Goal: Task Accomplishment & Management: Manage account settings

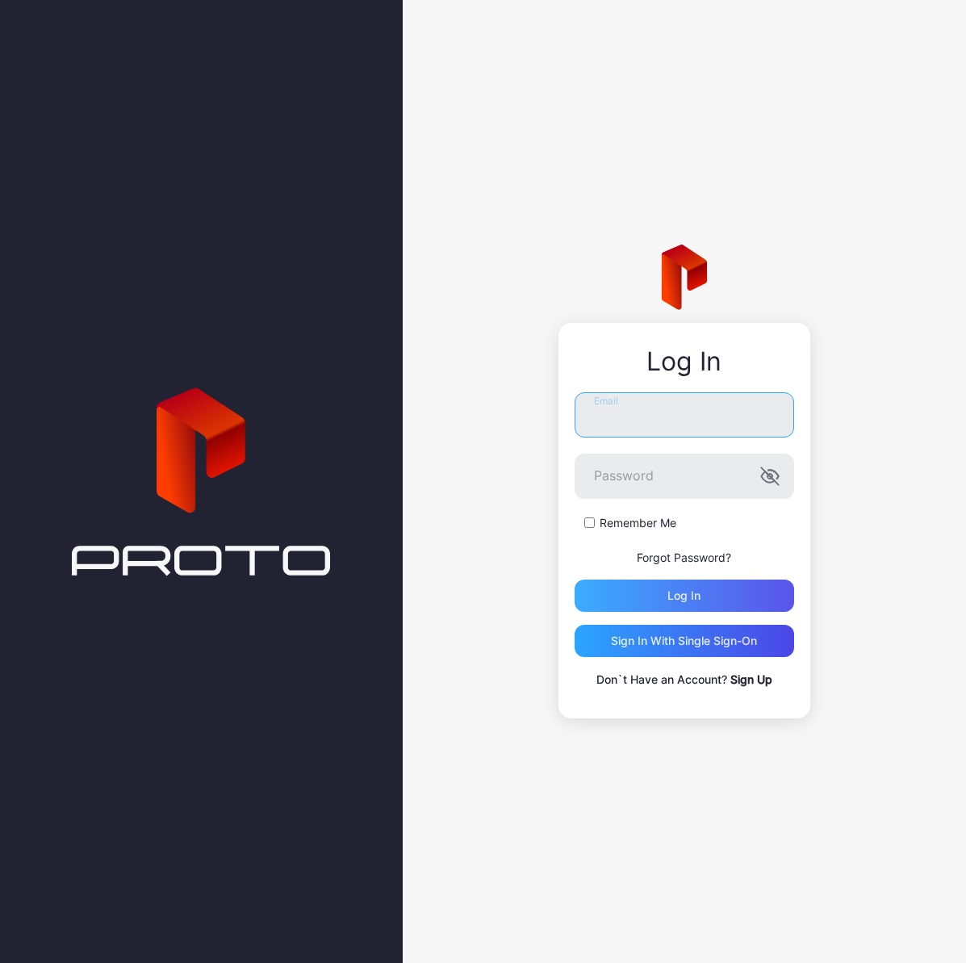
type input "**********"
click at [680, 589] on div "Log in" at bounding box center [683, 595] width 33 height 13
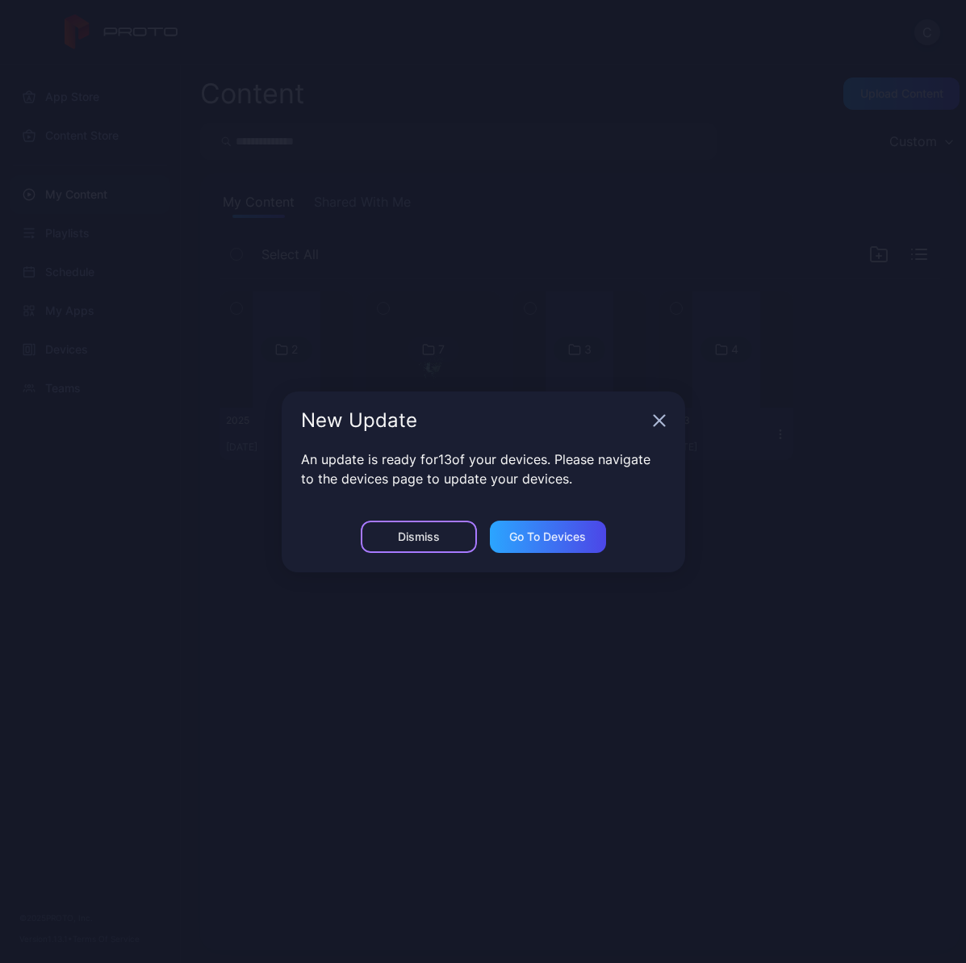
click at [429, 530] on div "Dismiss" at bounding box center [419, 536] width 42 height 13
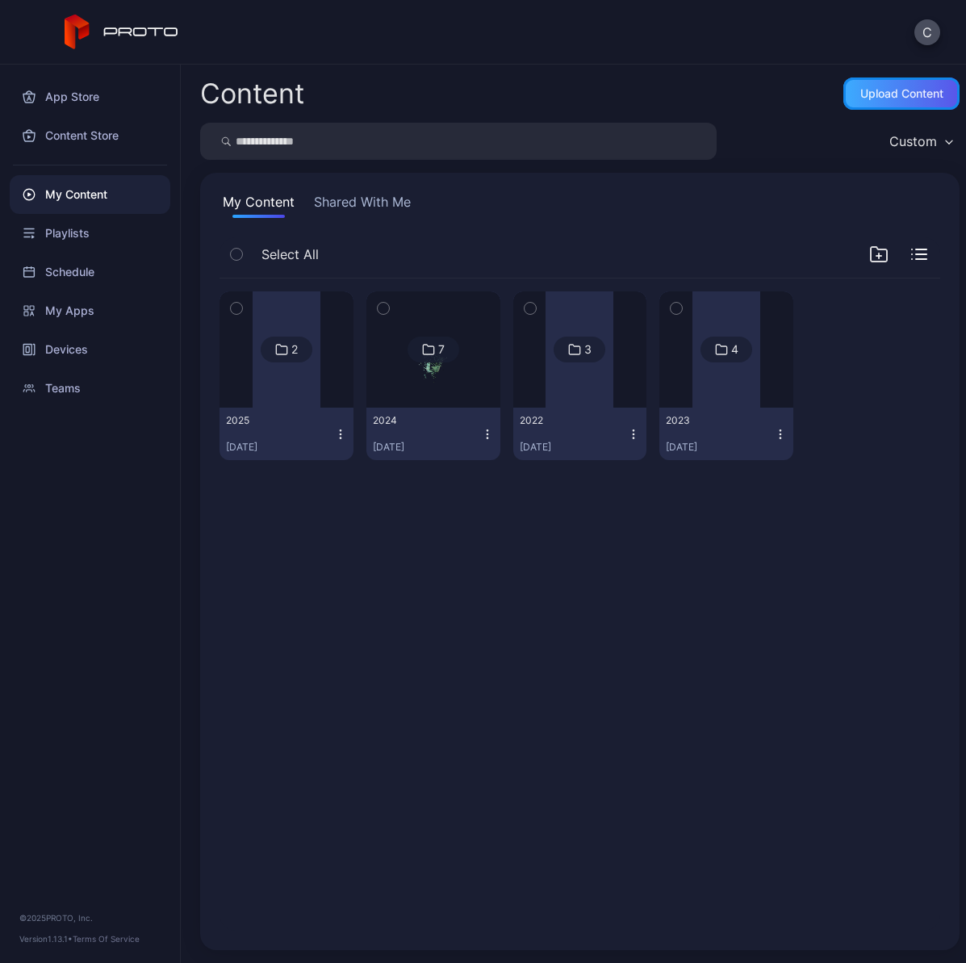
click at [880, 92] on div "Upload Content" at bounding box center [901, 93] width 83 height 13
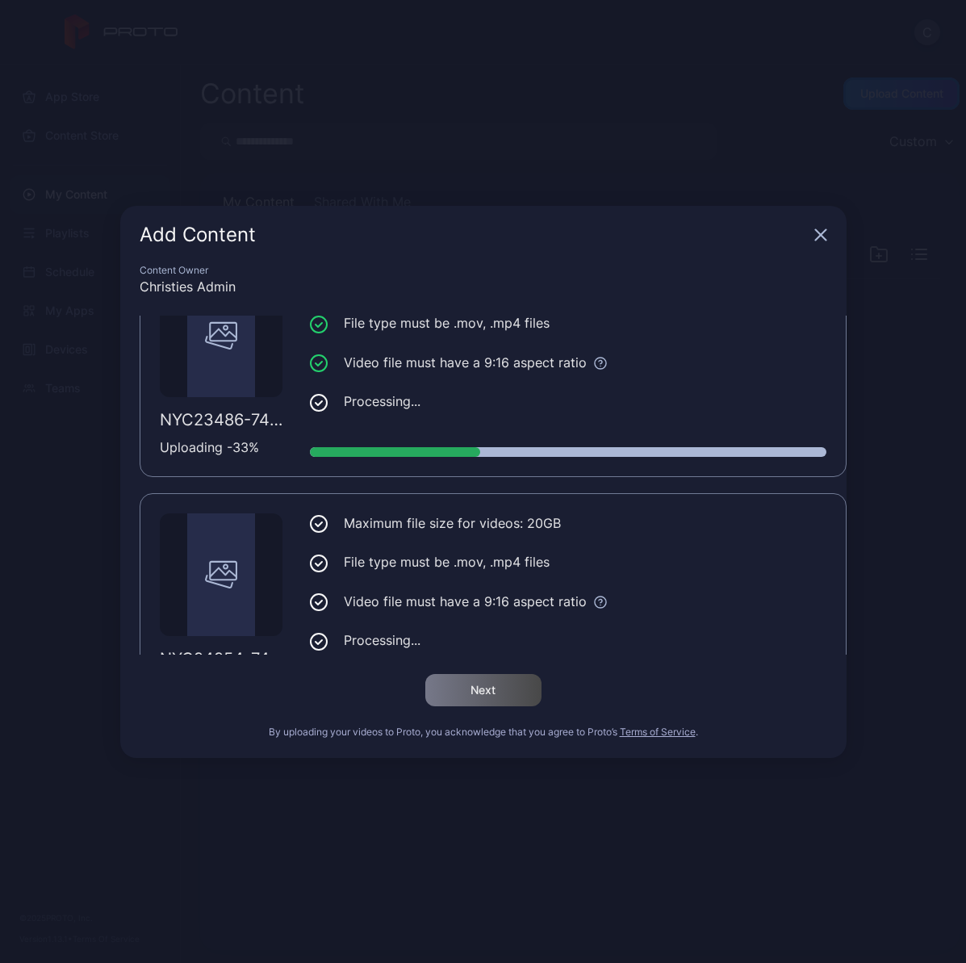
scroll to position [361, 0]
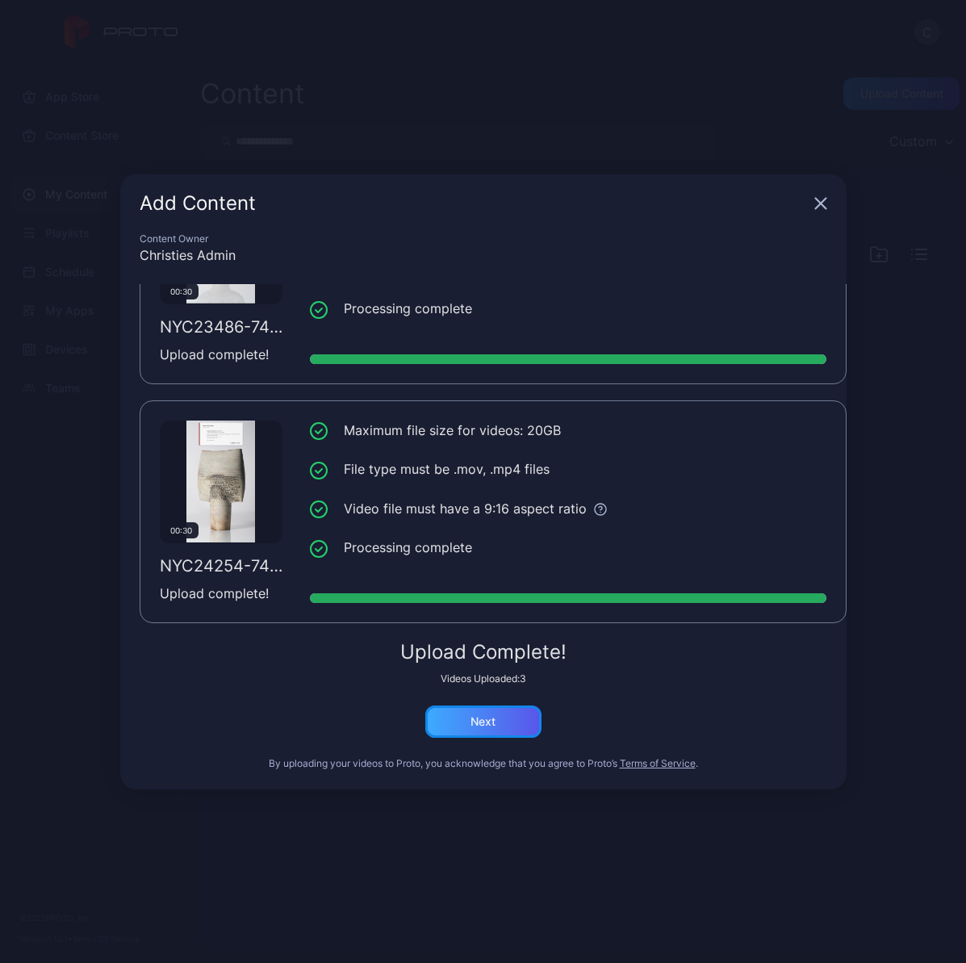
click at [478, 721] on div "Next" at bounding box center [482, 721] width 25 height 13
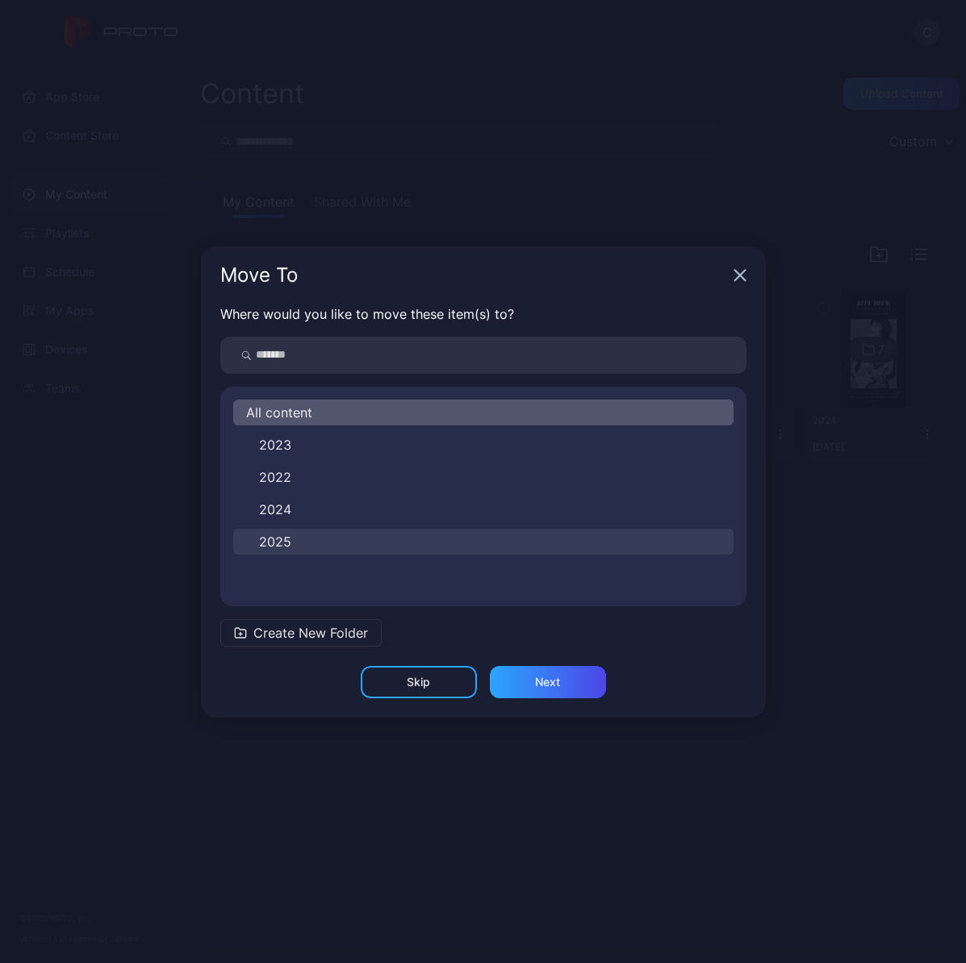
click at [310, 546] on button "2025" at bounding box center [483, 542] width 500 height 26
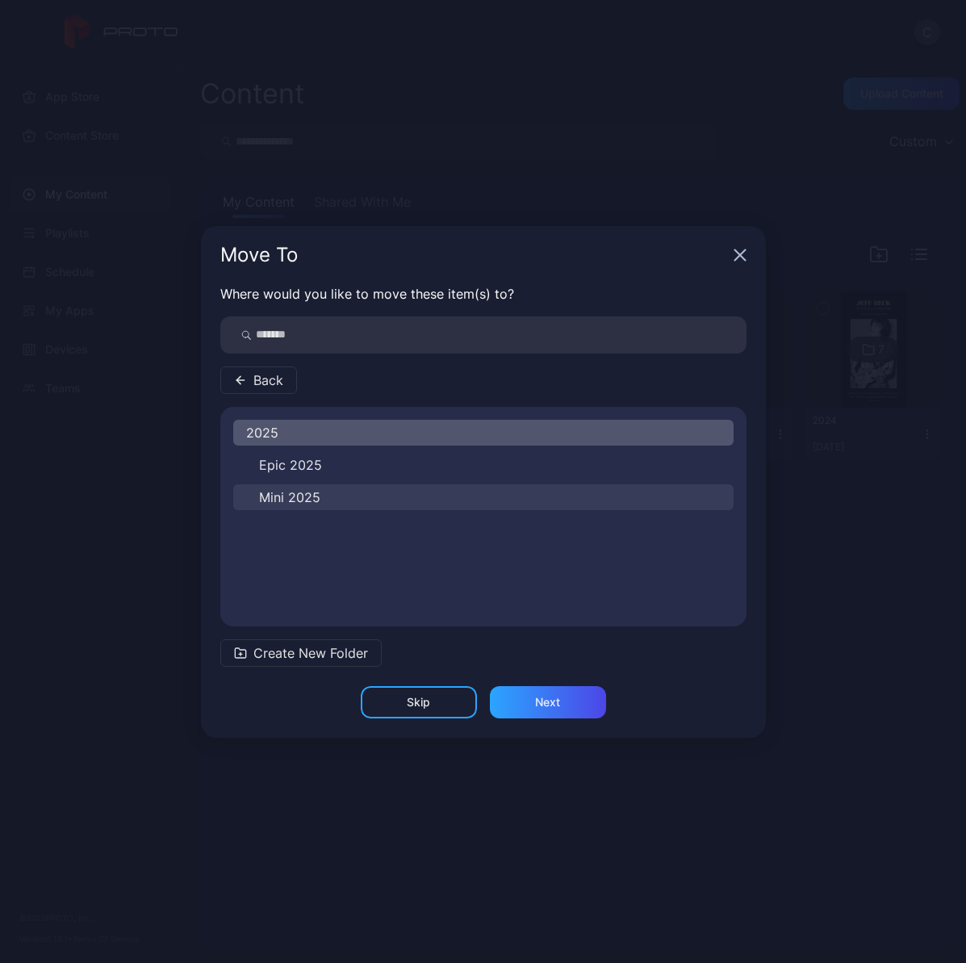
click at [324, 490] on button "Mini 2025" at bounding box center [483, 497] width 500 height 26
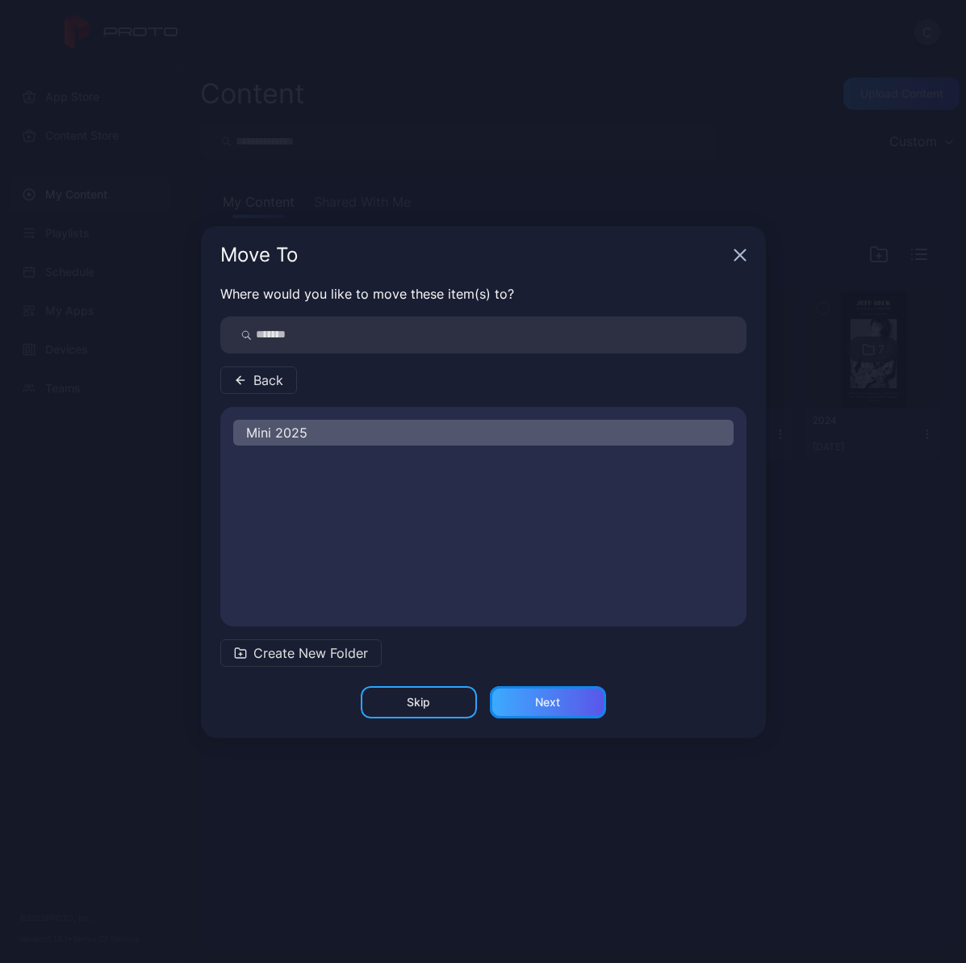
click at [542, 704] on div "Next" at bounding box center [547, 702] width 25 height 13
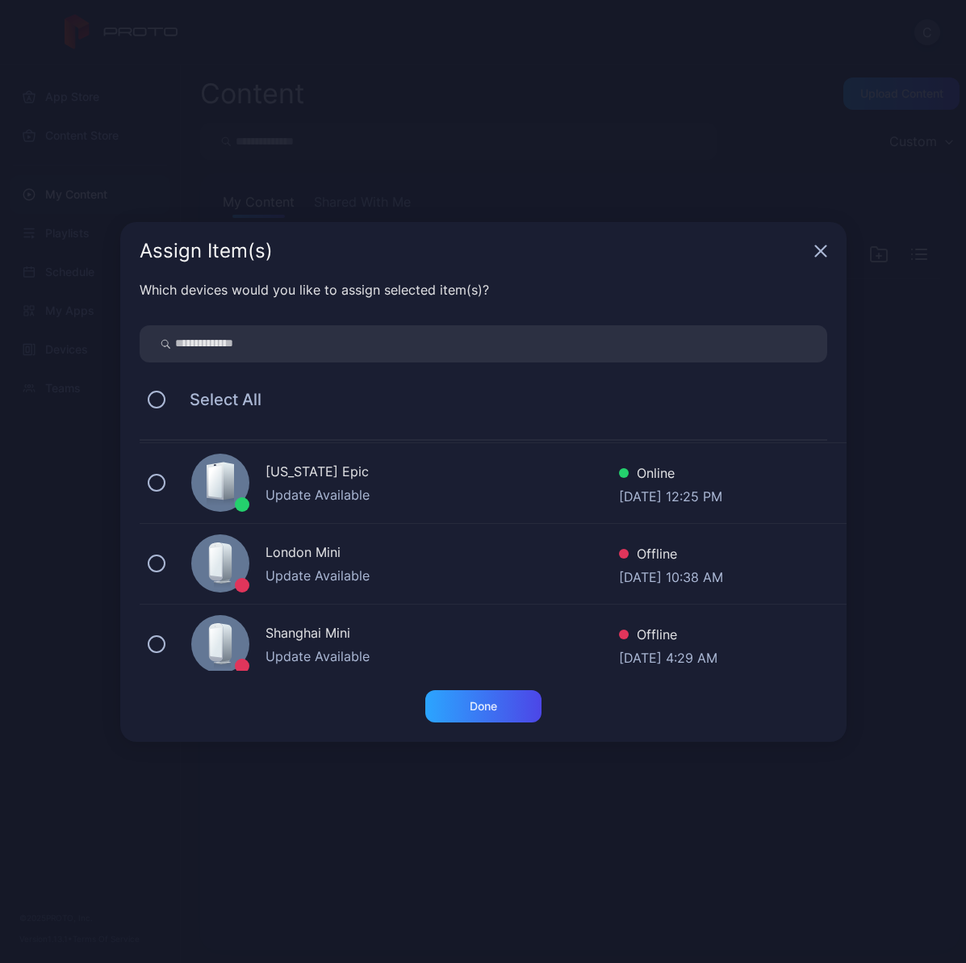
scroll to position [178, 0]
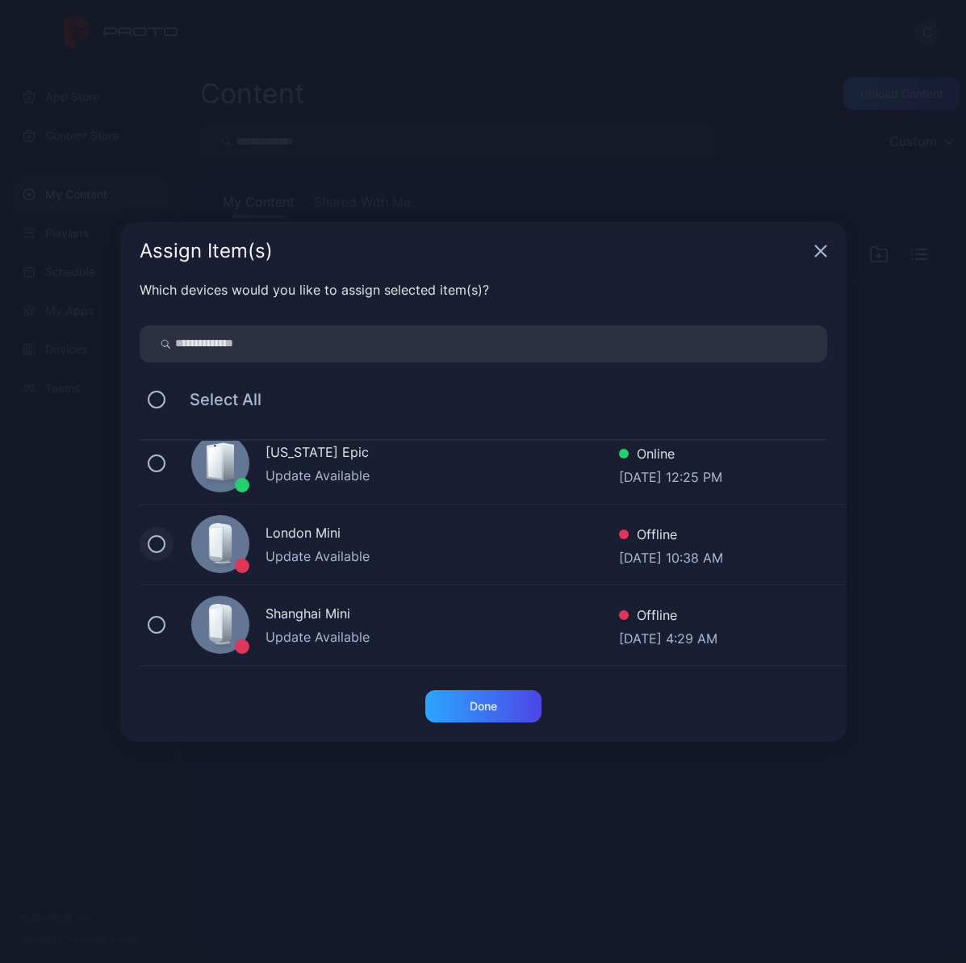
click at [156, 546] on button at bounding box center [157, 544] width 18 height 18
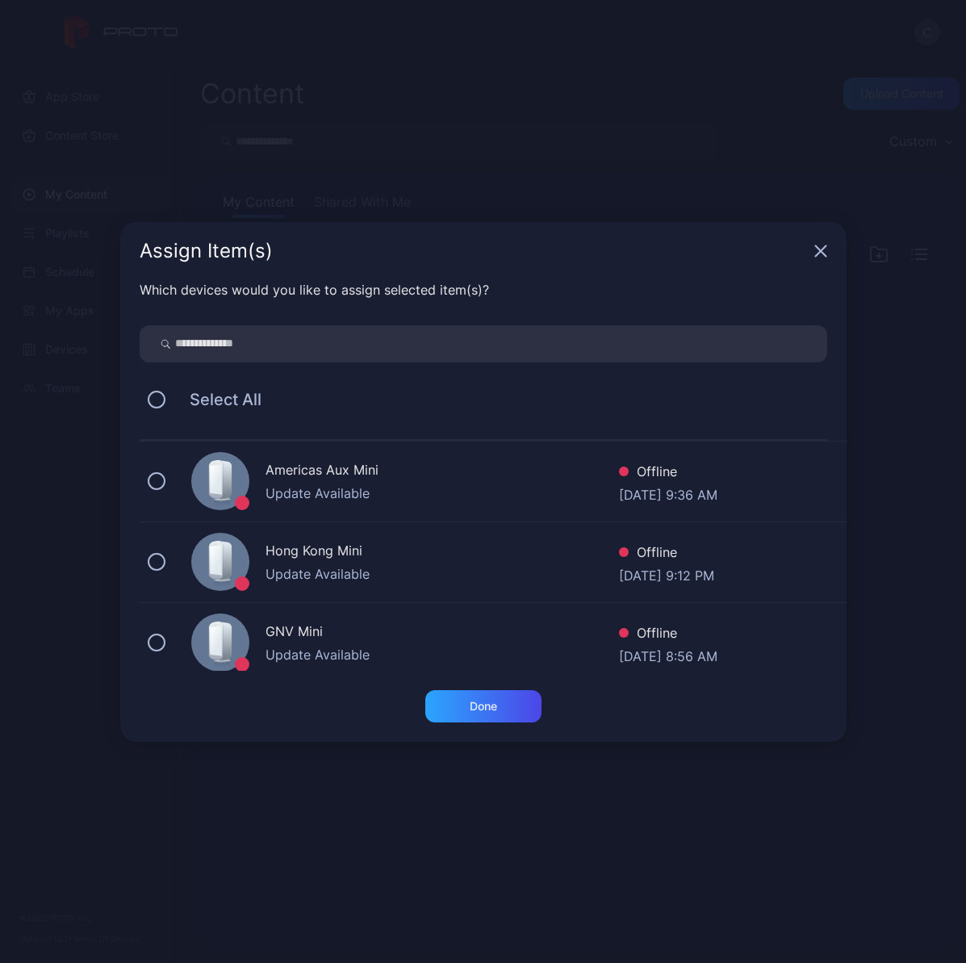
scroll to position [407, 0]
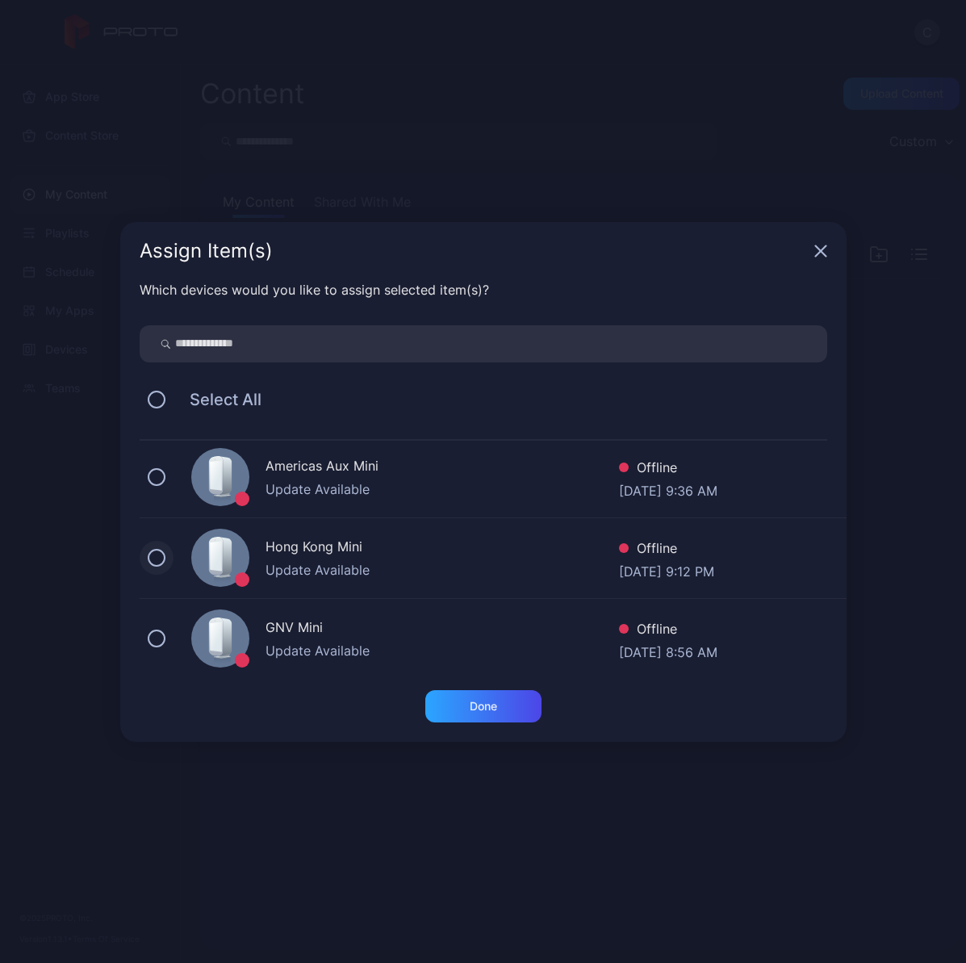
click at [155, 557] on button at bounding box center [157, 558] width 18 height 18
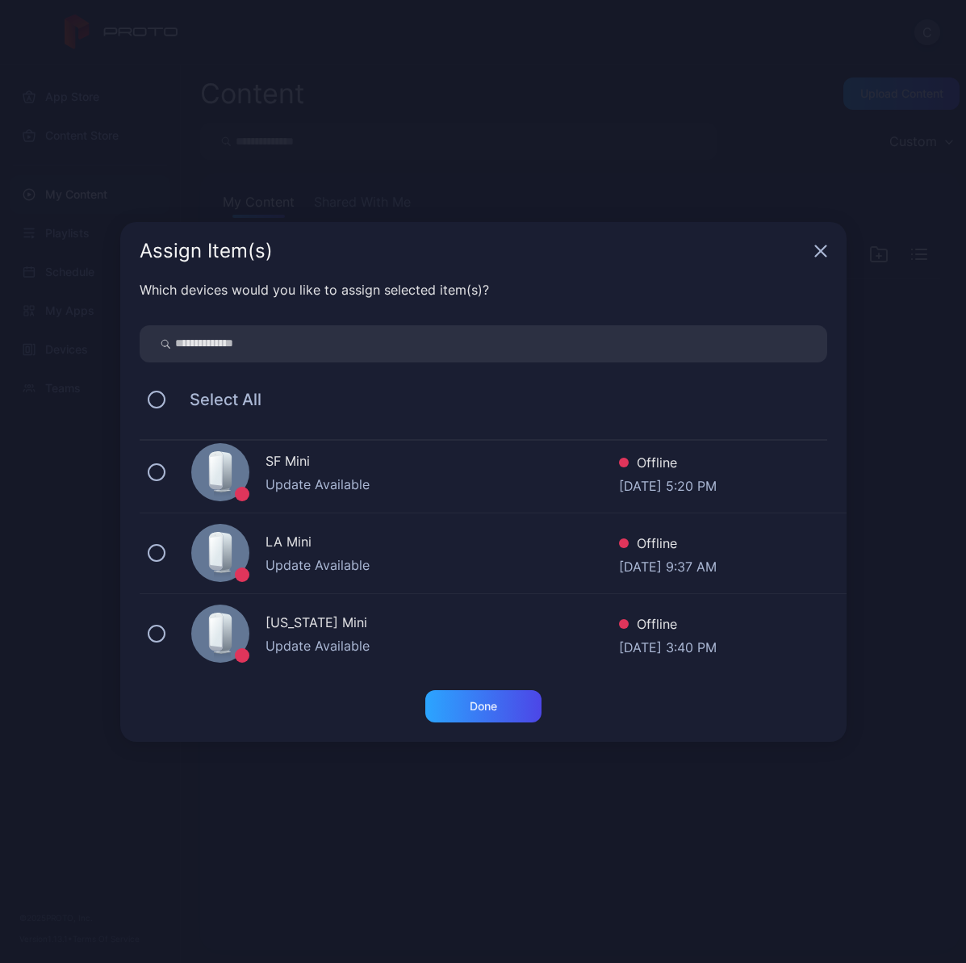
scroll to position [660, 0]
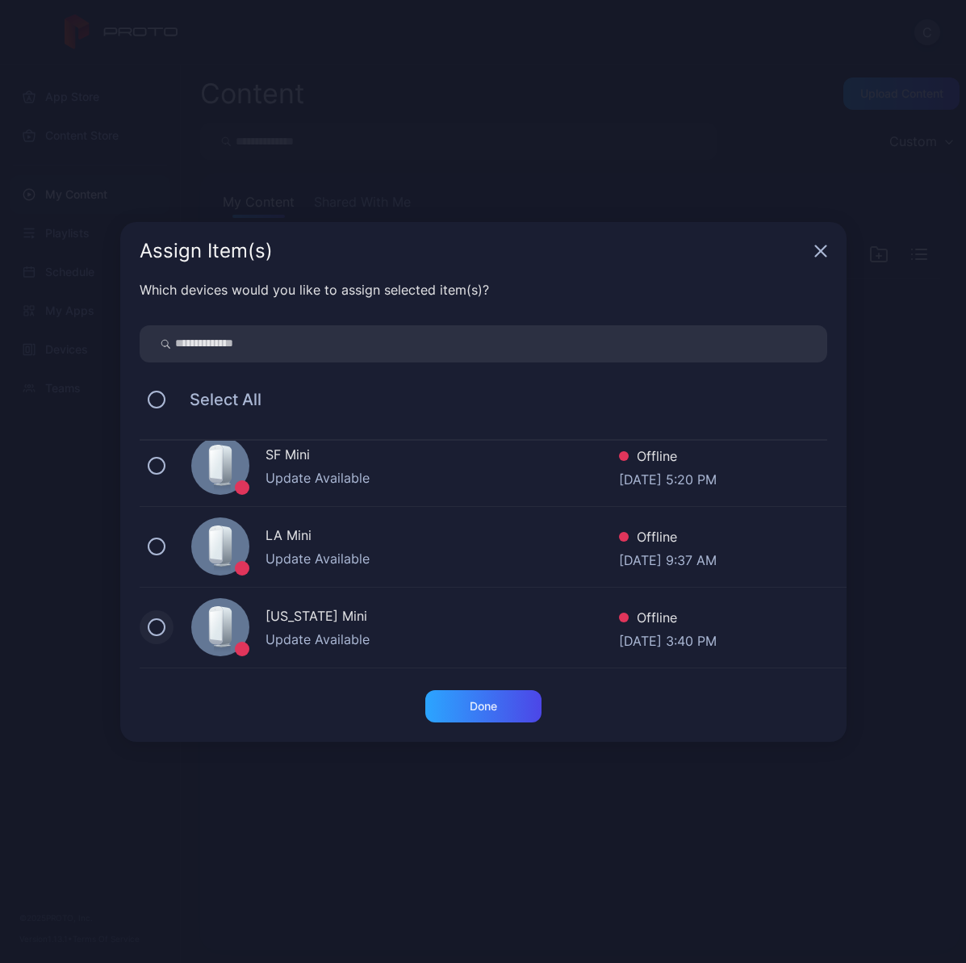
click at [163, 625] on button at bounding box center [157, 627] width 18 height 18
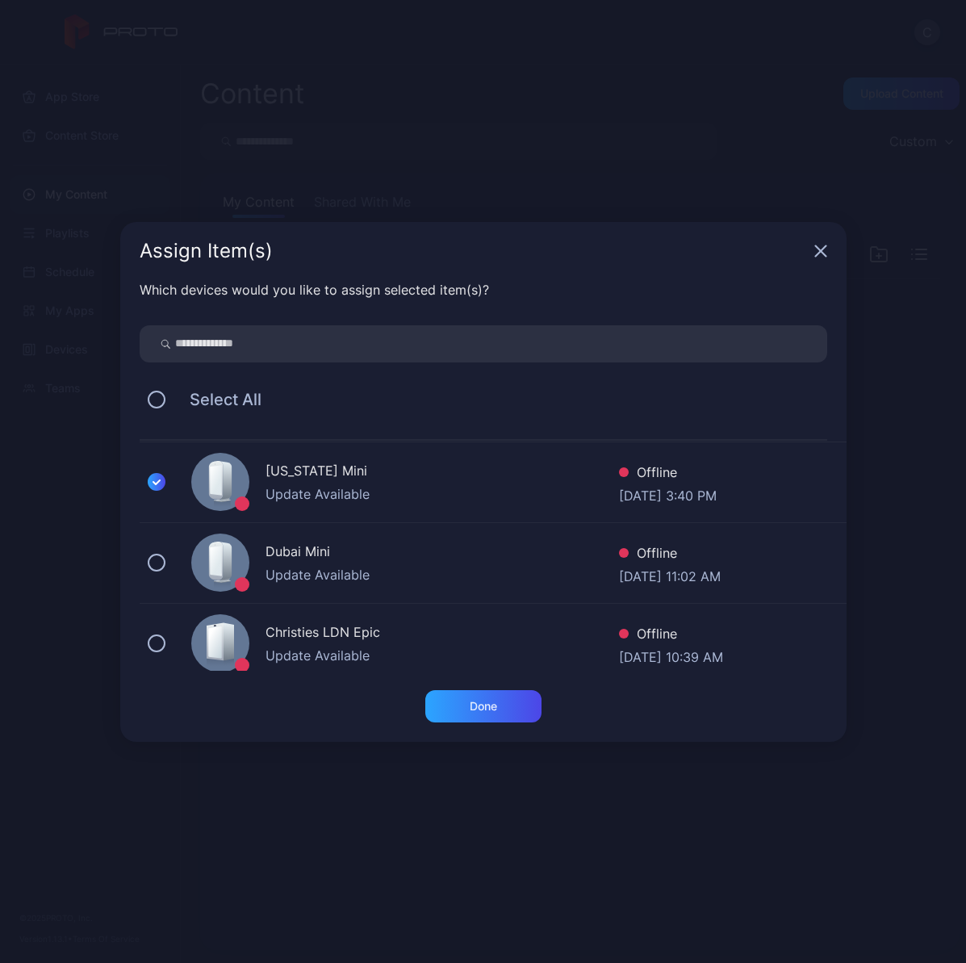
scroll to position [815, 0]
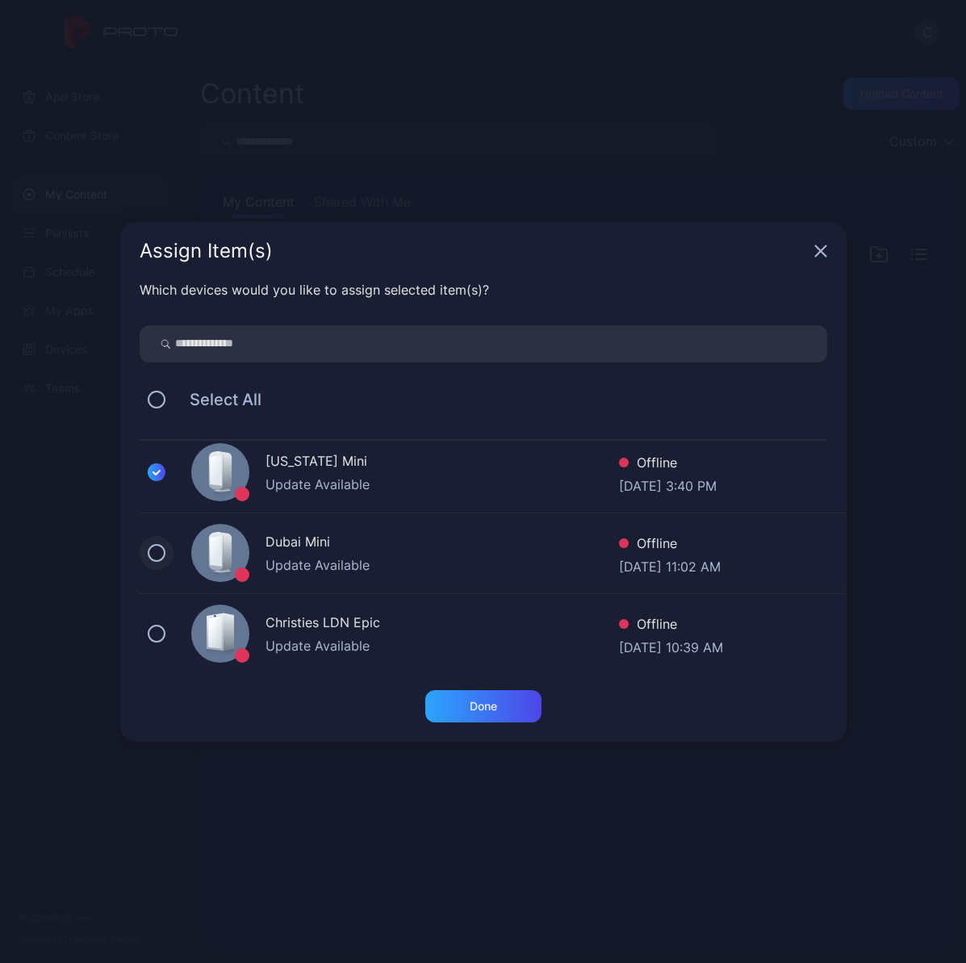
click at [161, 551] on button at bounding box center [157, 553] width 18 height 18
click at [465, 702] on div "Done" at bounding box center [483, 706] width 116 height 32
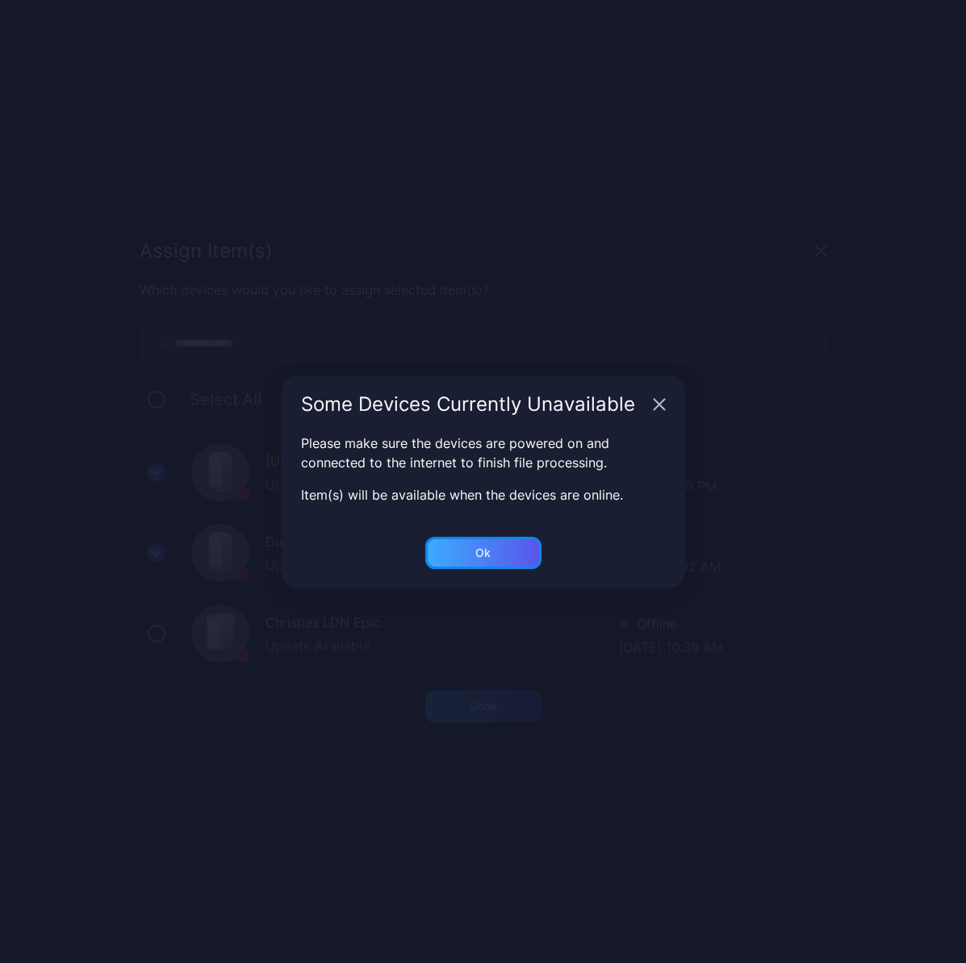
click at [496, 547] on div "Ok" at bounding box center [483, 553] width 116 height 32
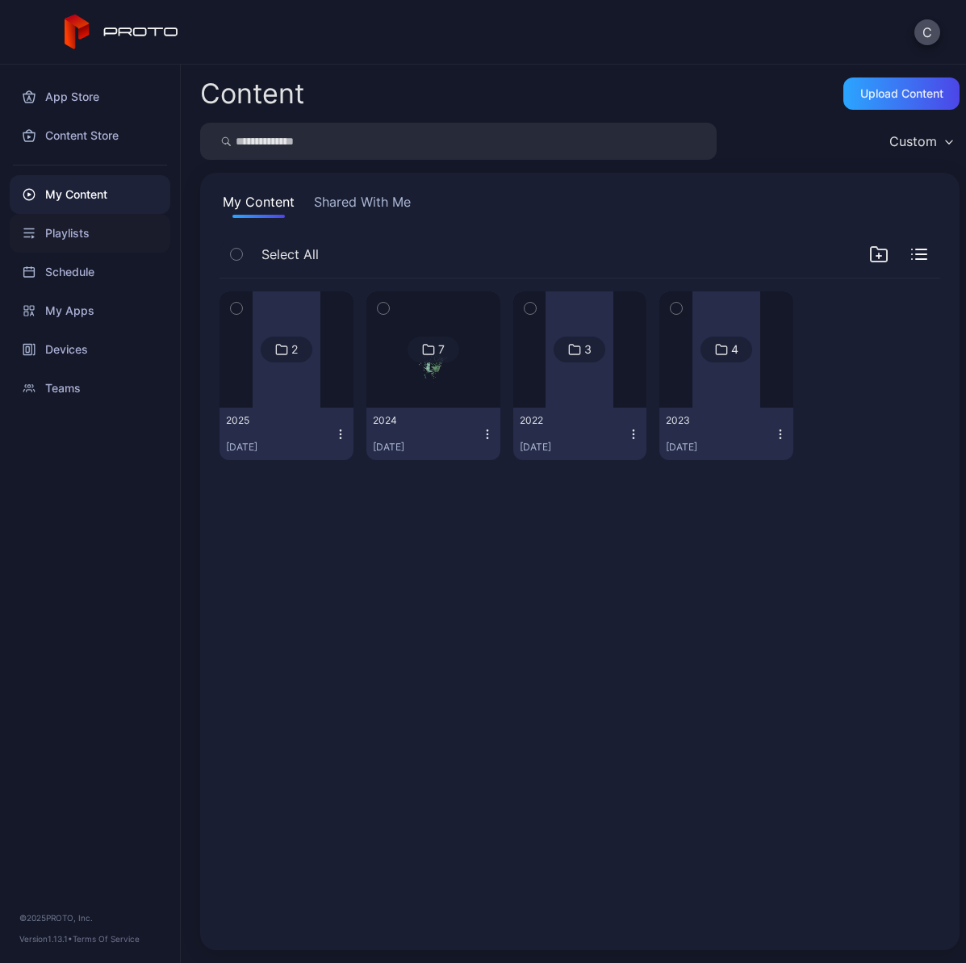
click at [69, 223] on div "Playlists" at bounding box center [90, 233] width 161 height 39
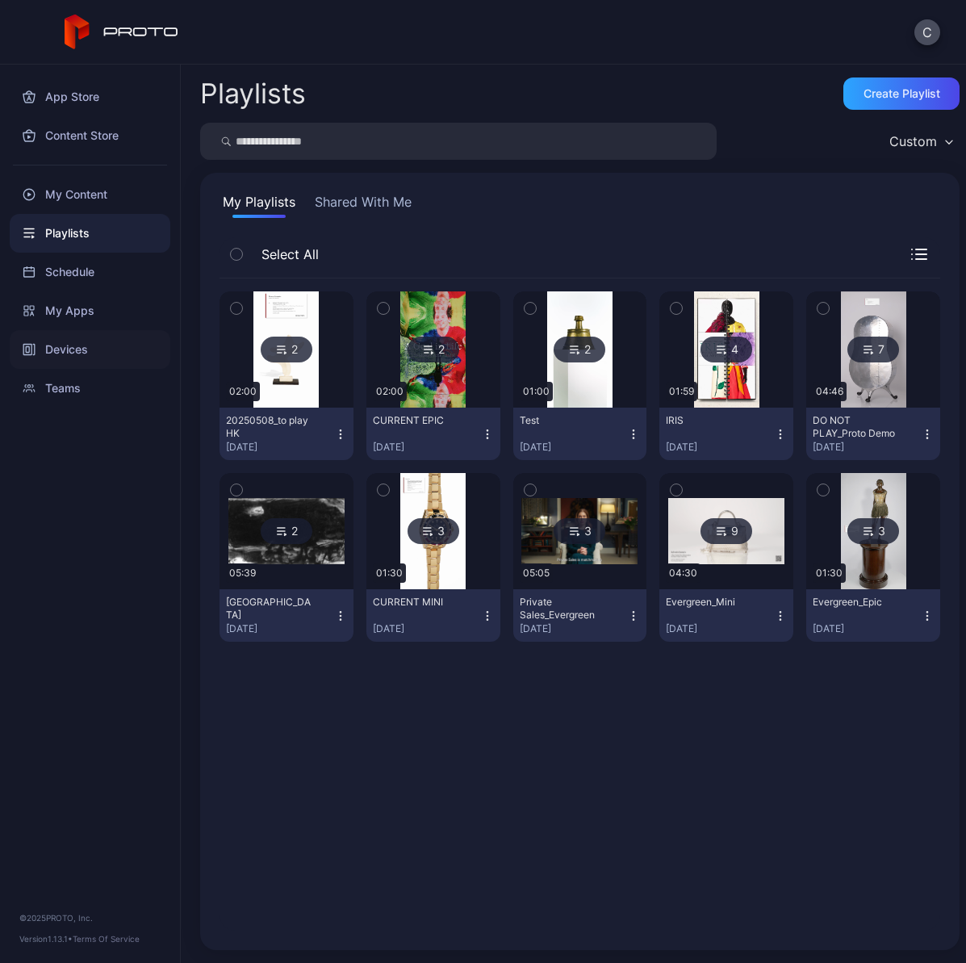
click at [72, 347] on div "Devices" at bounding box center [90, 349] width 161 height 39
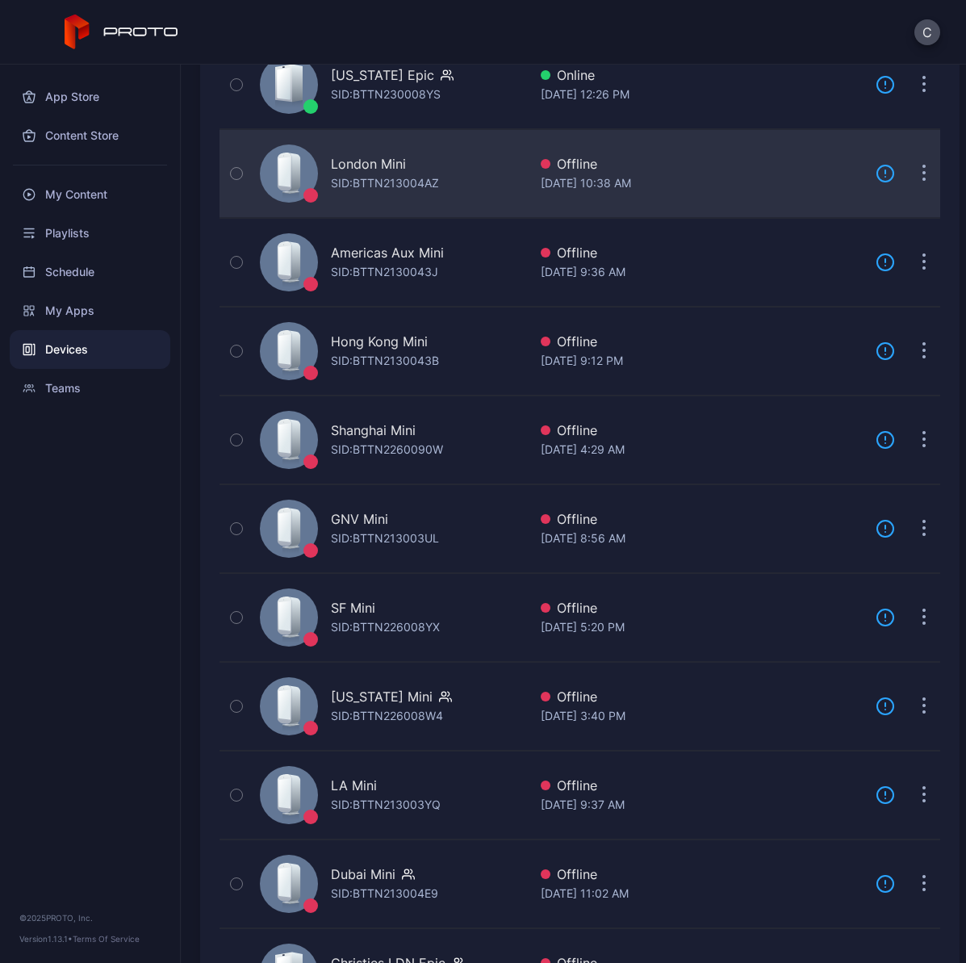
scroll to position [406, 0]
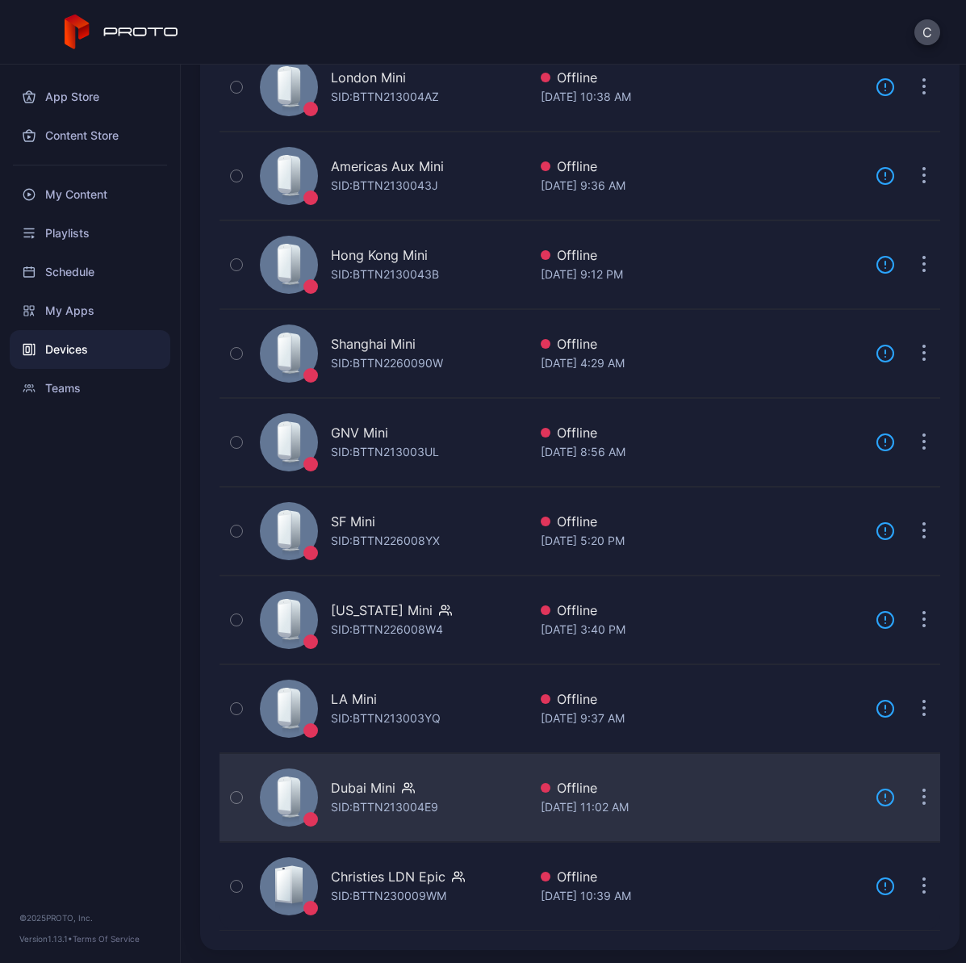
click at [378, 791] on div "Dubai Mini" at bounding box center [363, 787] width 65 height 19
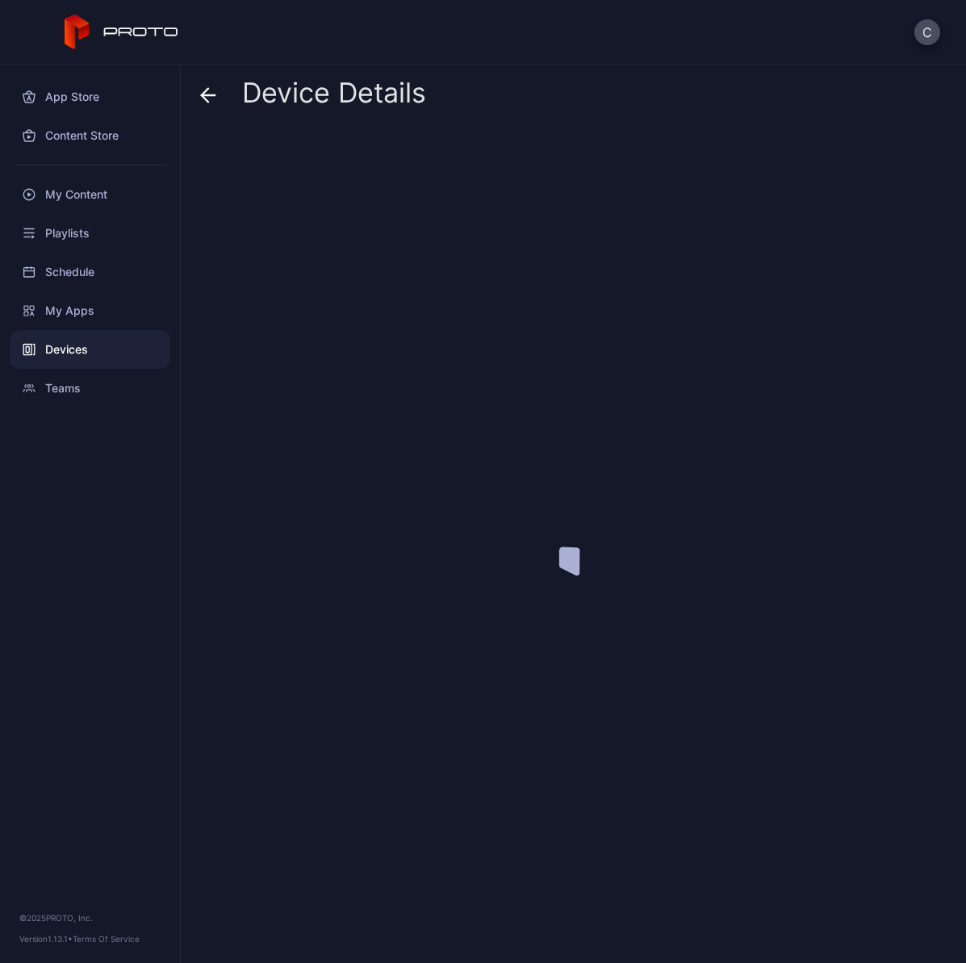
click at [378, 791] on div at bounding box center [579, 539] width 759 height 821
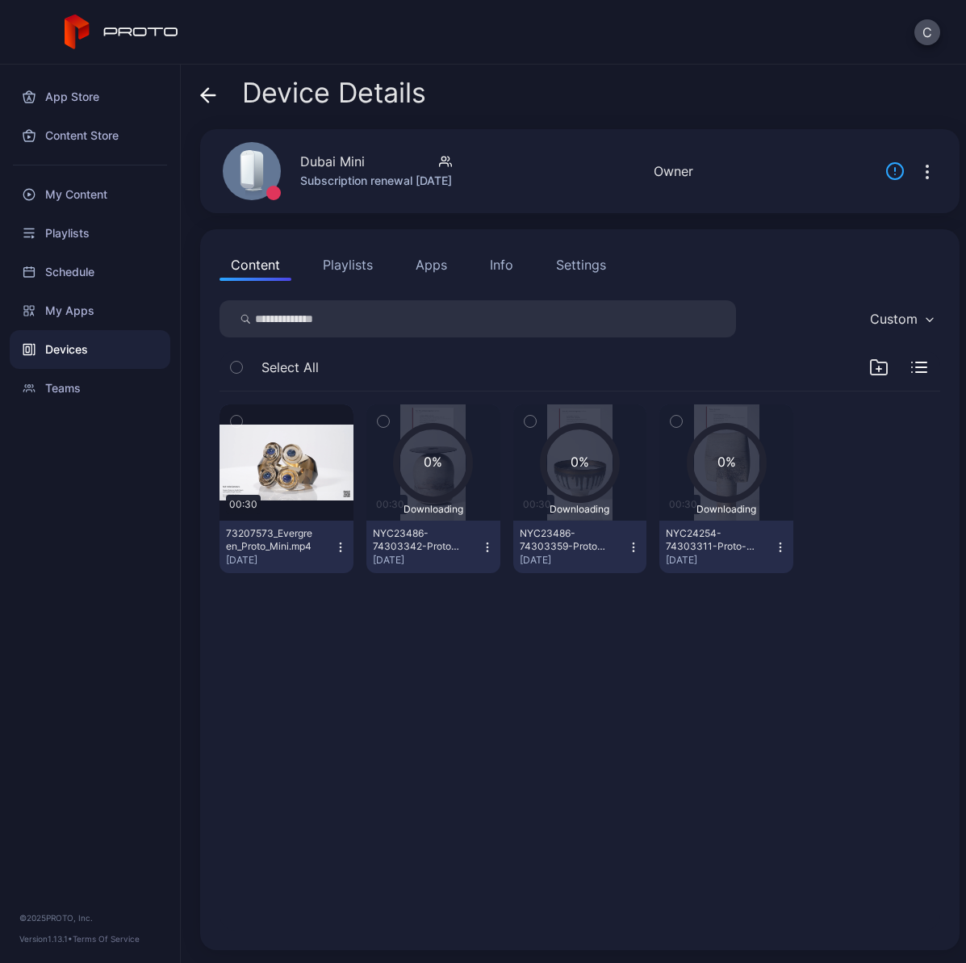
click at [237, 421] on icon "button" at bounding box center [236, 421] width 4 height 2
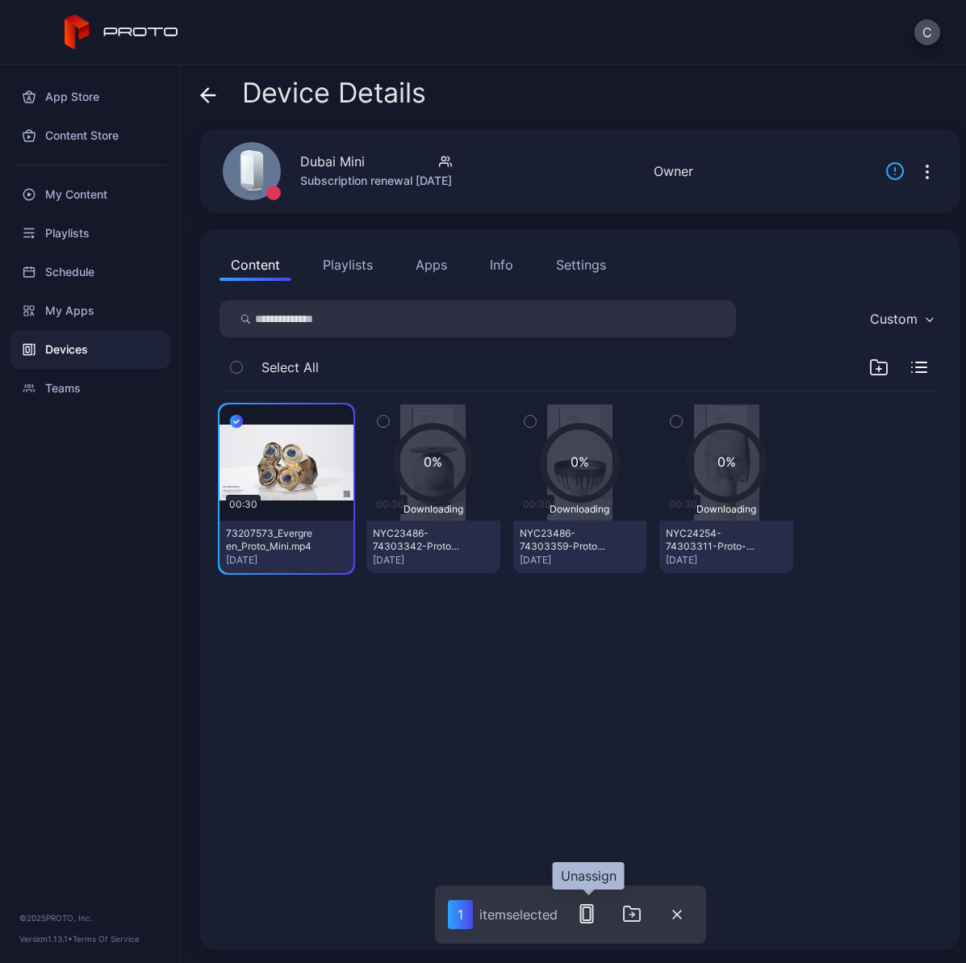
click at [587, 917] on icon "button" at bounding box center [586, 913] width 19 height 19
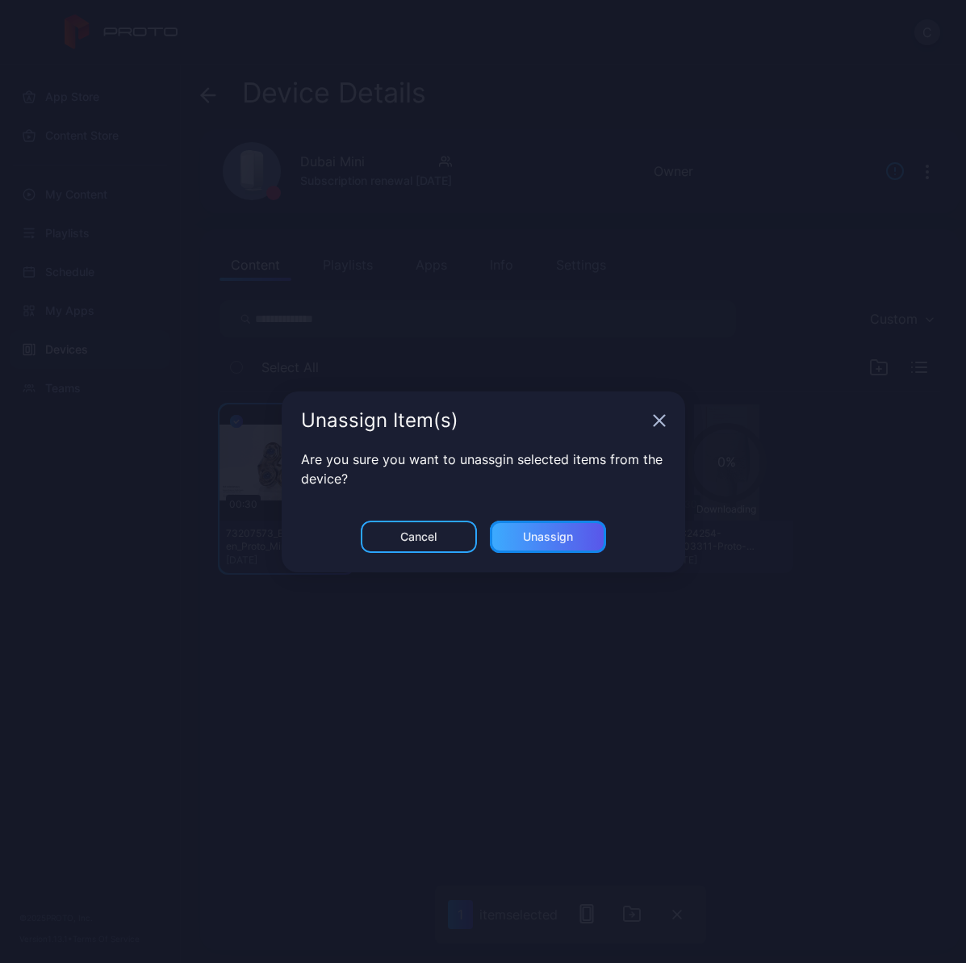
click at [555, 536] on div "Unassign" at bounding box center [548, 536] width 50 height 13
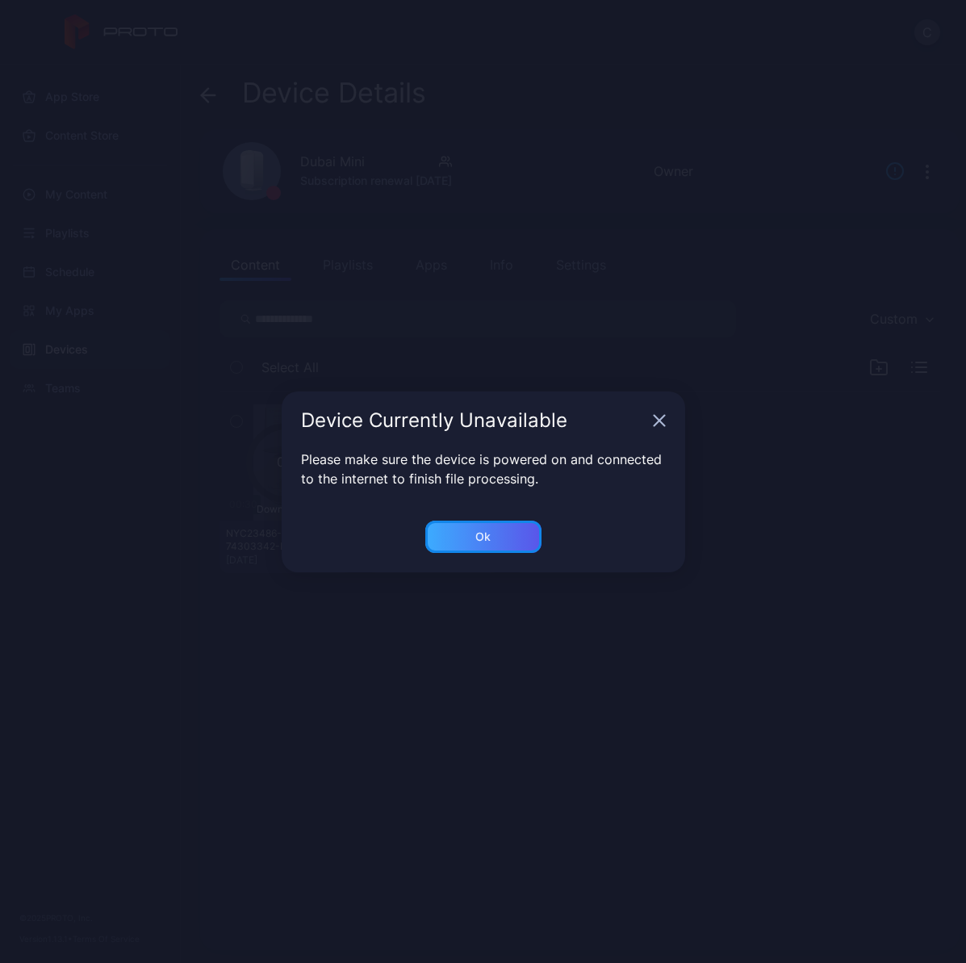
click at [516, 537] on div "Ok" at bounding box center [483, 536] width 116 height 32
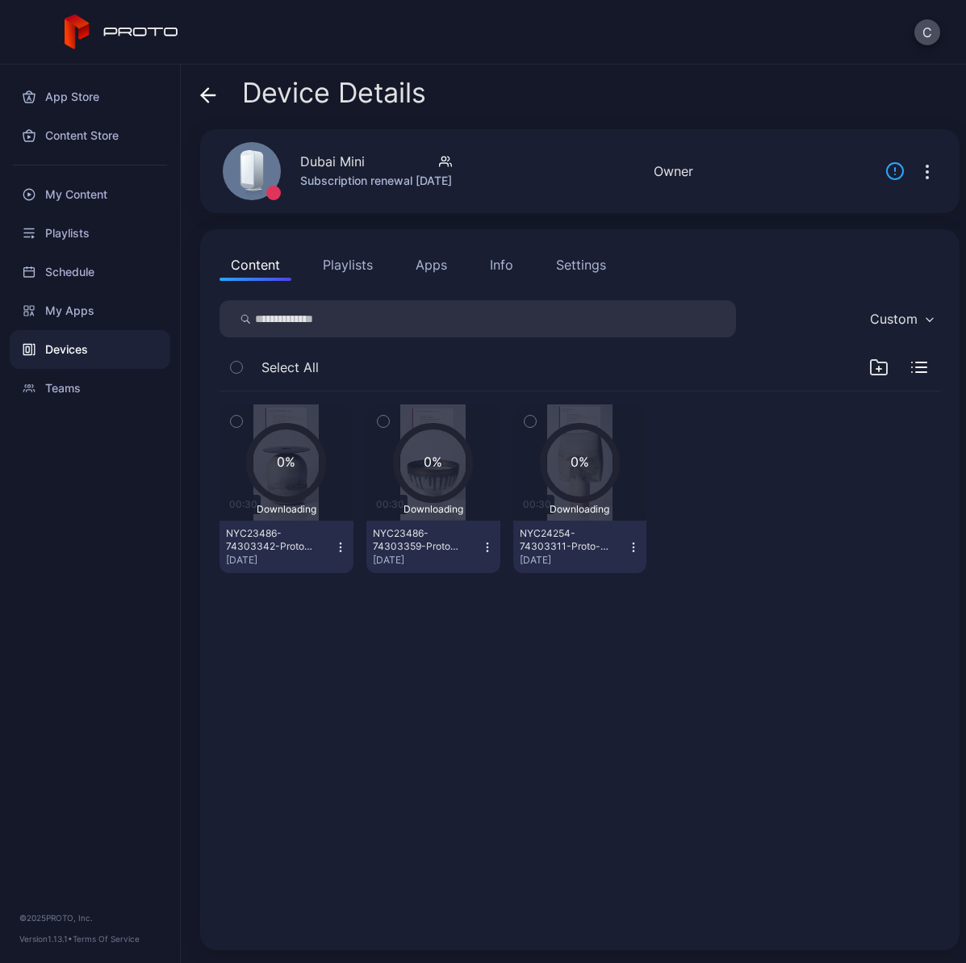
click at [207, 94] on icon at bounding box center [208, 95] width 16 height 16
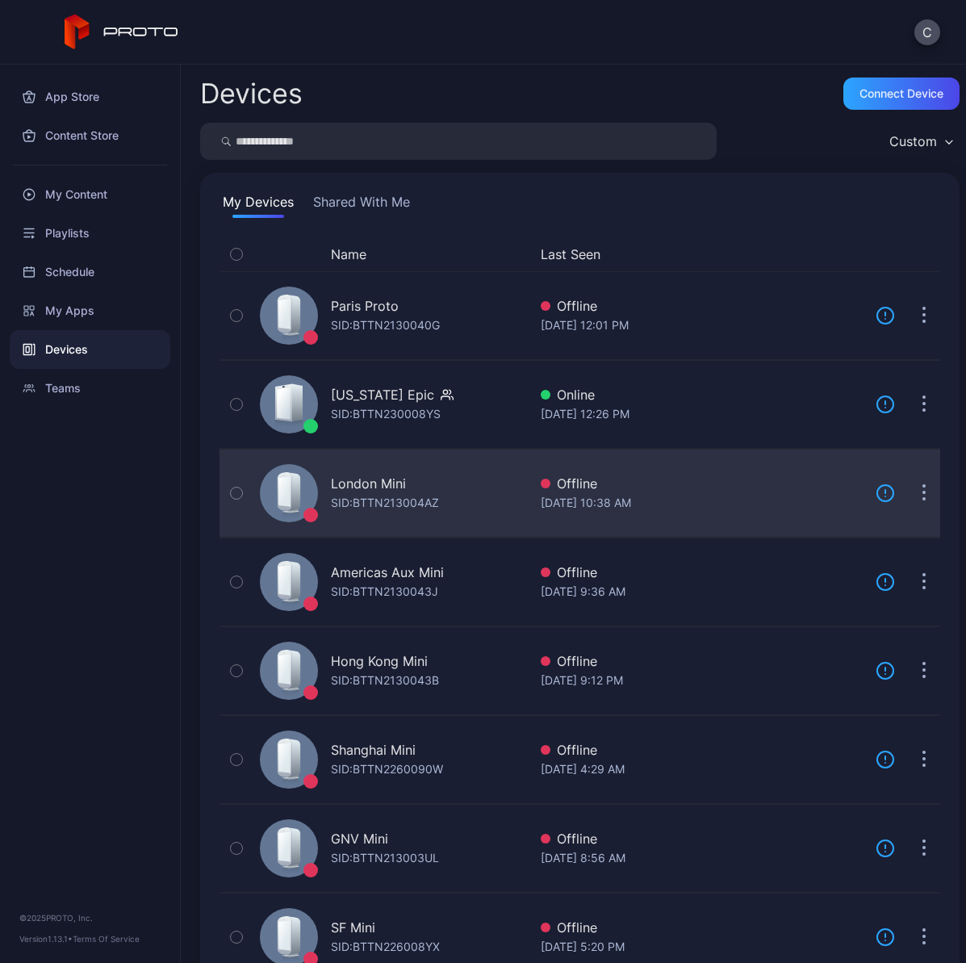
click at [370, 499] on div "SID: BTTN213004AZ" at bounding box center [385, 502] width 108 height 19
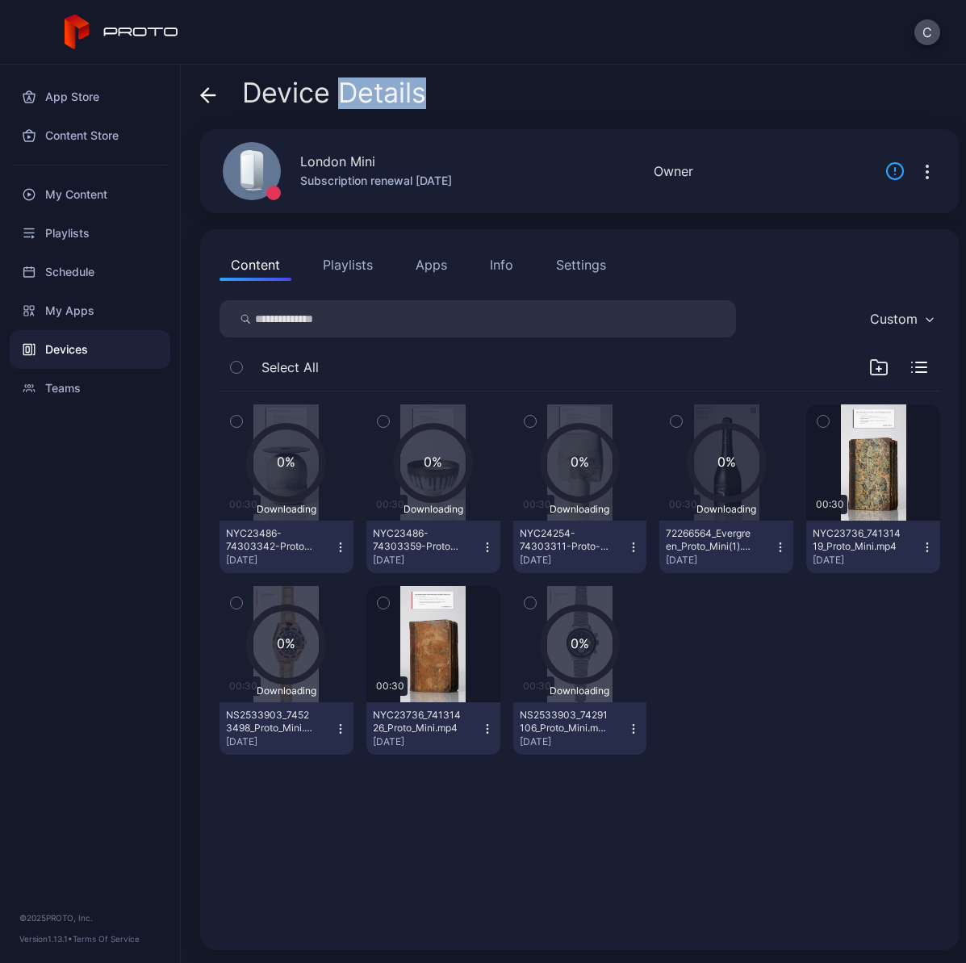
click at [817, 420] on icon "button" at bounding box center [822, 421] width 11 height 18
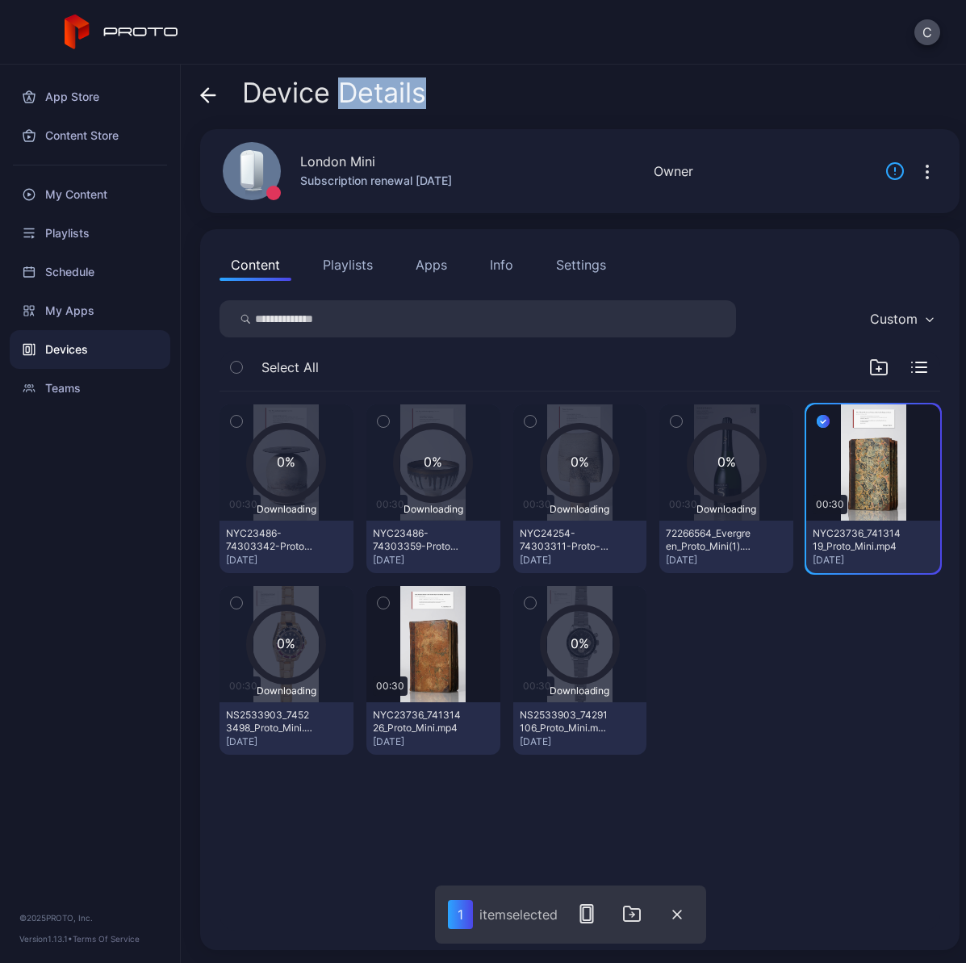
click at [380, 605] on icon "button" at bounding box center [383, 603] width 11 height 18
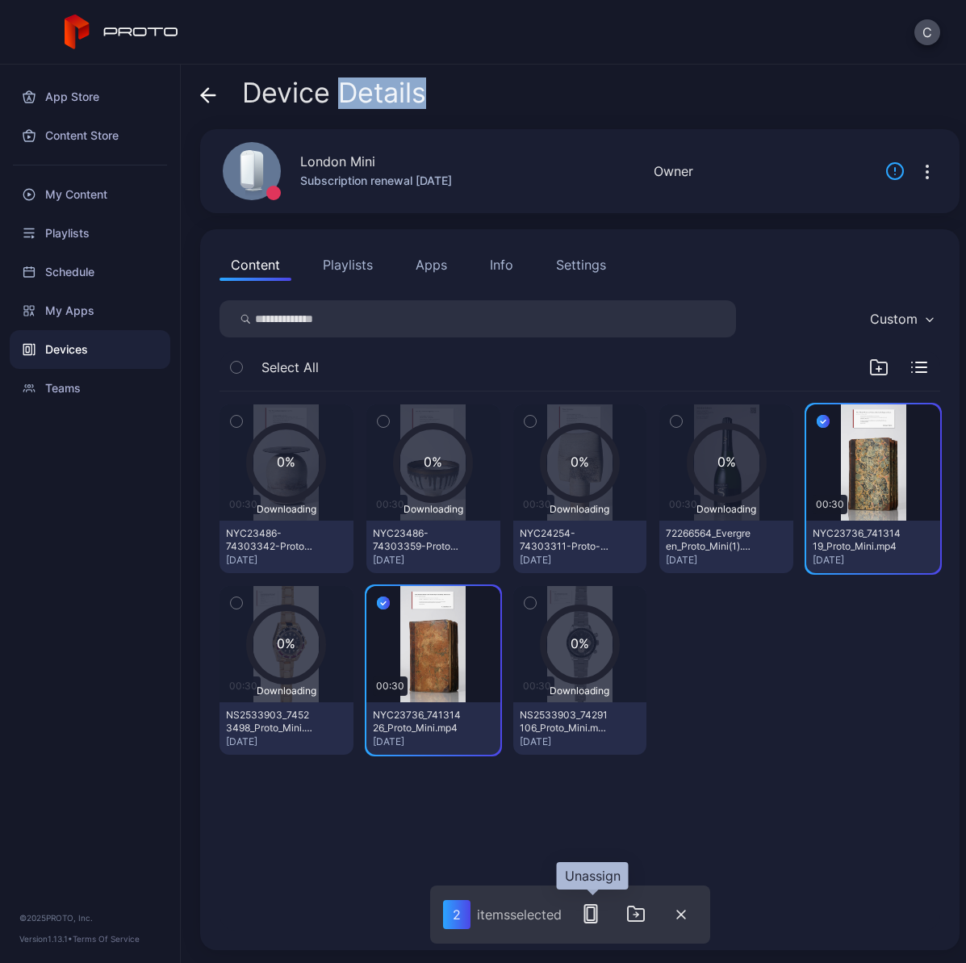
click at [597, 914] on icon "button" at bounding box center [590, 913] width 19 height 19
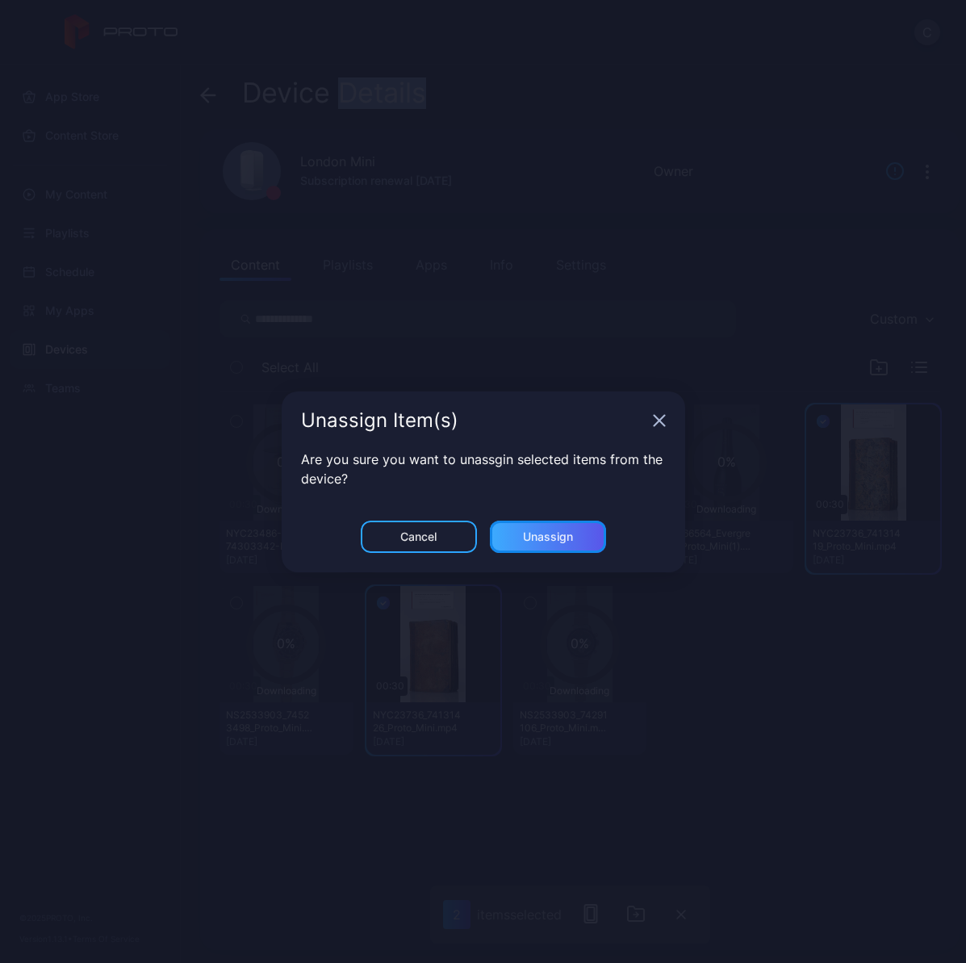
click at [543, 537] on div "Unassign" at bounding box center [548, 536] width 50 height 13
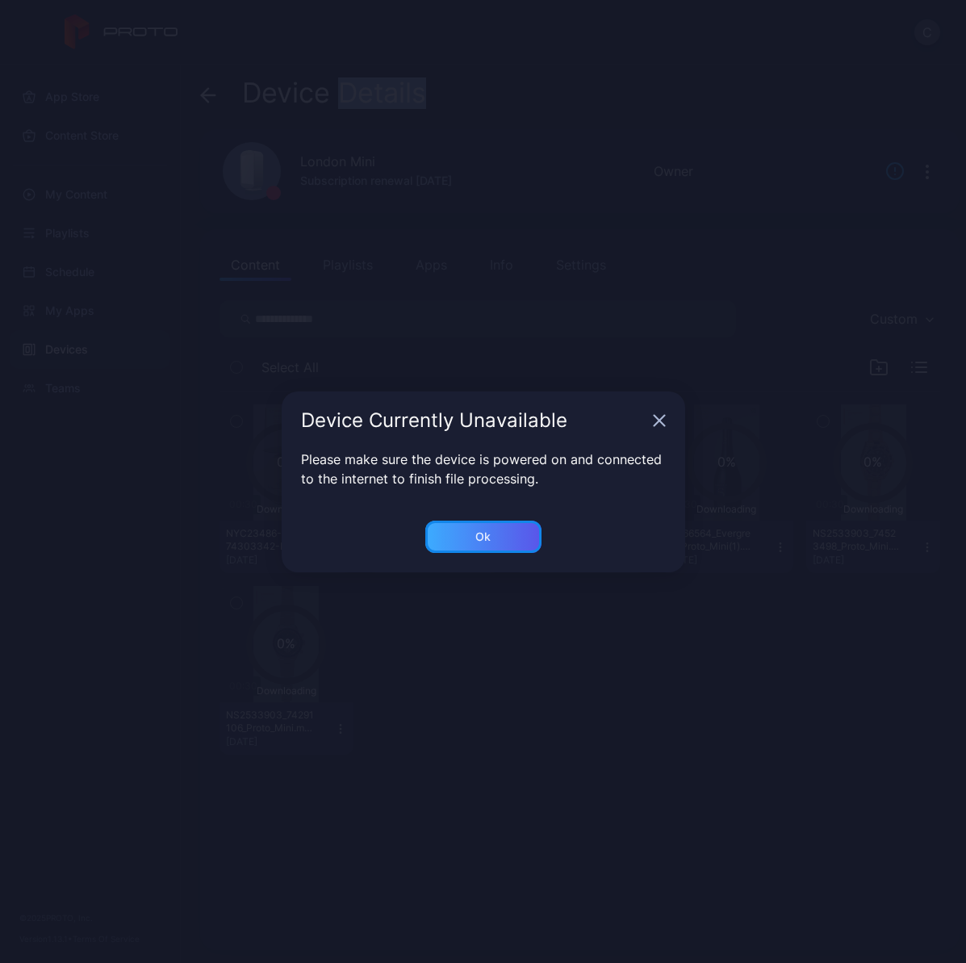
click at [516, 538] on div "Ok" at bounding box center [483, 536] width 116 height 32
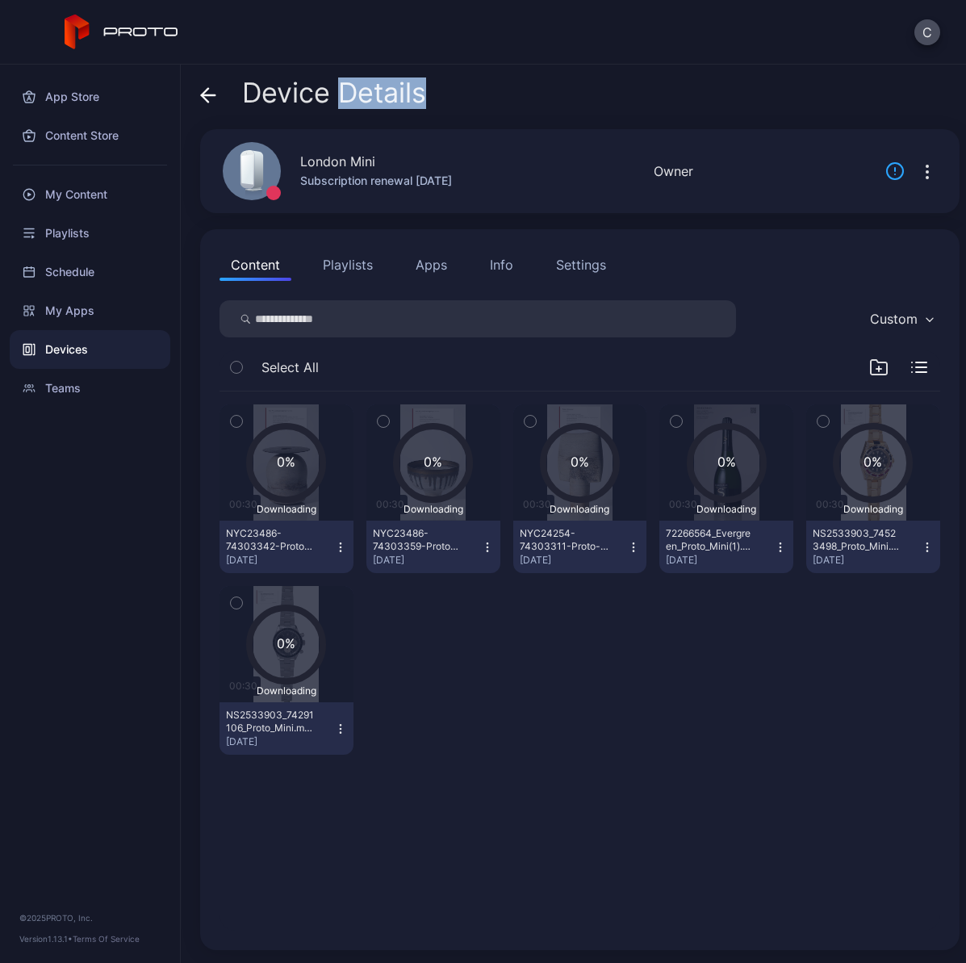
click at [86, 352] on div "Devices" at bounding box center [90, 349] width 161 height 39
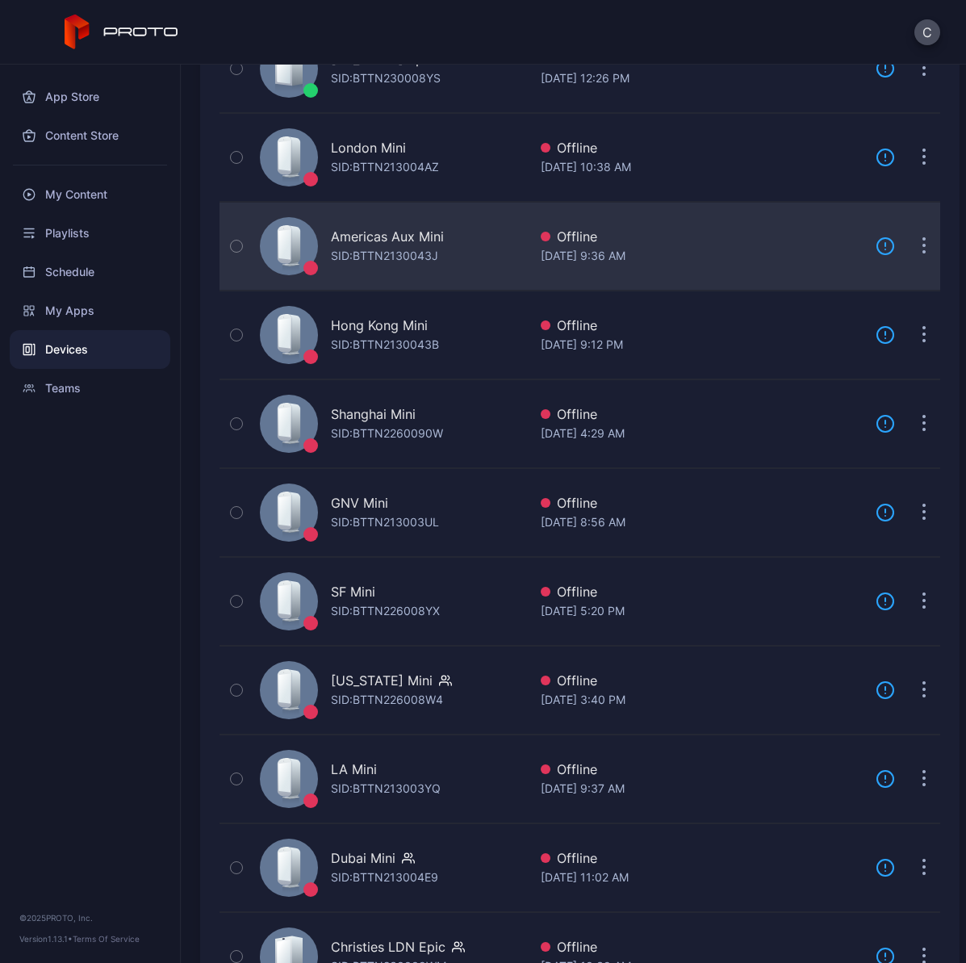
scroll to position [406, 0]
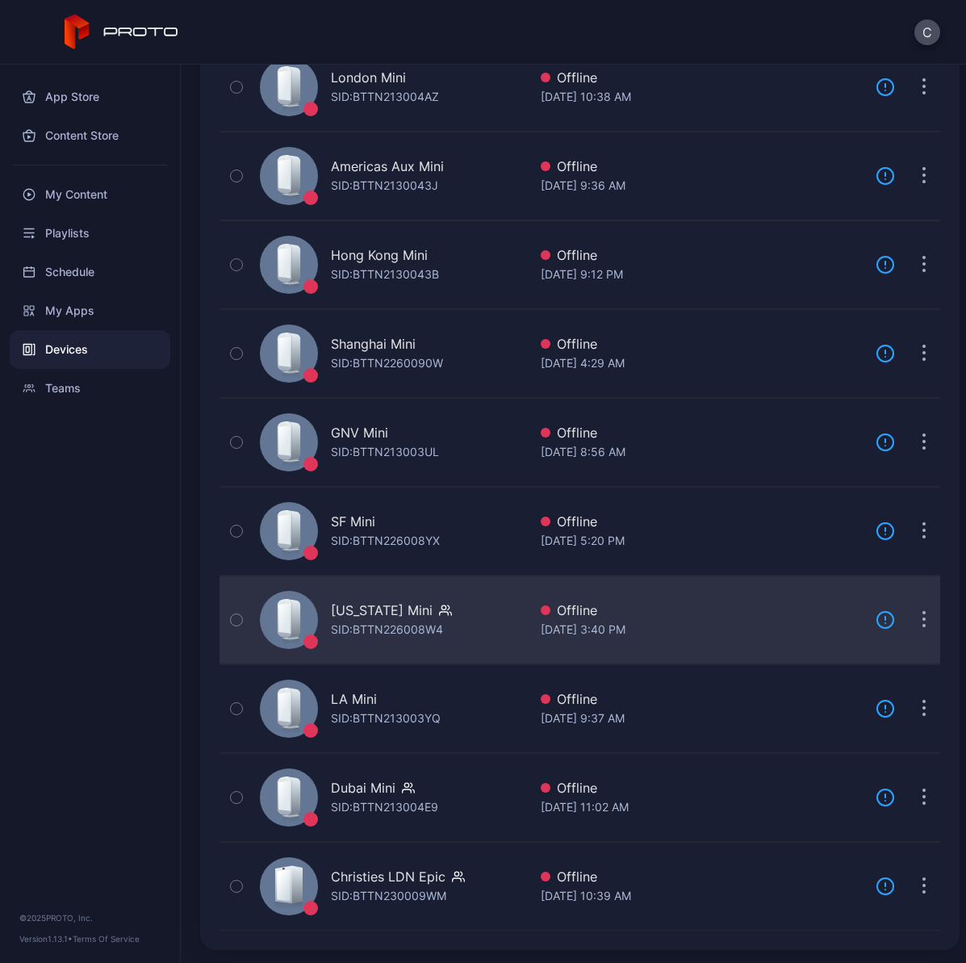
click at [393, 620] on div "SID: BTTN226008W4" at bounding box center [387, 629] width 112 height 19
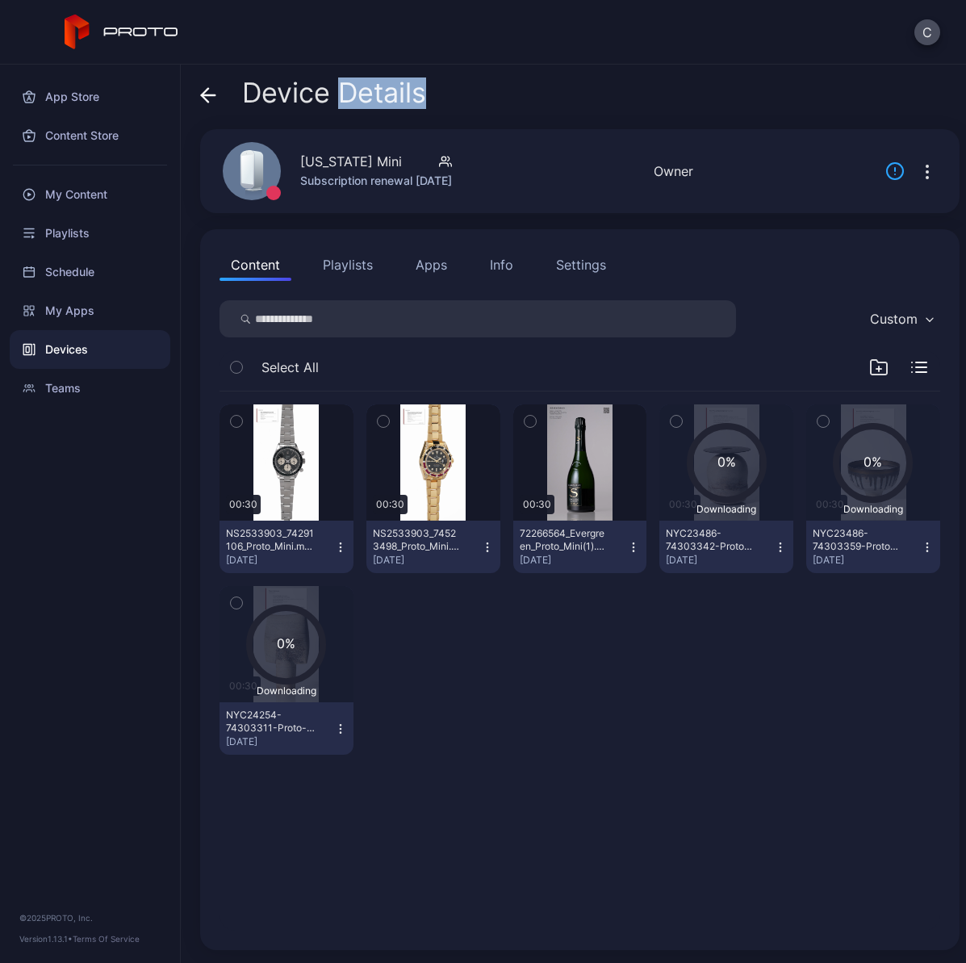
click at [238, 428] on icon "button" at bounding box center [236, 421] width 11 height 18
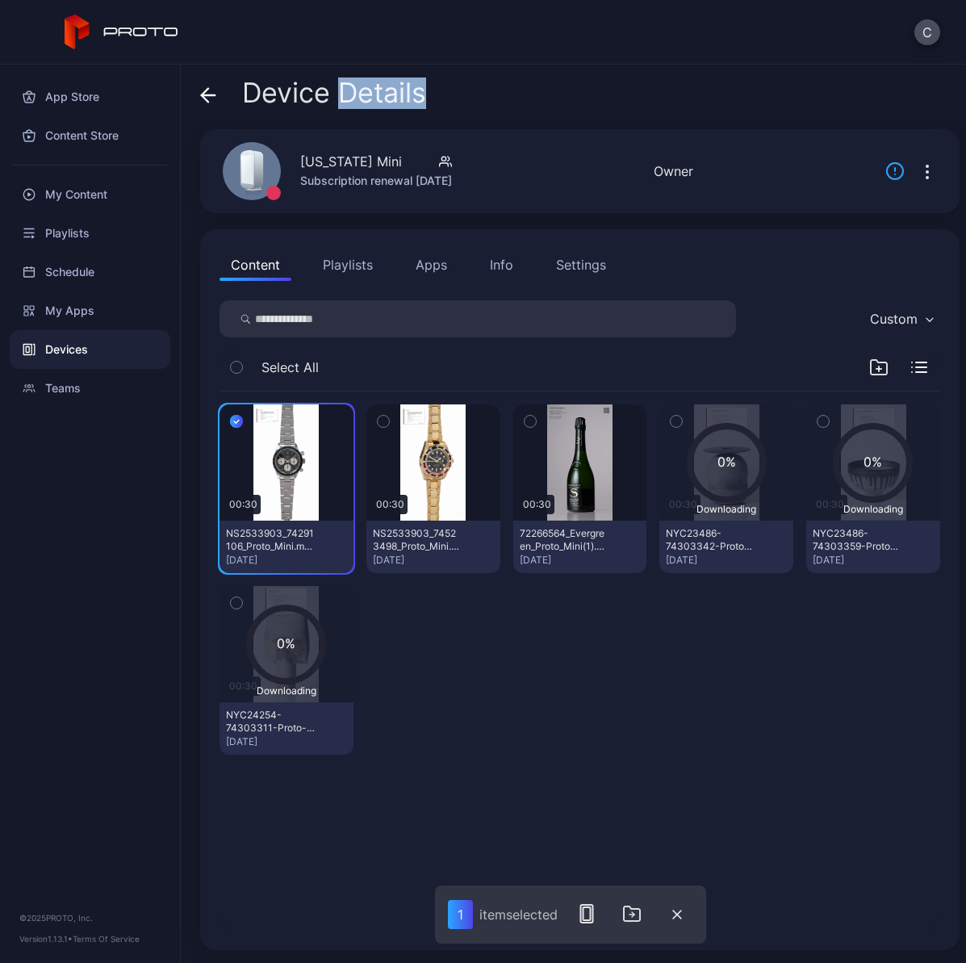
click at [381, 420] on icon "button" at bounding box center [383, 421] width 4 height 2
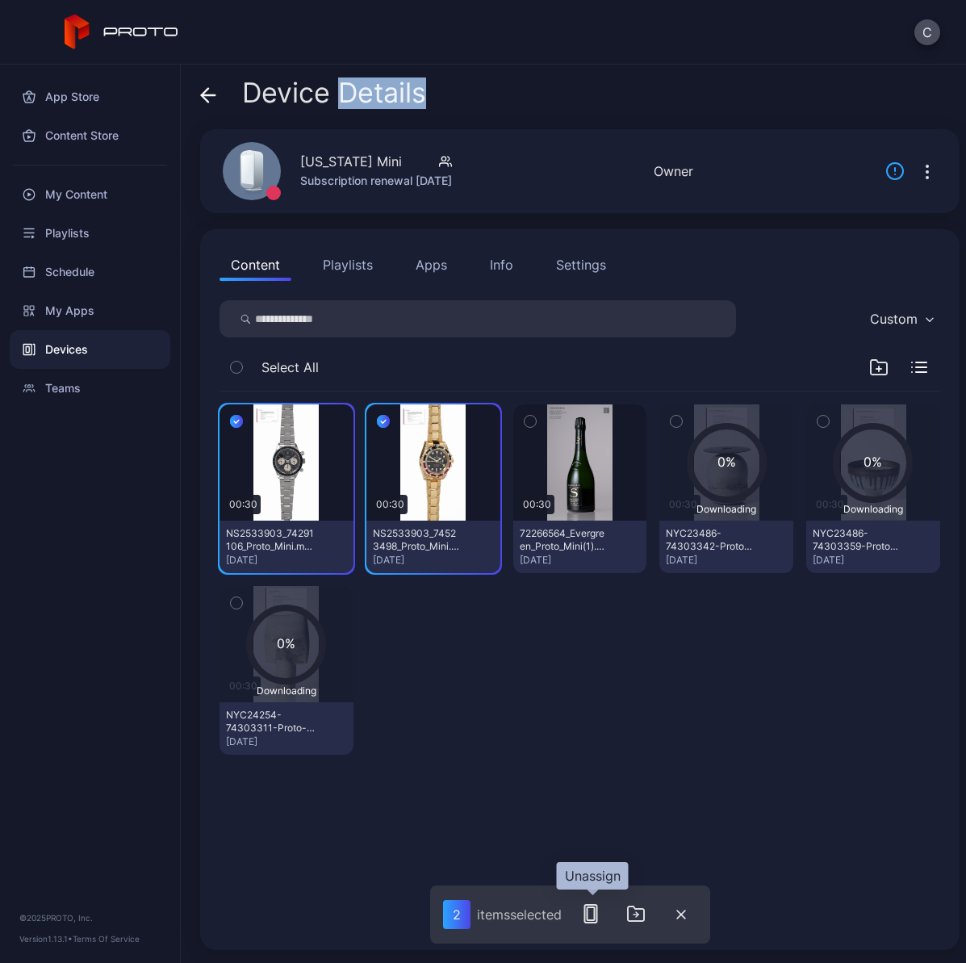
click at [595, 920] on rect "button" at bounding box center [590, 913] width 7 height 13
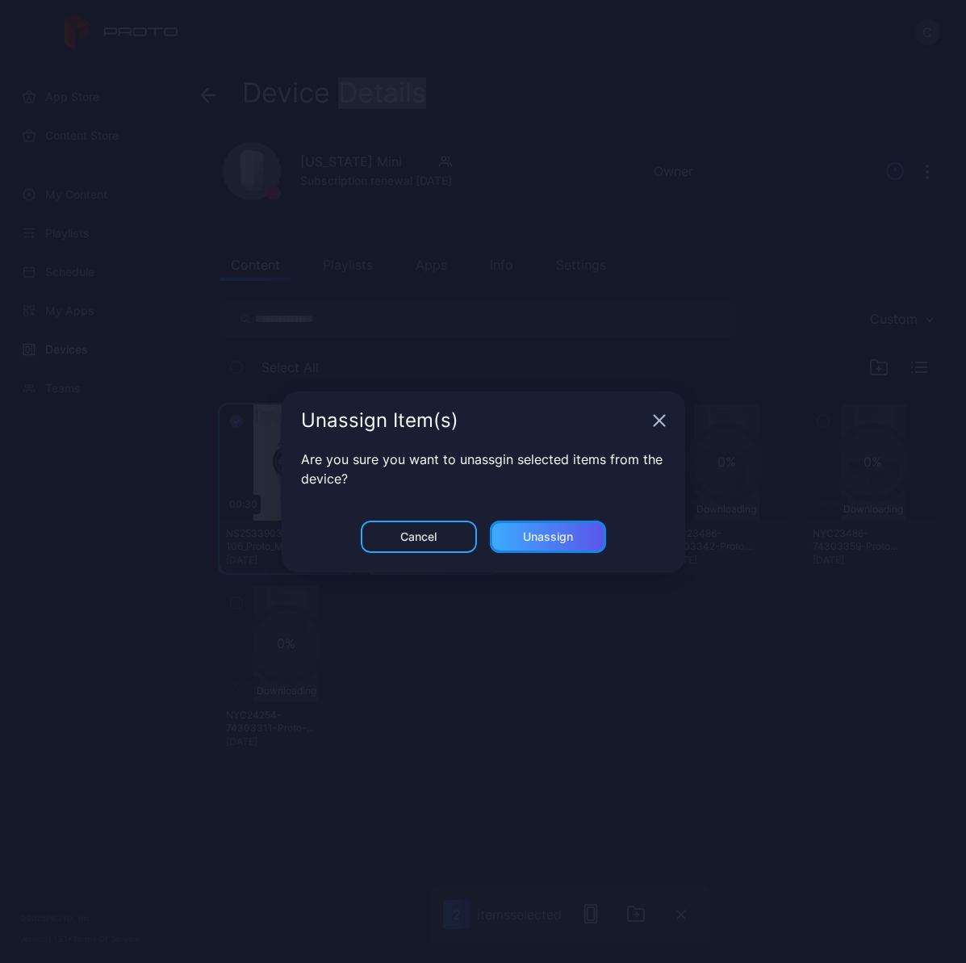
click at [569, 540] on div "Unassign" at bounding box center [548, 536] width 50 height 13
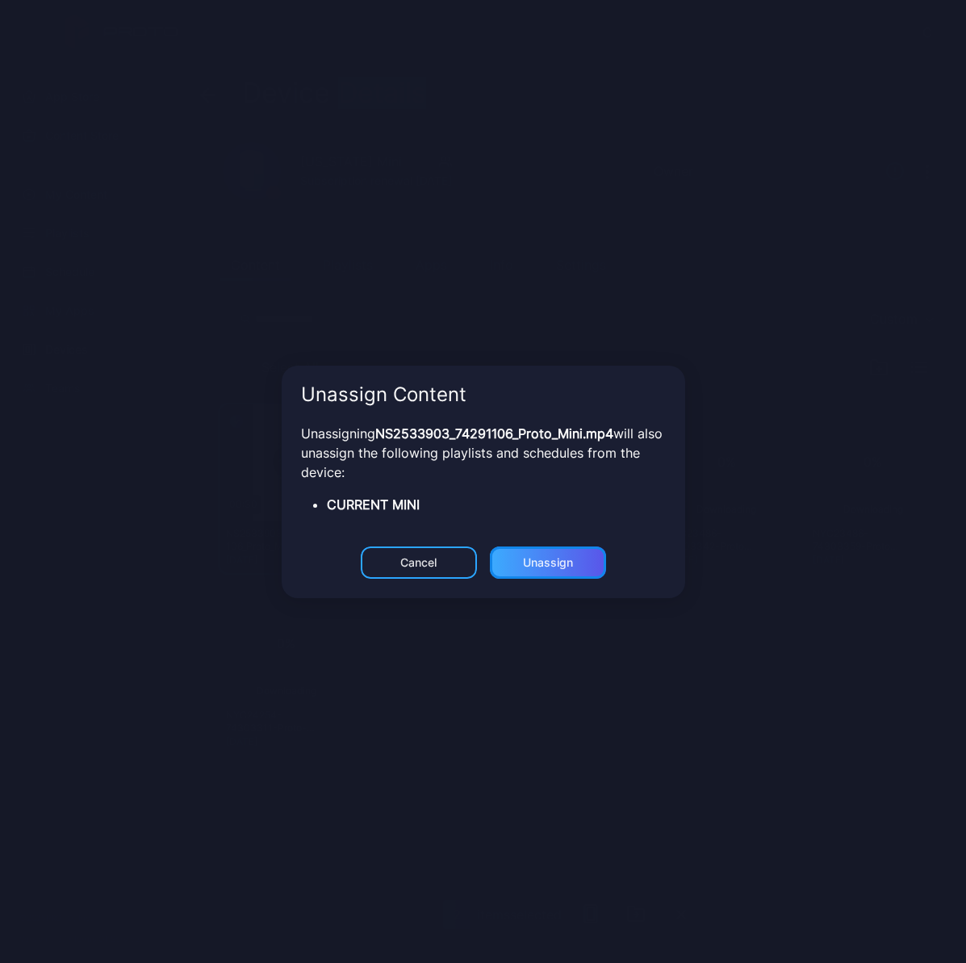
click at [553, 567] on div "Unassign" at bounding box center [548, 562] width 50 height 13
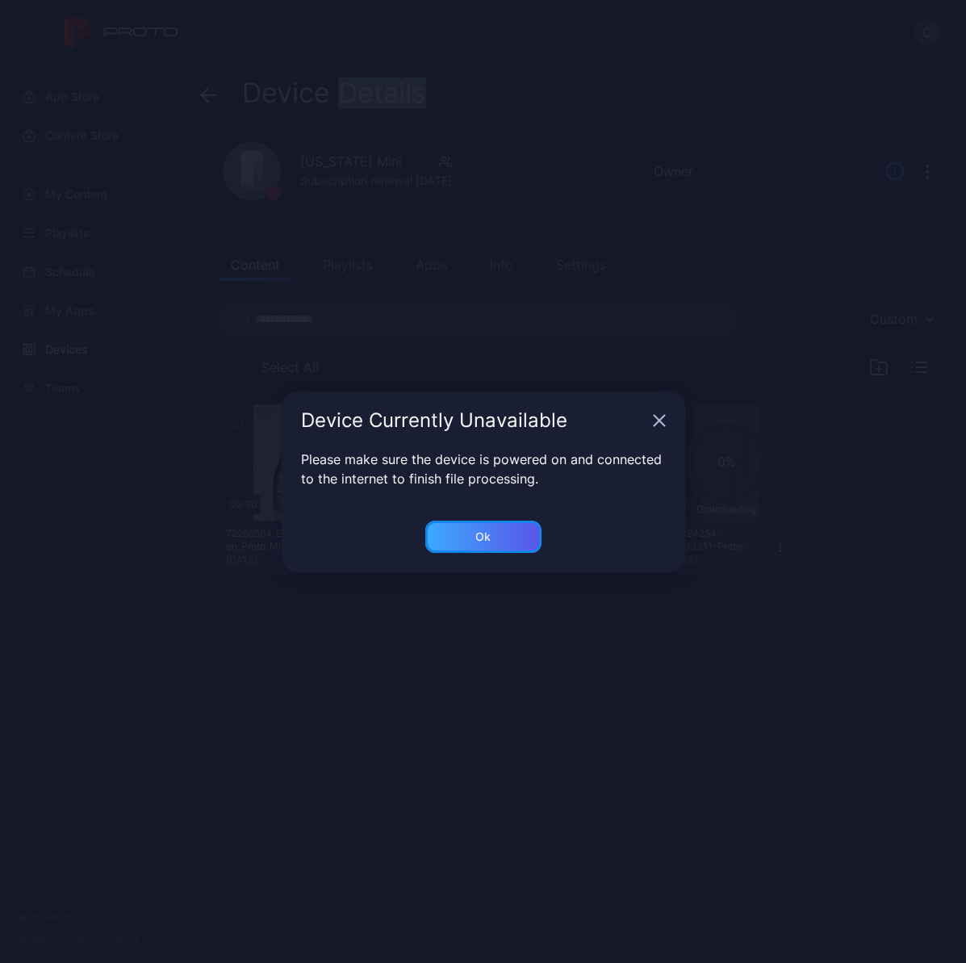
click at [507, 533] on div "Ok" at bounding box center [483, 536] width 116 height 32
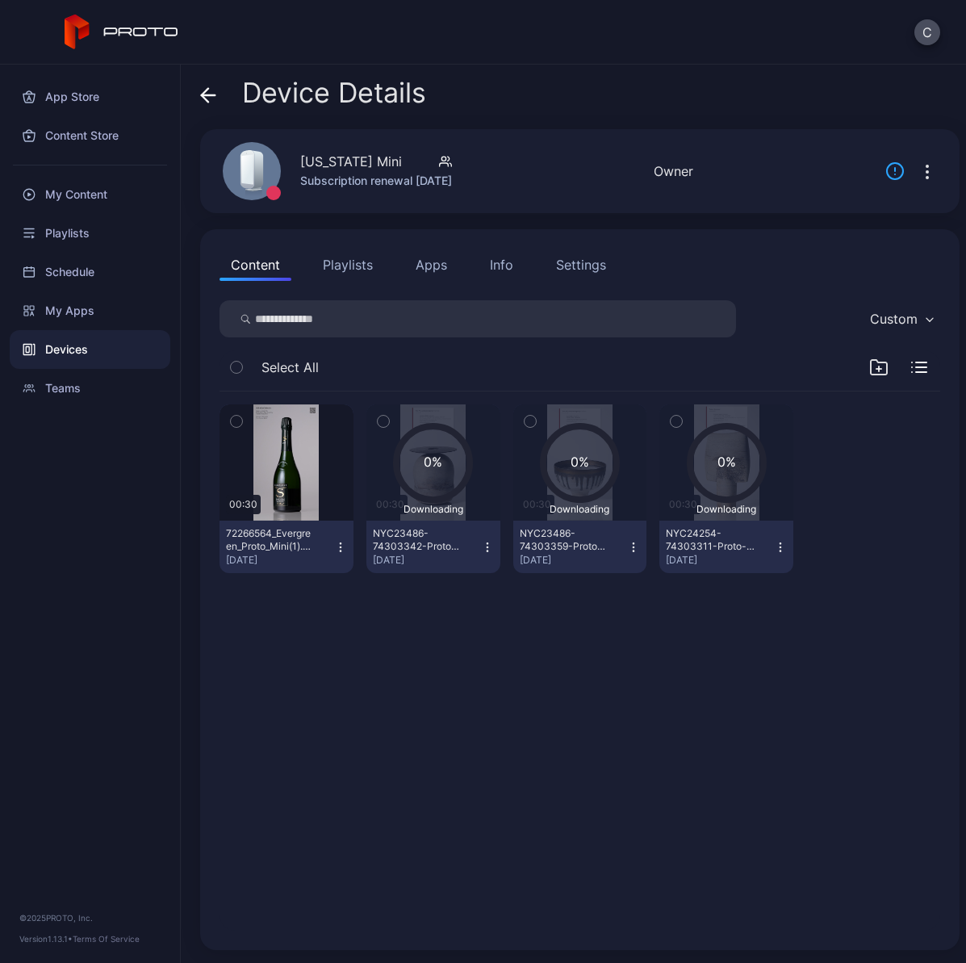
click at [205, 95] on icon at bounding box center [209, 95] width 14 height 0
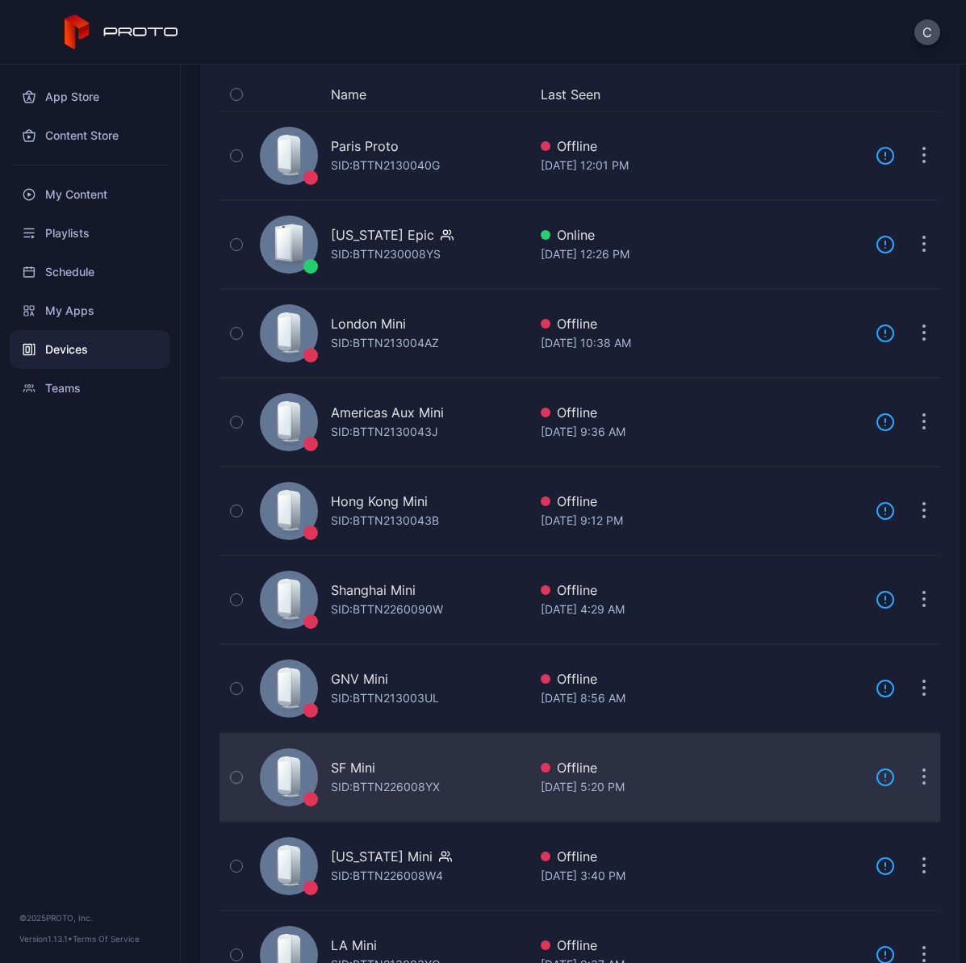
scroll to position [181, 0]
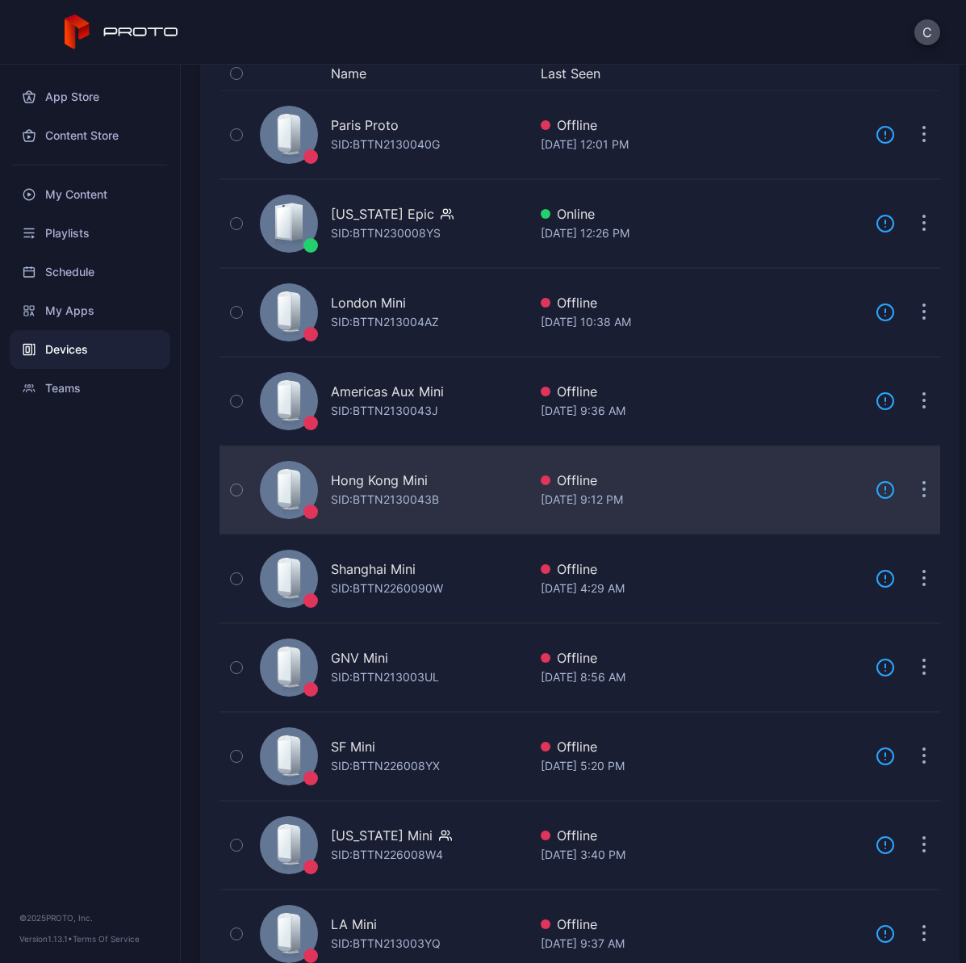
click at [396, 496] on div "SID: BTTN2130043B" at bounding box center [385, 499] width 108 height 19
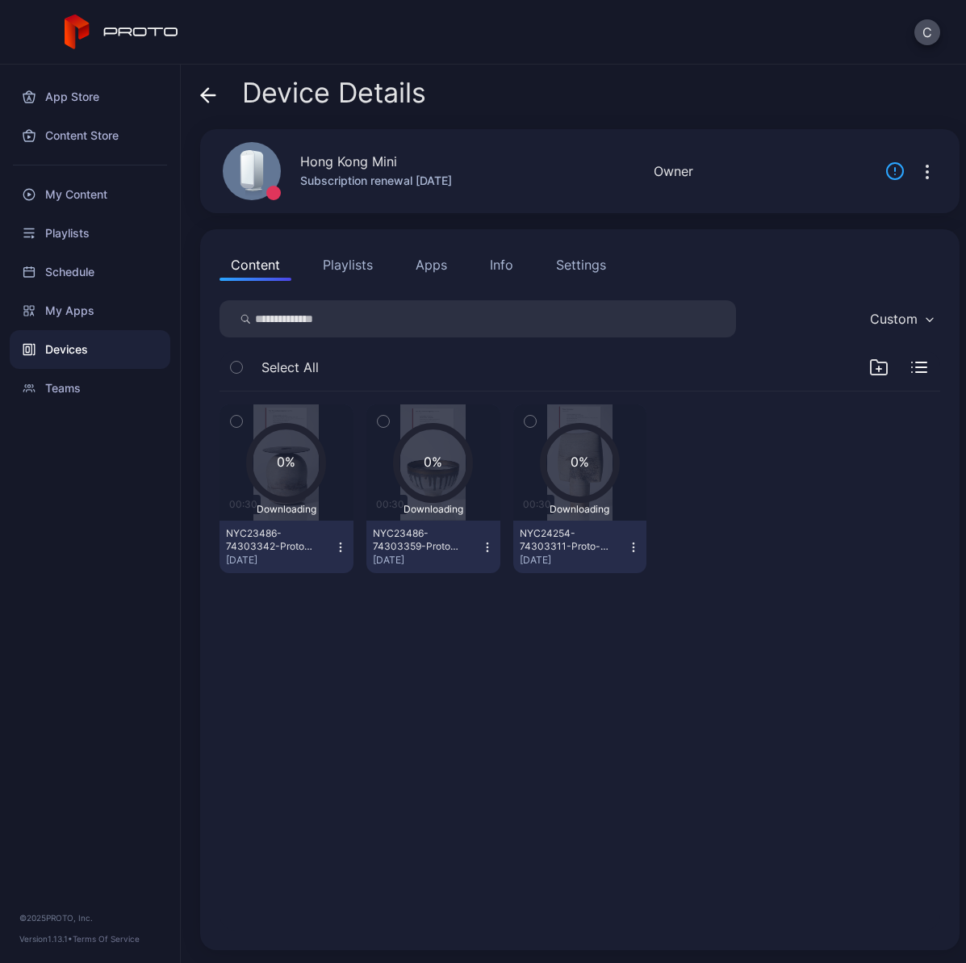
click at [209, 100] on icon at bounding box center [208, 95] width 16 height 16
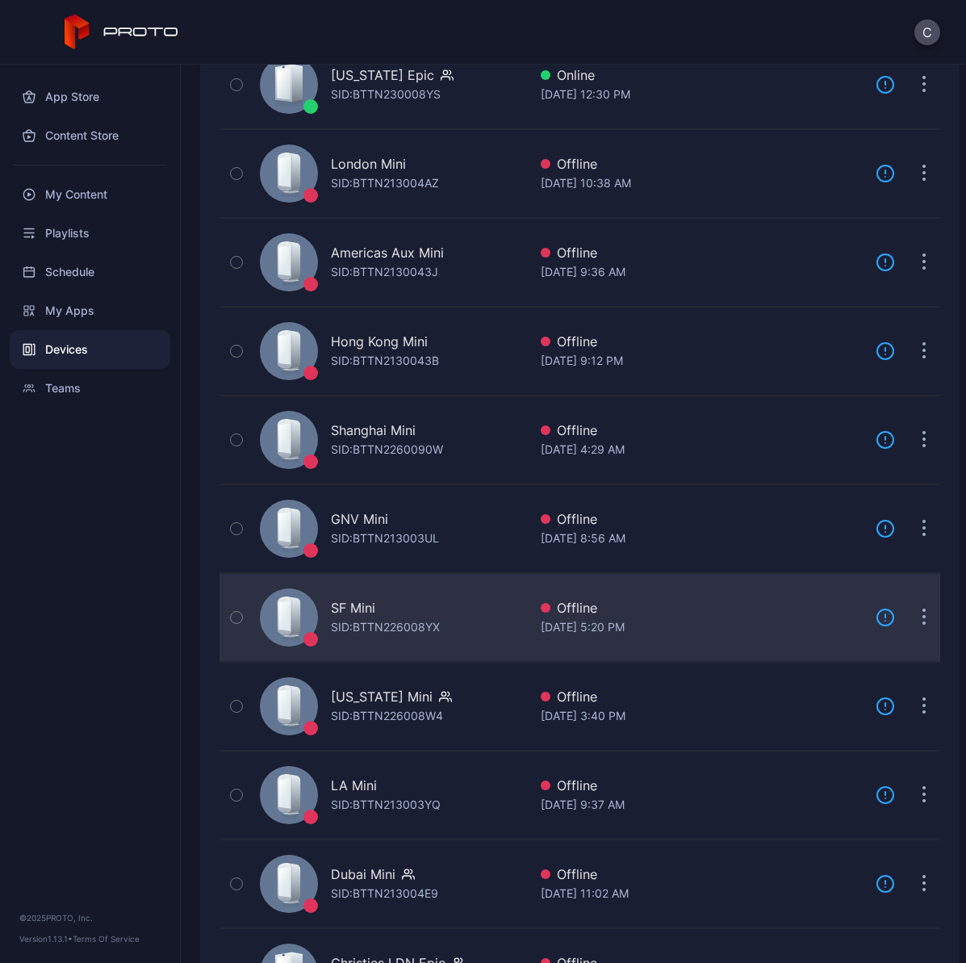
scroll to position [406, 0]
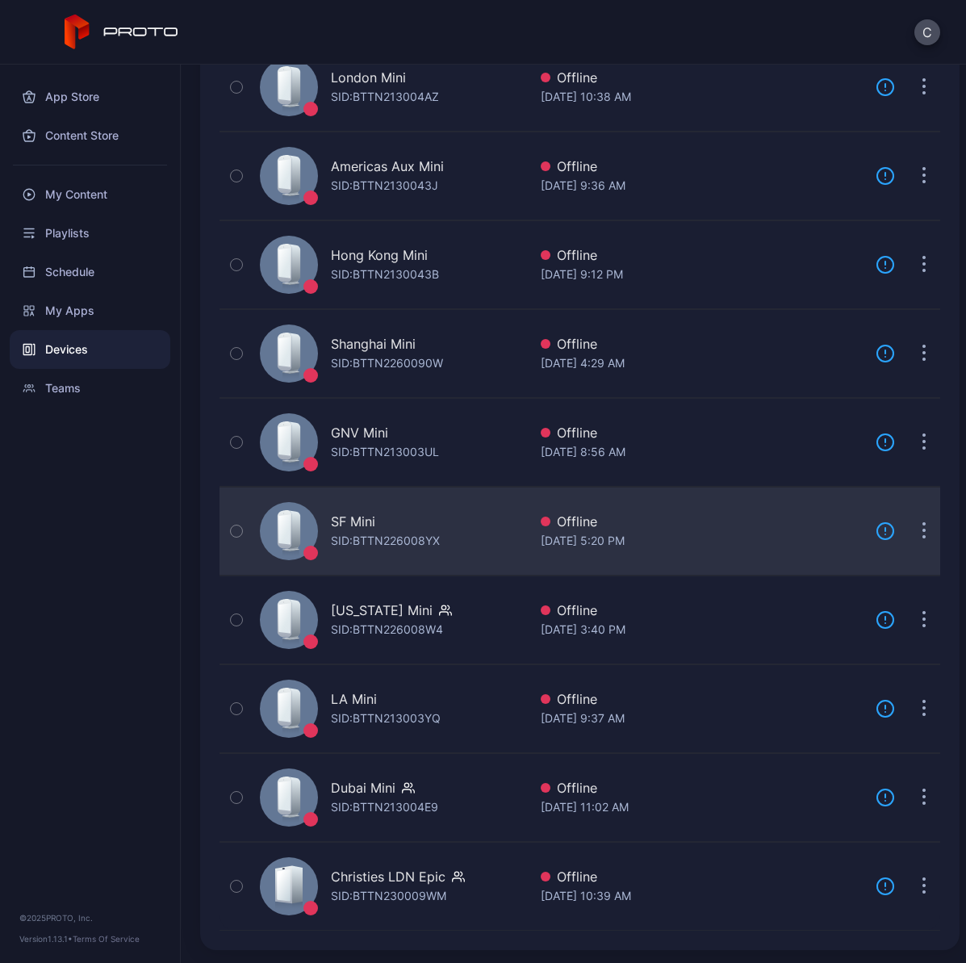
click at [385, 620] on div "SID: BTTN226008W4" at bounding box center [387, 629] width 112 height 19
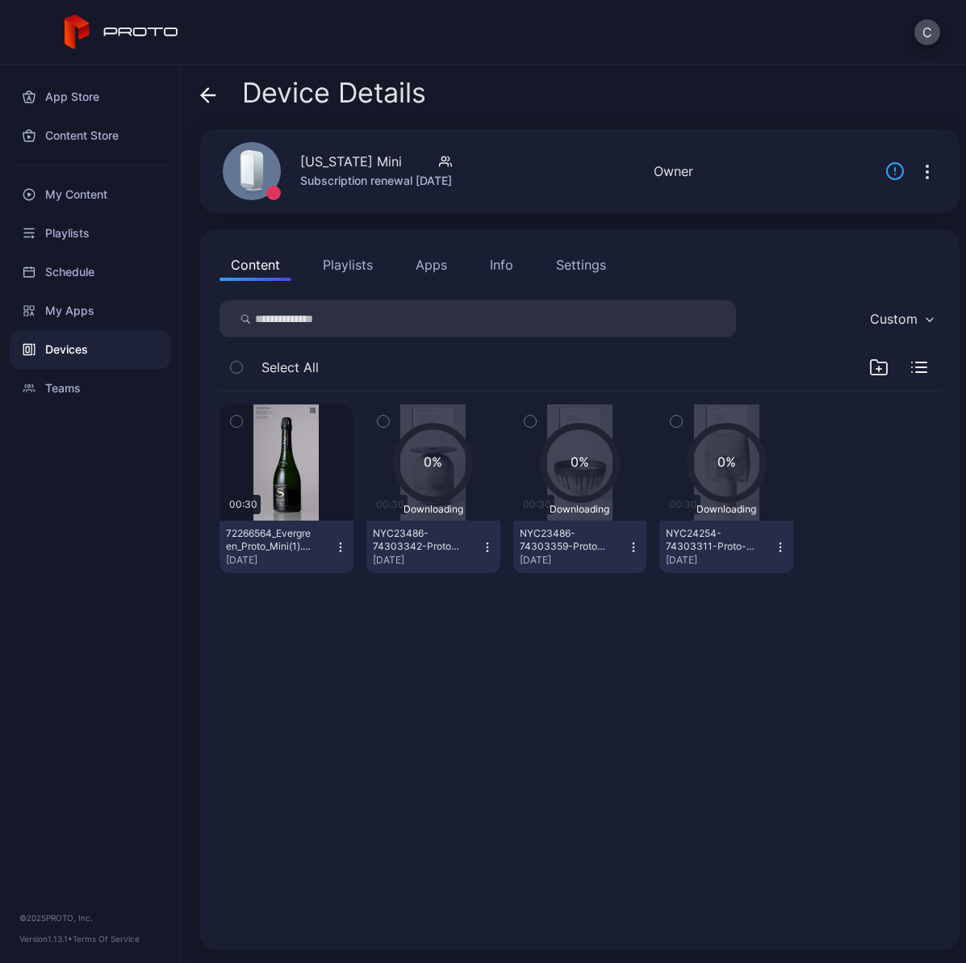
click at [207, 94] on icon at bounding box center [208, 95] width 16 height 16
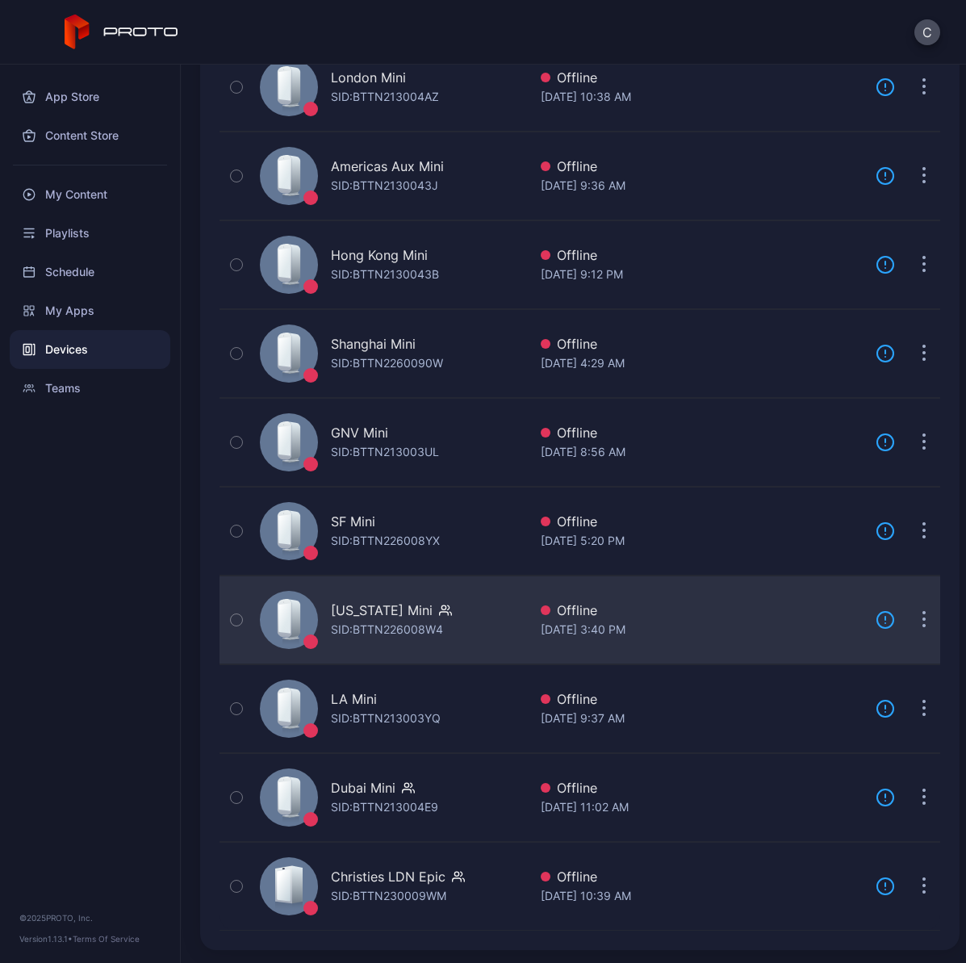
scroll to position [398, 0]
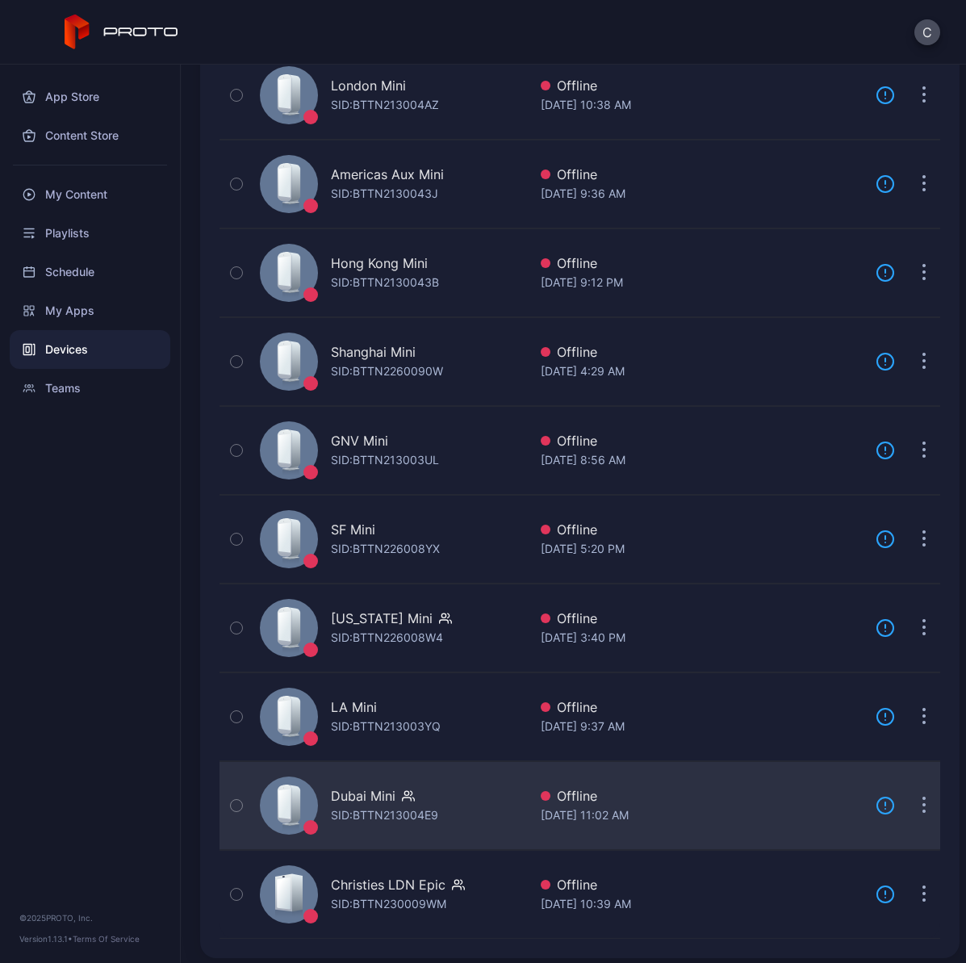
click at [386, 809] on div "SID: BTTN213004E9" at bounding box center [384, 814] width 107 height 19
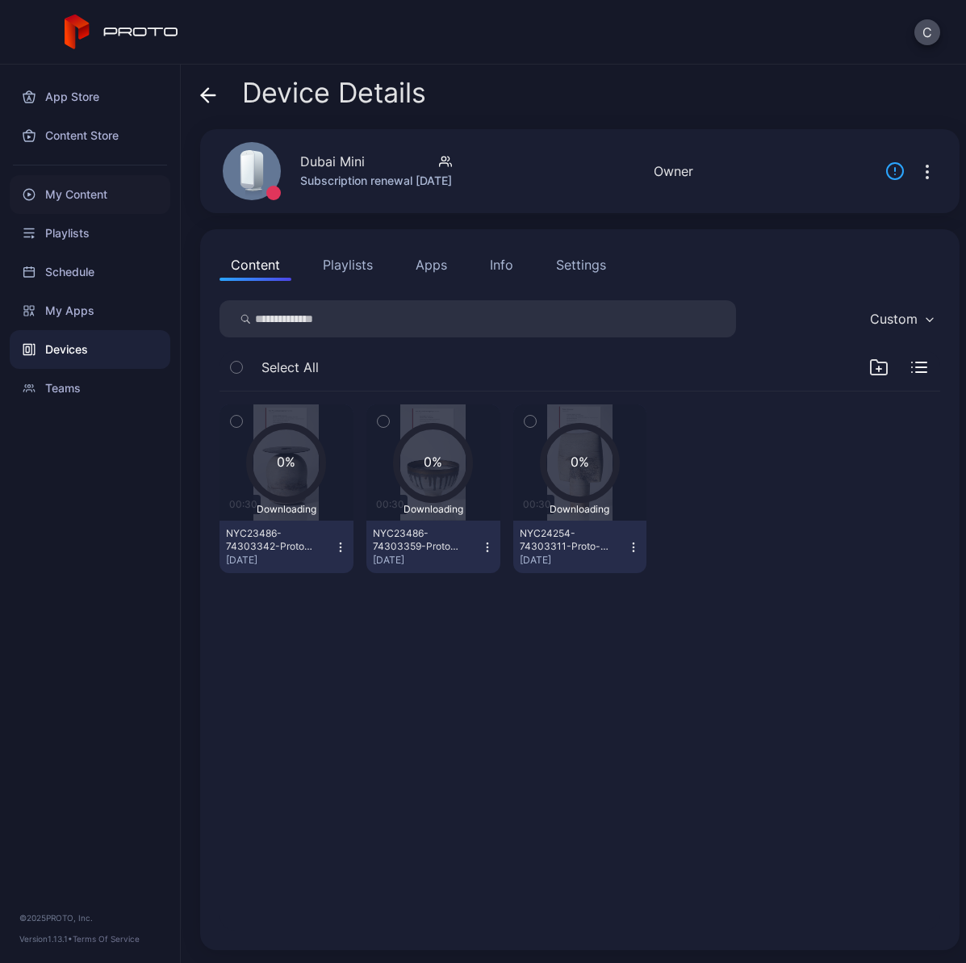
click at [80, 191] on div "My Content" at bounding box center [90, 194] width 161 height 39
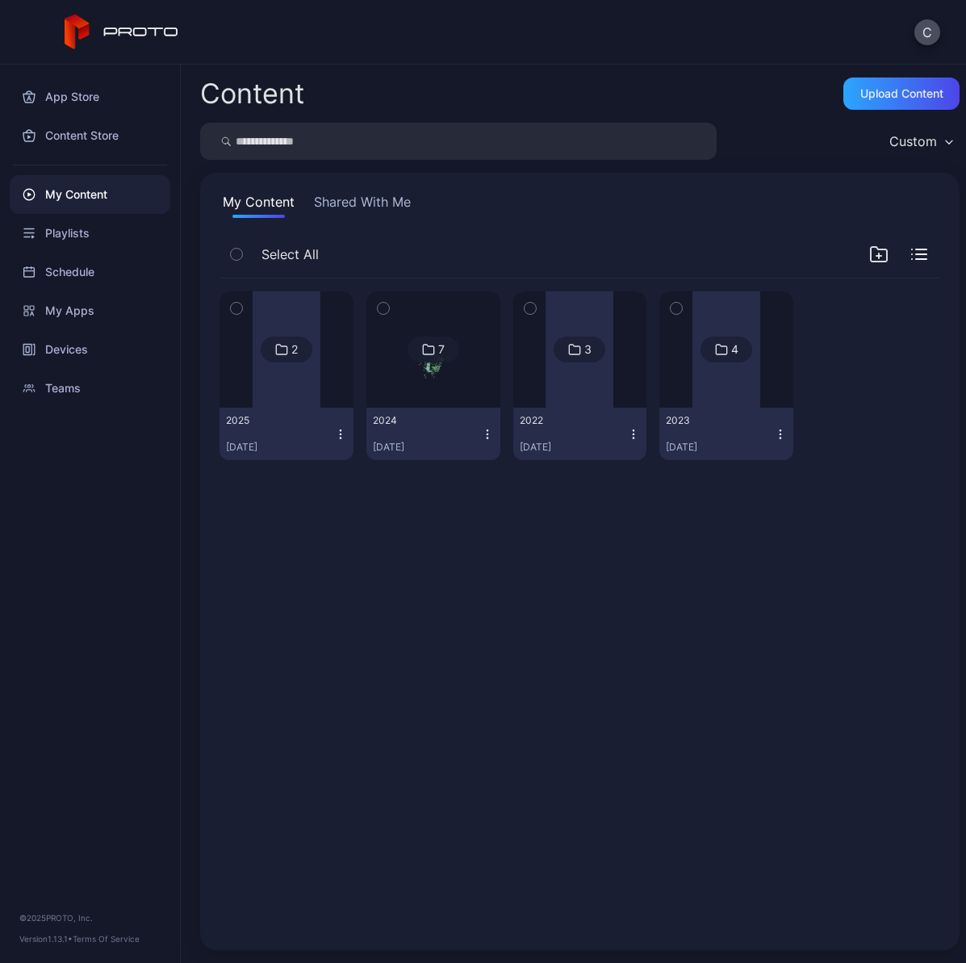
click at [286, 421] on div "2025" at bounding box center [270, 420] width 89 height 13
click at [296, 417] on div "2025" at bounding box center [270, 420] width 89 height 13
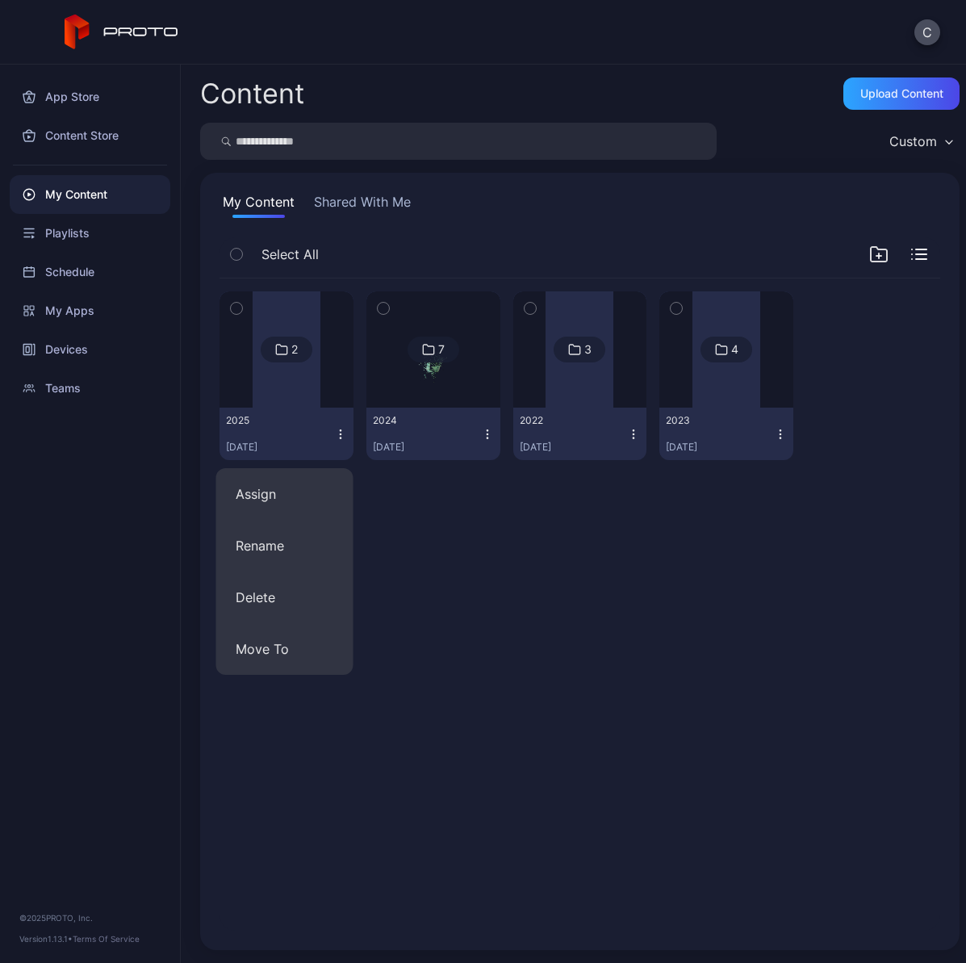
click at [296, 417] on div "2025" at bounding box center [270, 420] width 89 height 13
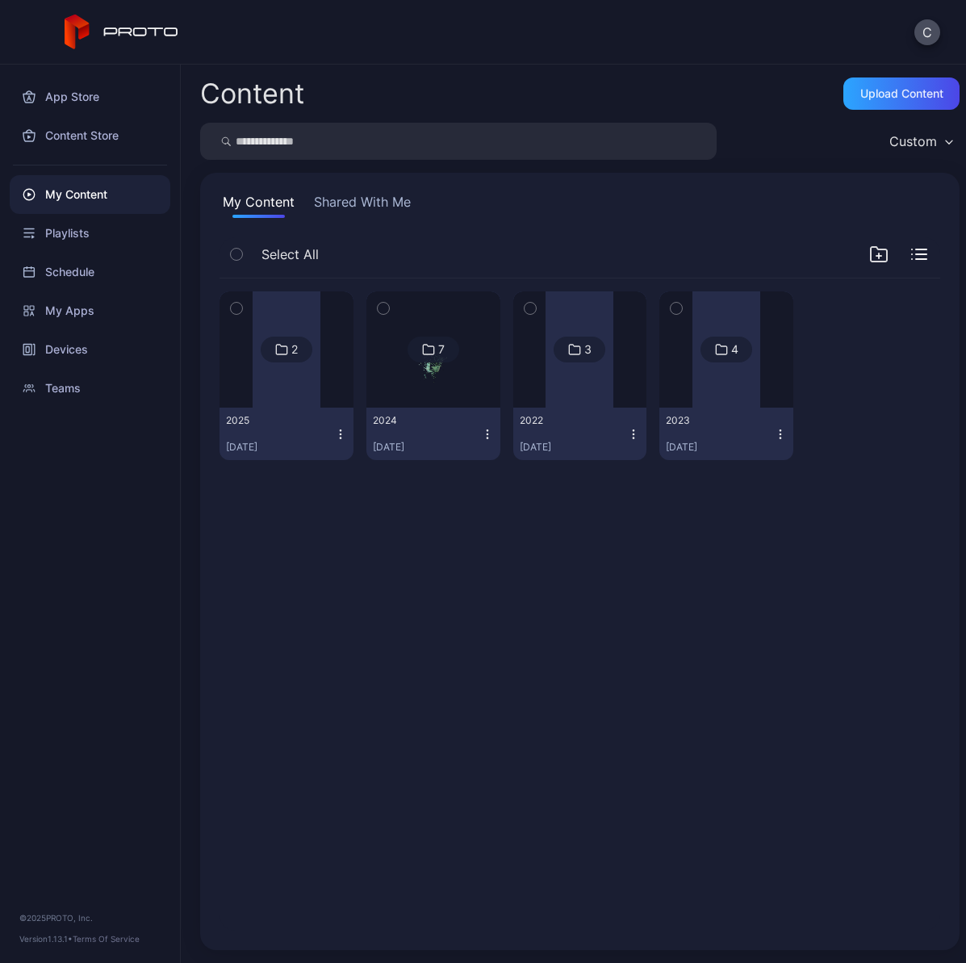
click at [296, 382] on div at bounding box center [287, 349] width 68 height 116
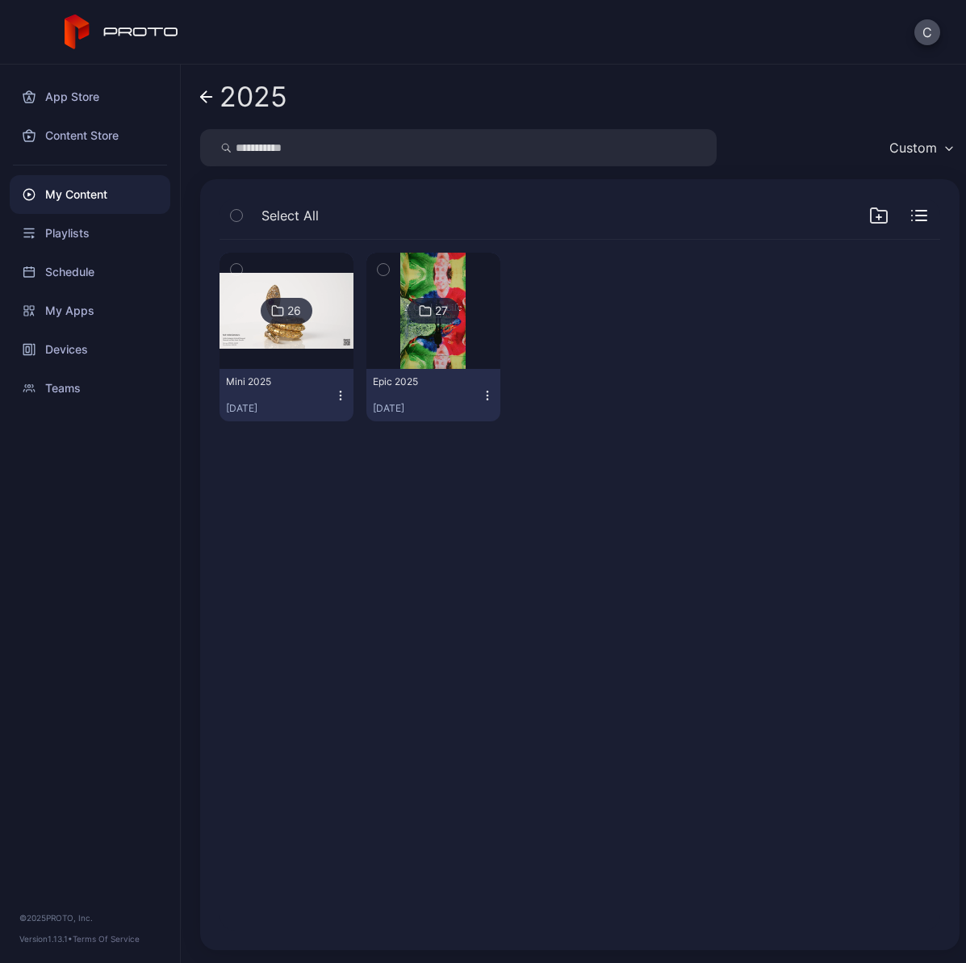
click at [453, 351] on img at bounding box center [432, 311] width 65 height 116
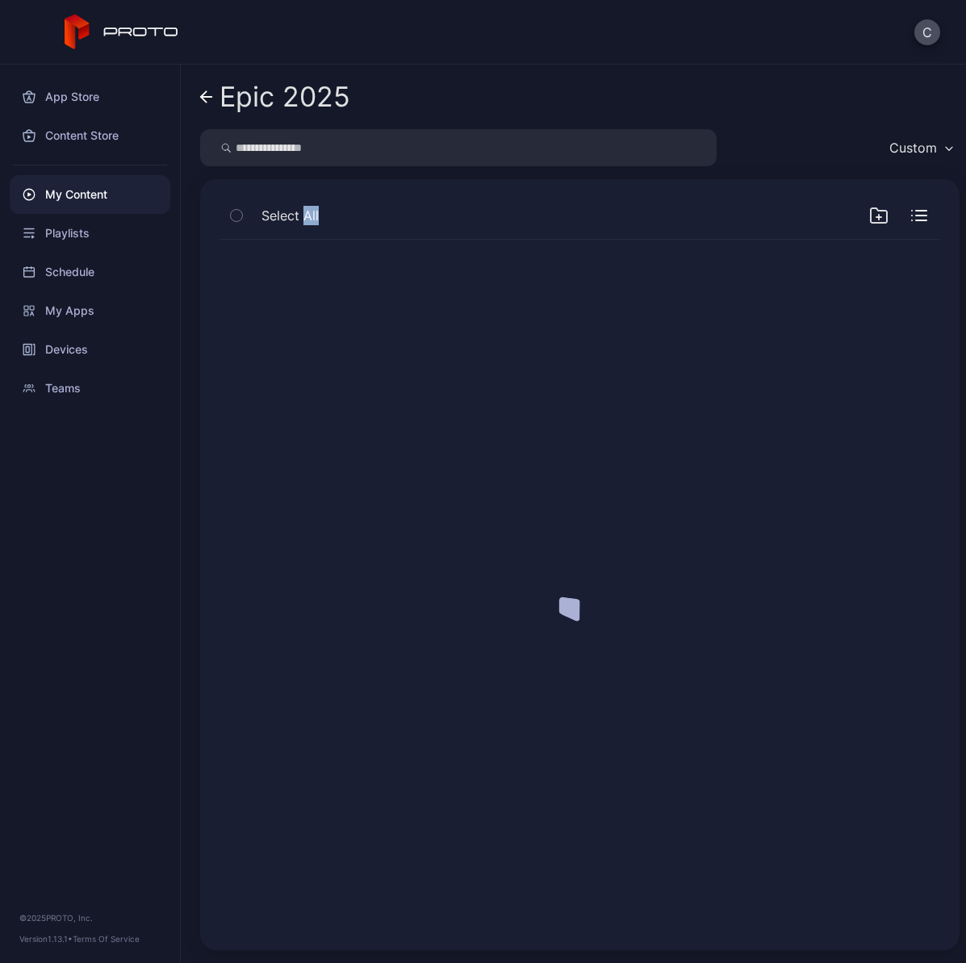
click at [453, 351] on div at bounding box center [580, 585] width 746 height 717
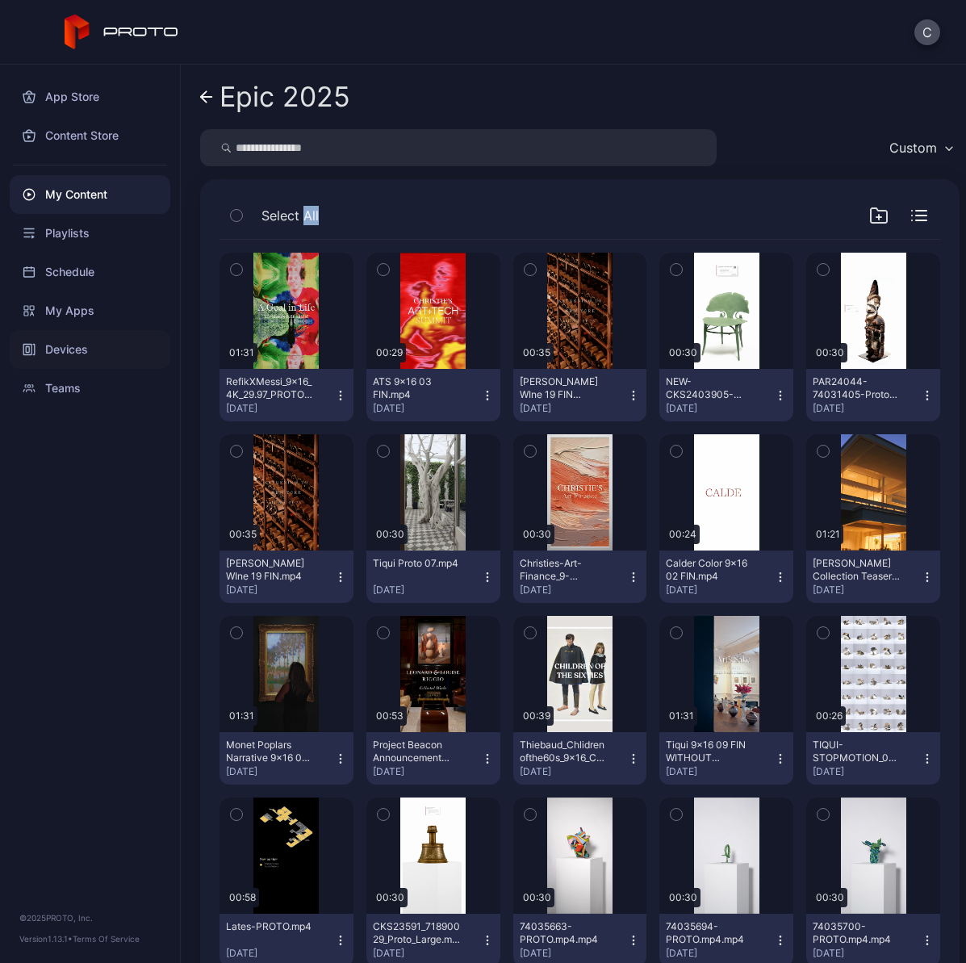
click at [76, 345] on div "Devices" at bounding box center [90, 349] width 161 height 39
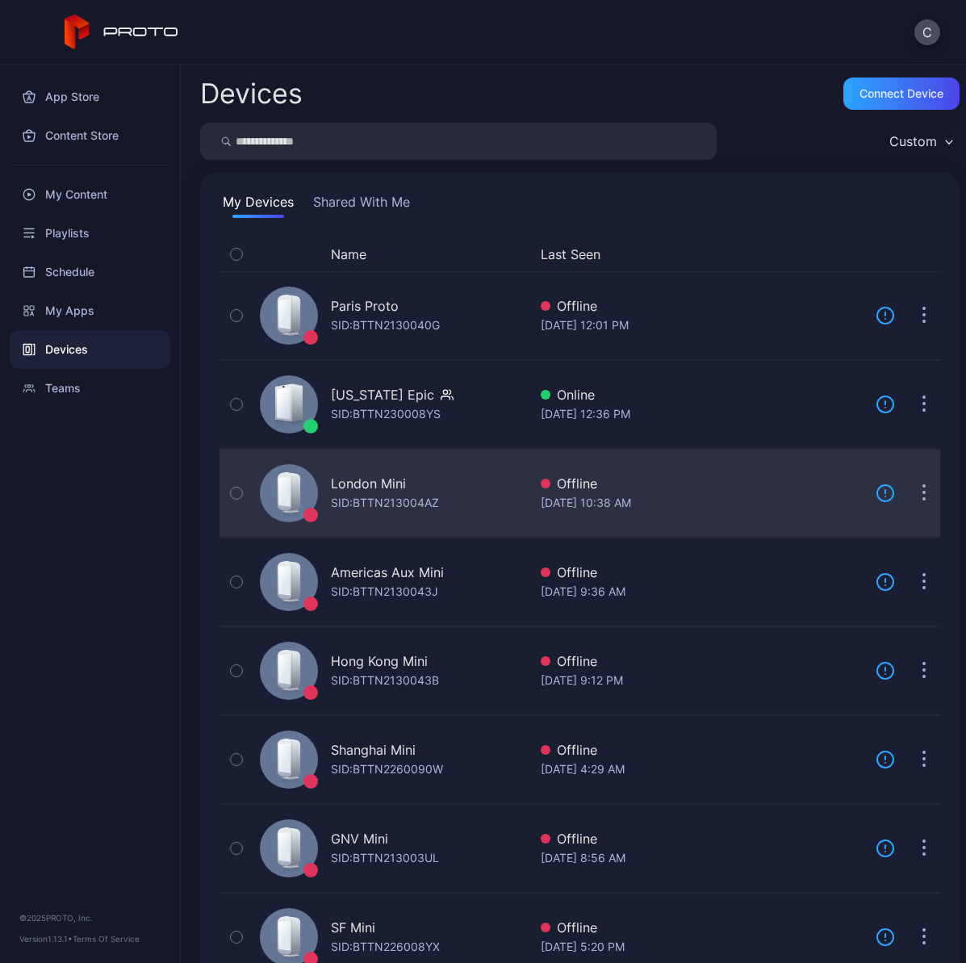
scroll to position [23, 0]
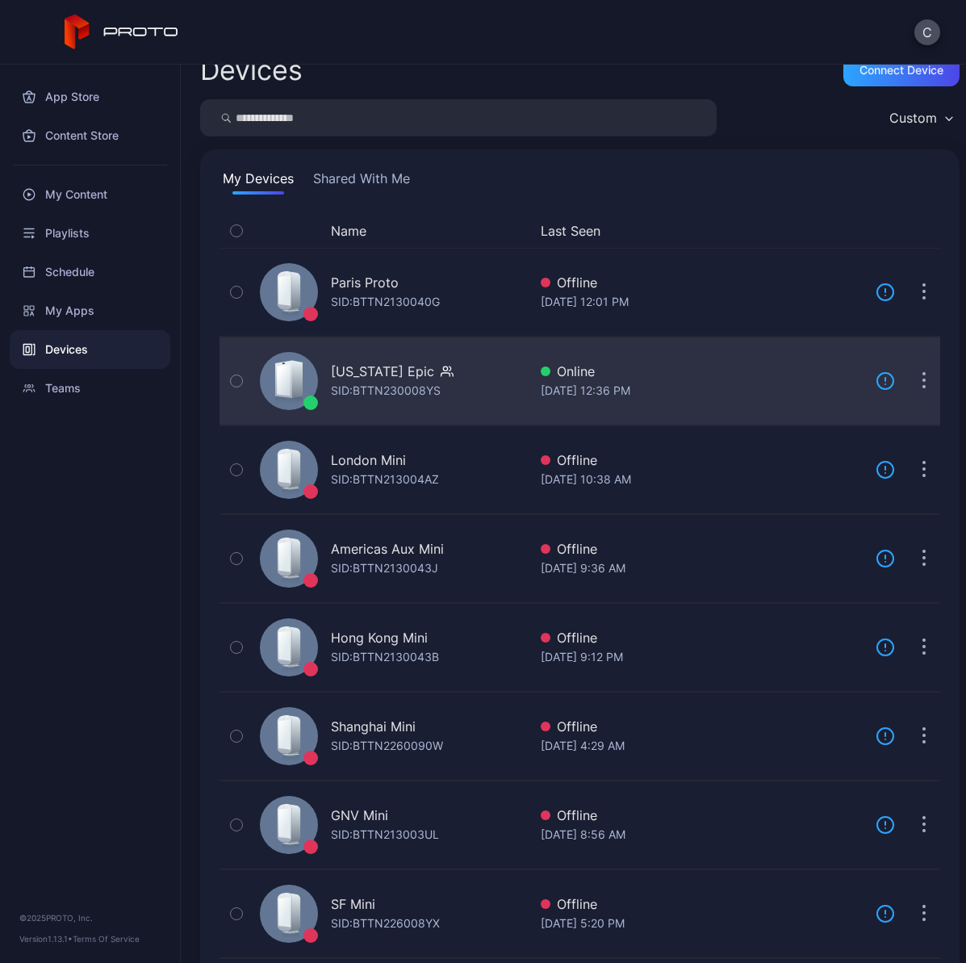
click at [380, 385] on div "SID: BTTN230008YS" at bounding box center [386, 390] width 110 height 19
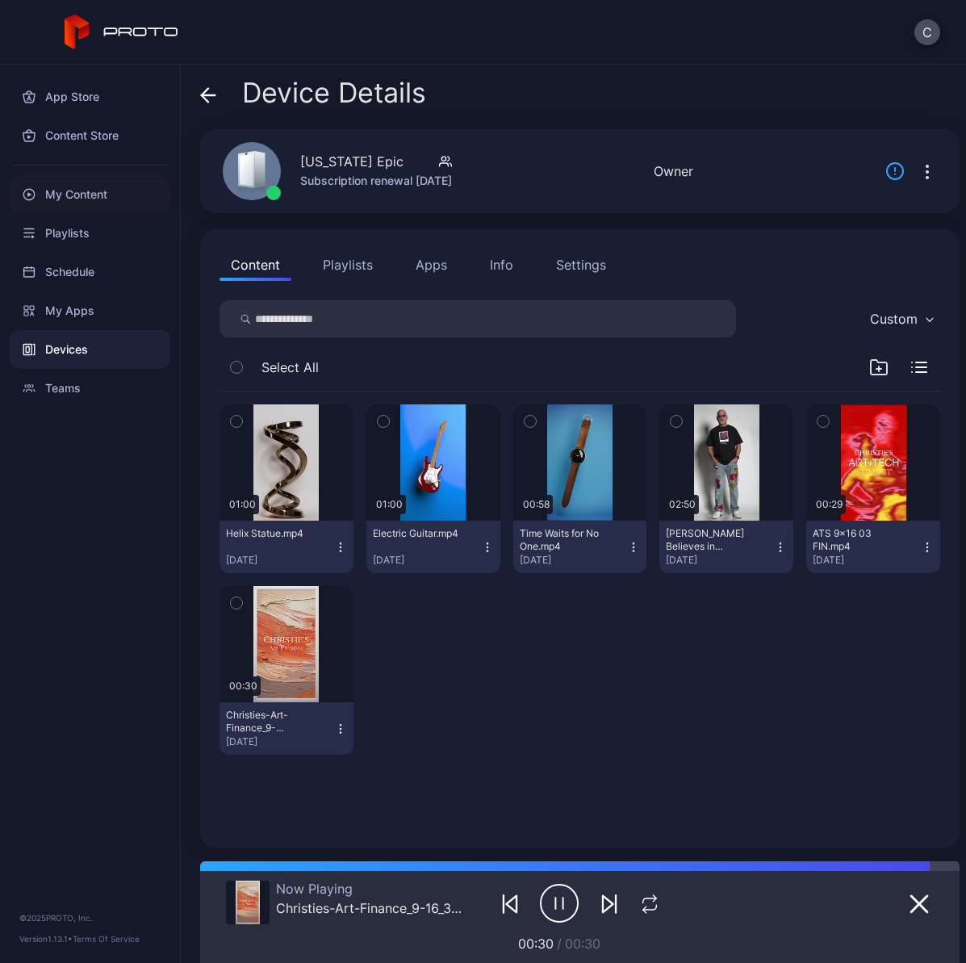
click at [71, 193] on div "My Content" at bounding box center [90, 194] width 161 height 39
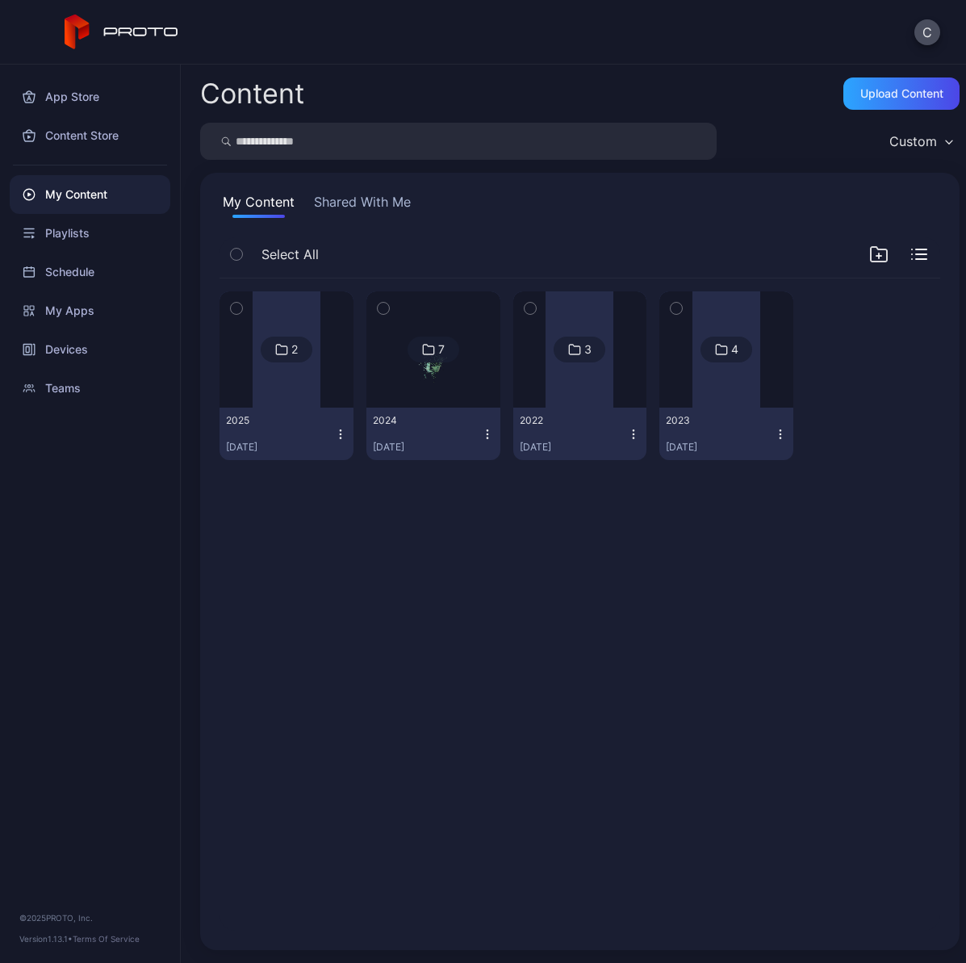
click at [724, 398] on div at bounding box center [726, 349] width 68 height 116
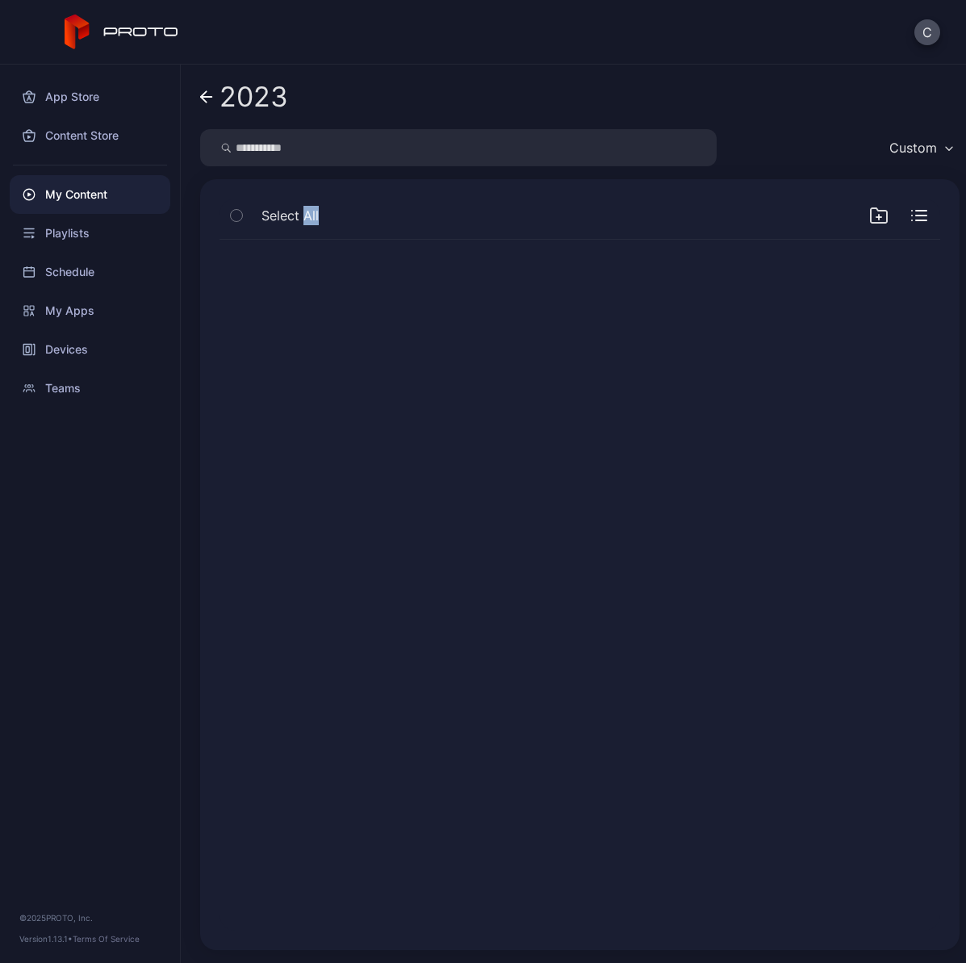
click at [724, 398] on div at bounding box center [580, 585] width 746 height 717
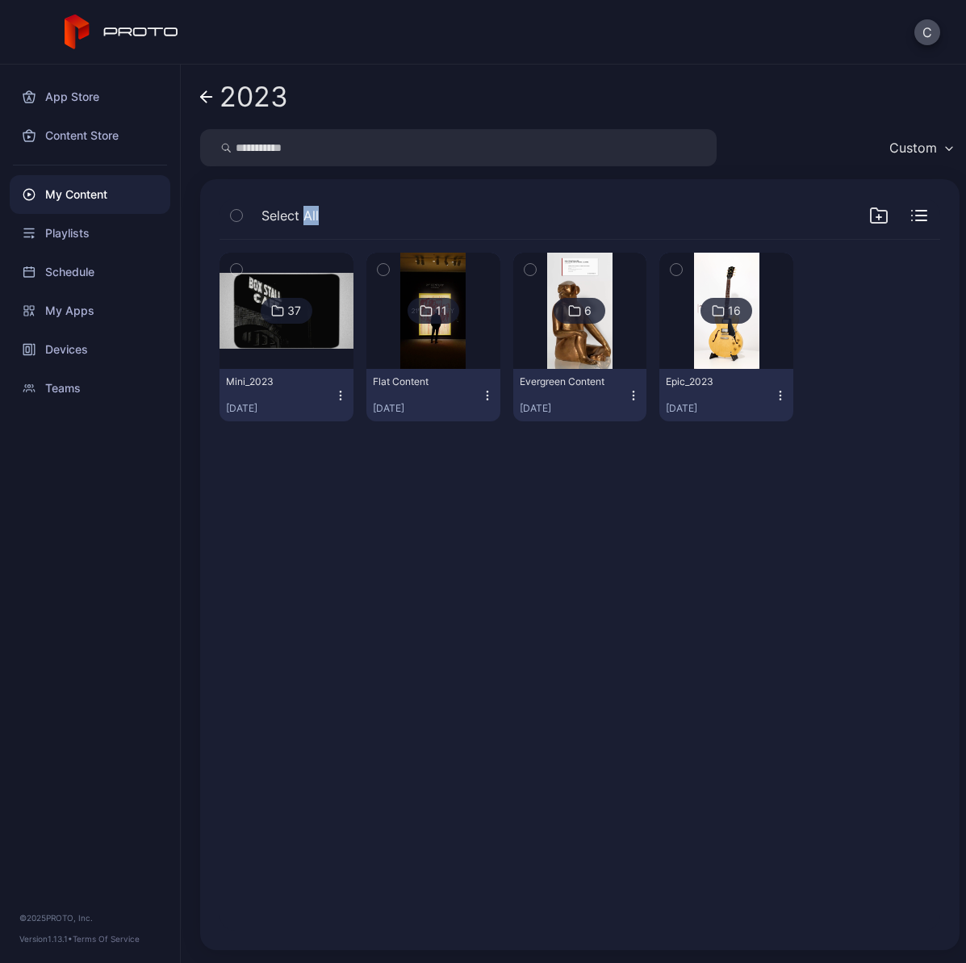
click at [745, 352] on img at bounding box center [726, 311] width 65 height 116
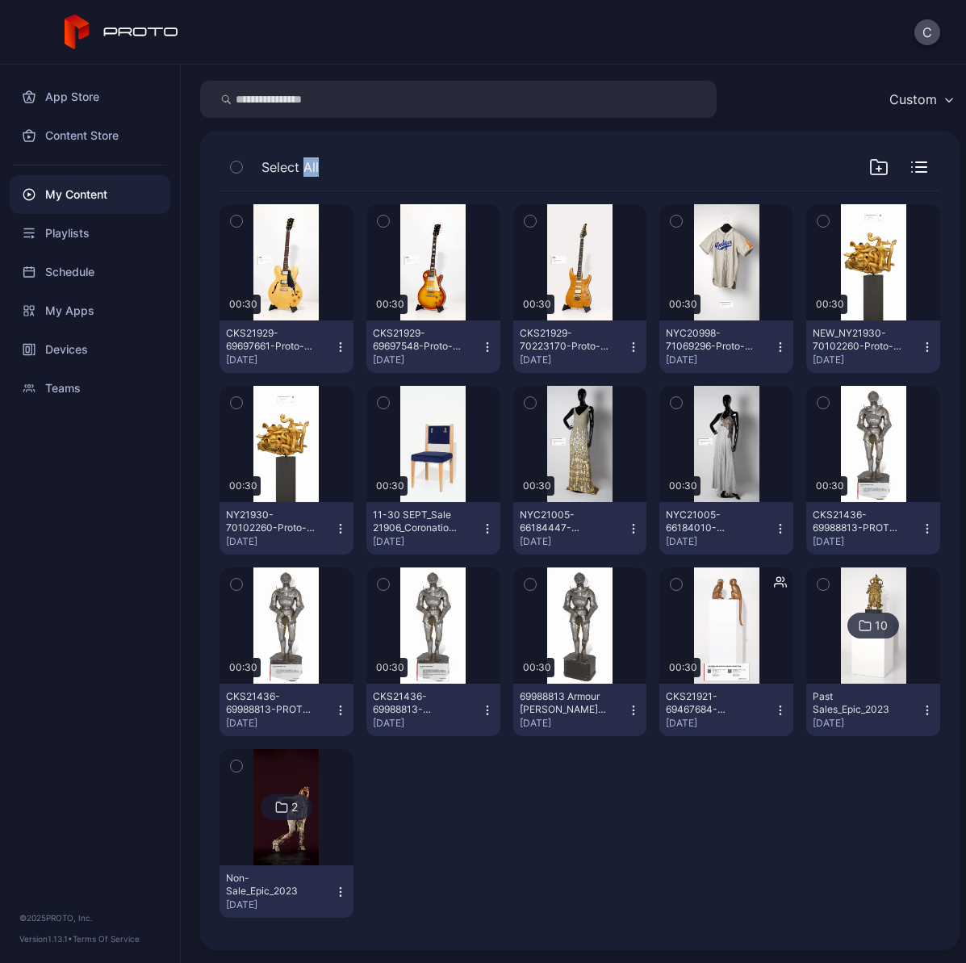
scroll to position [44, 0]
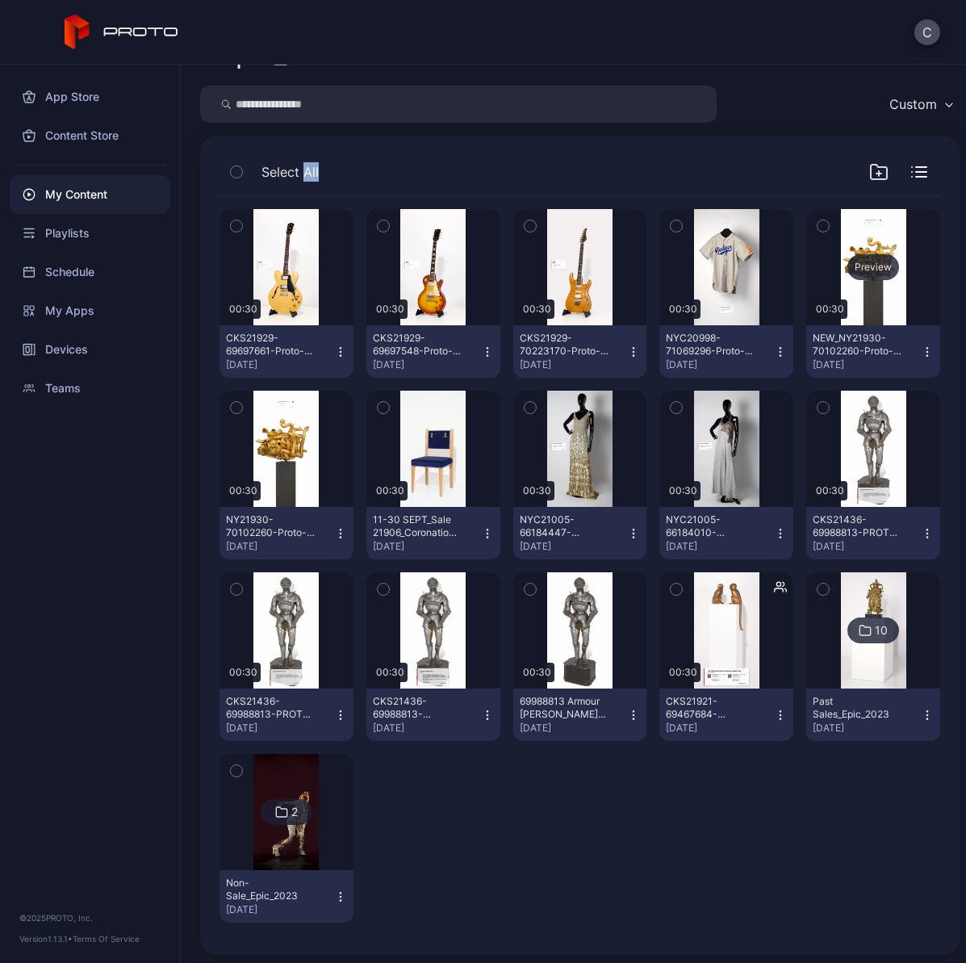
click at [861, 298] on div "Preview" at bounding box center [873, 267] width 134 height 116
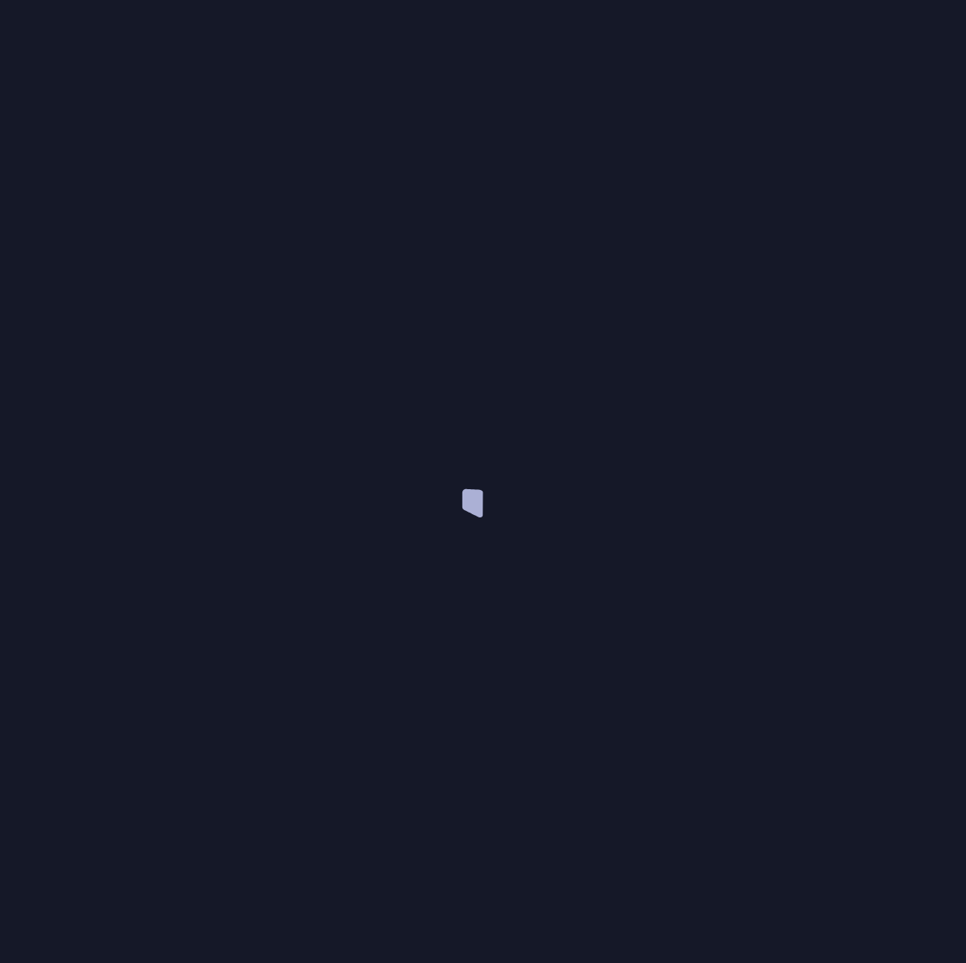
click at [861, 298] on div at bounding box center [483, 481] width 966 height 963
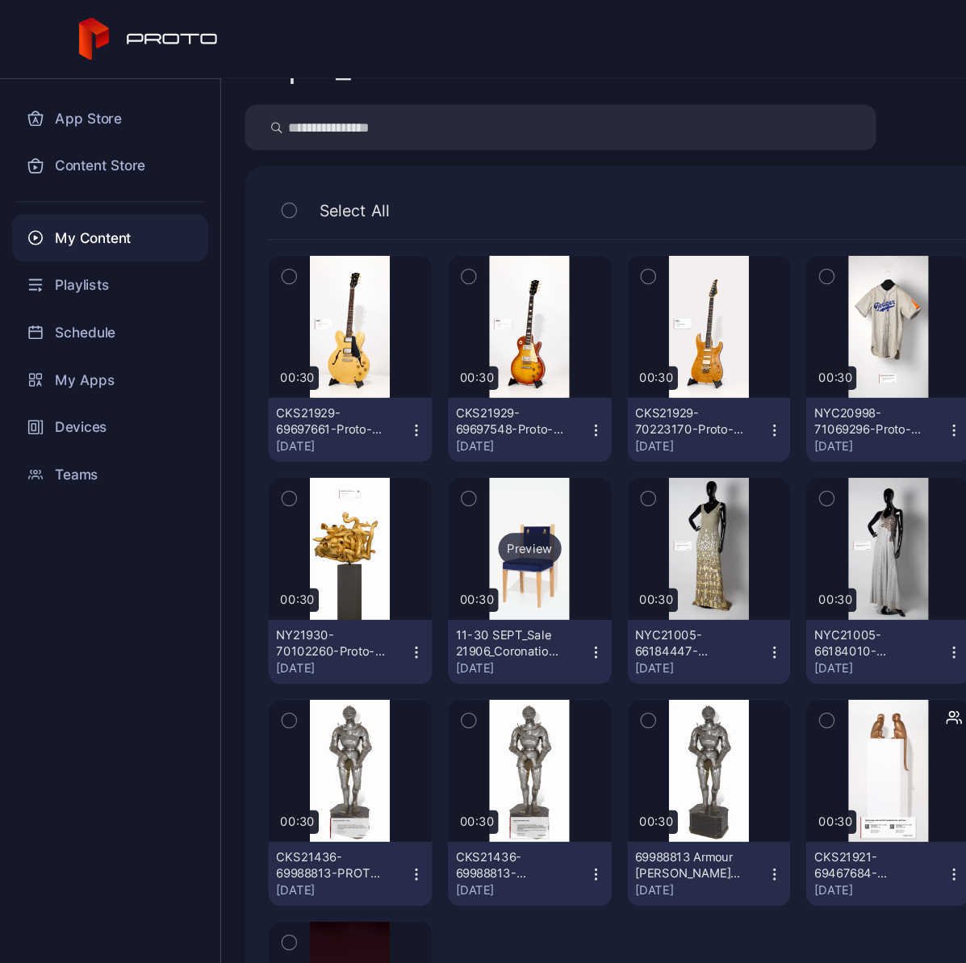
scroll to position [48, 0]
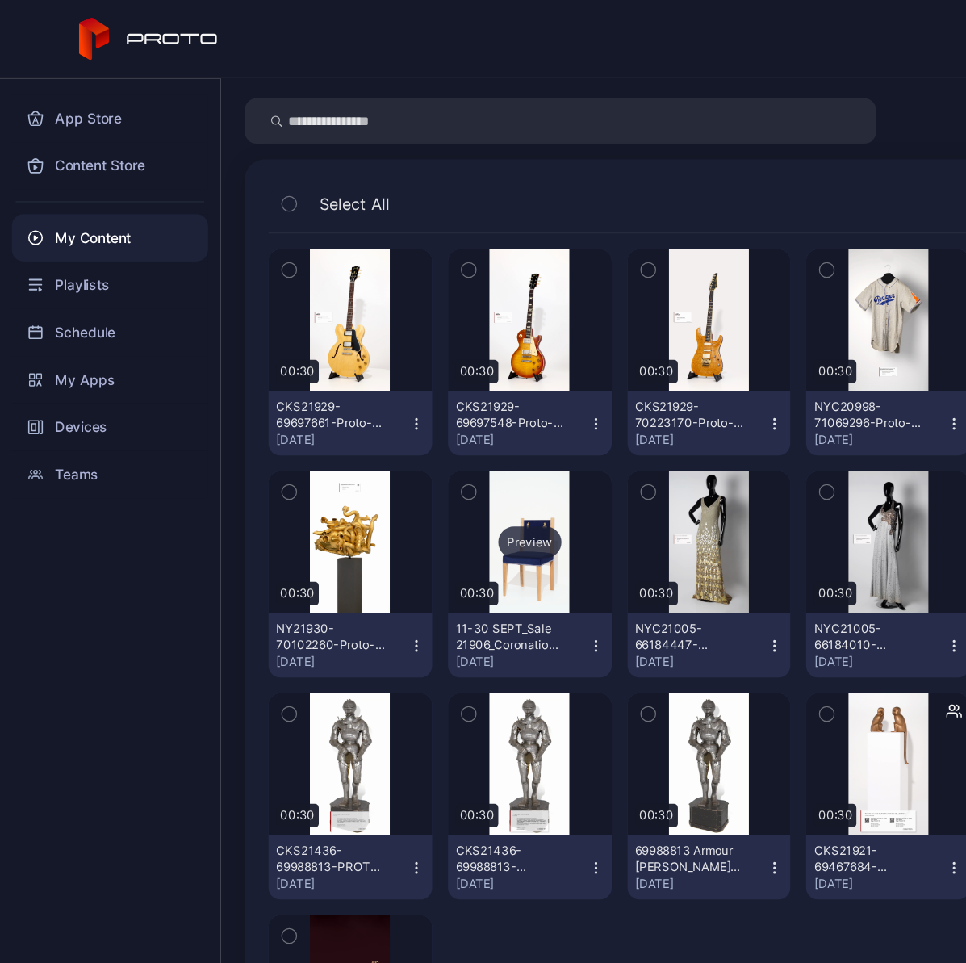
click at [441, 487] on div "Preview" at bounding box center [433, 444] width 134 height 116
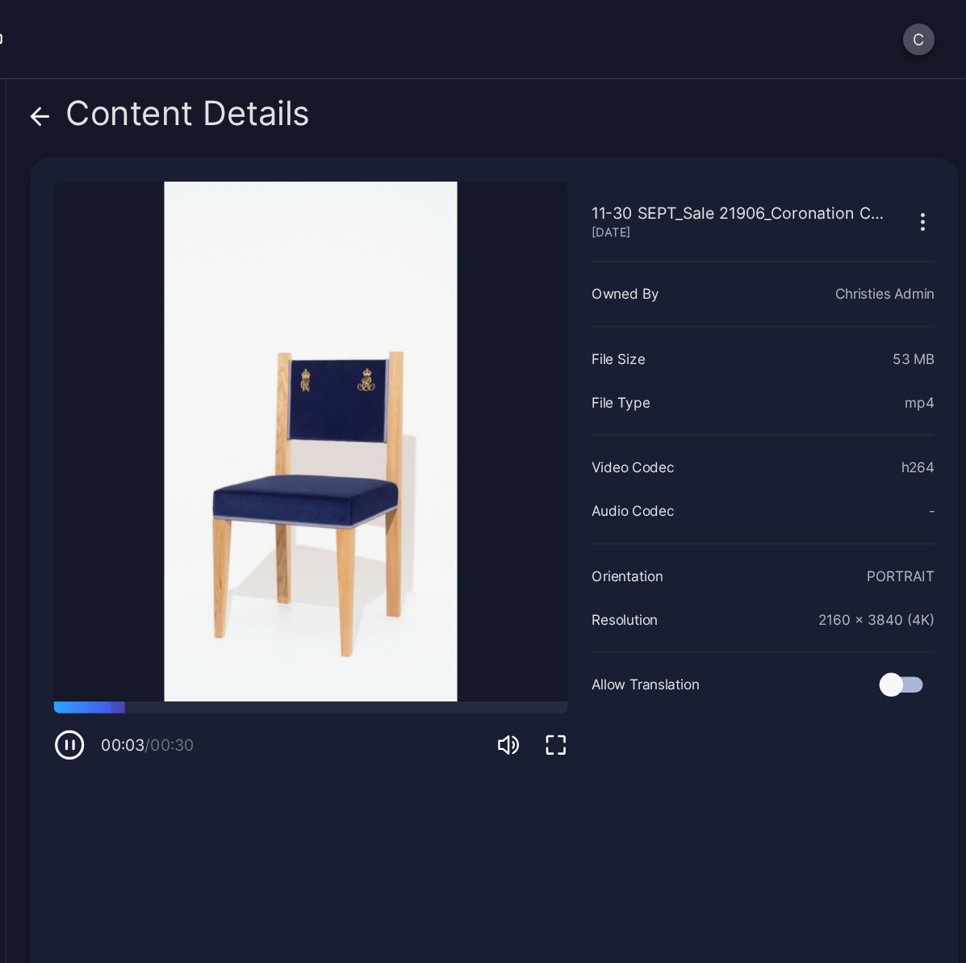
click at [921, 178] on icon "button" at bounding box center [930, 181] width 19 height 19
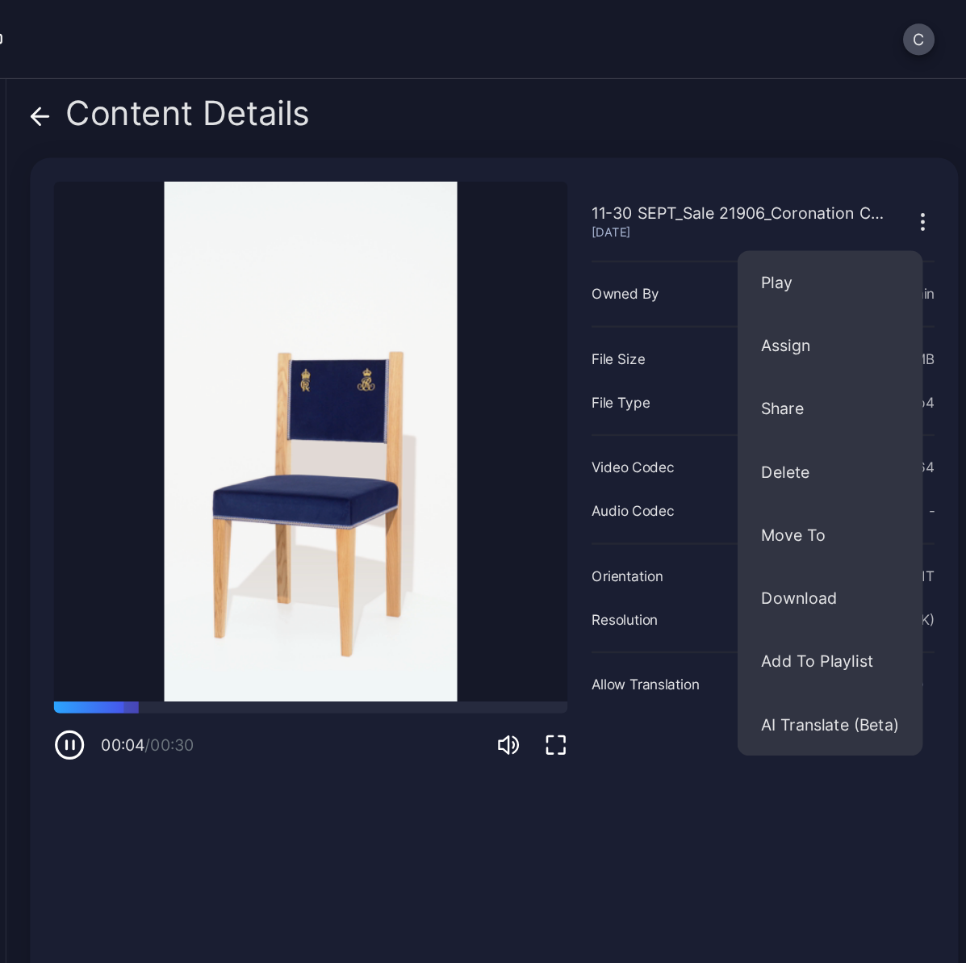
click at [850, 165] on div "11-30 SEPT_Sale 21906_Coronation Chair_Proto.mp4.mp4" at bounding box center [780, 174] width 242 height 19
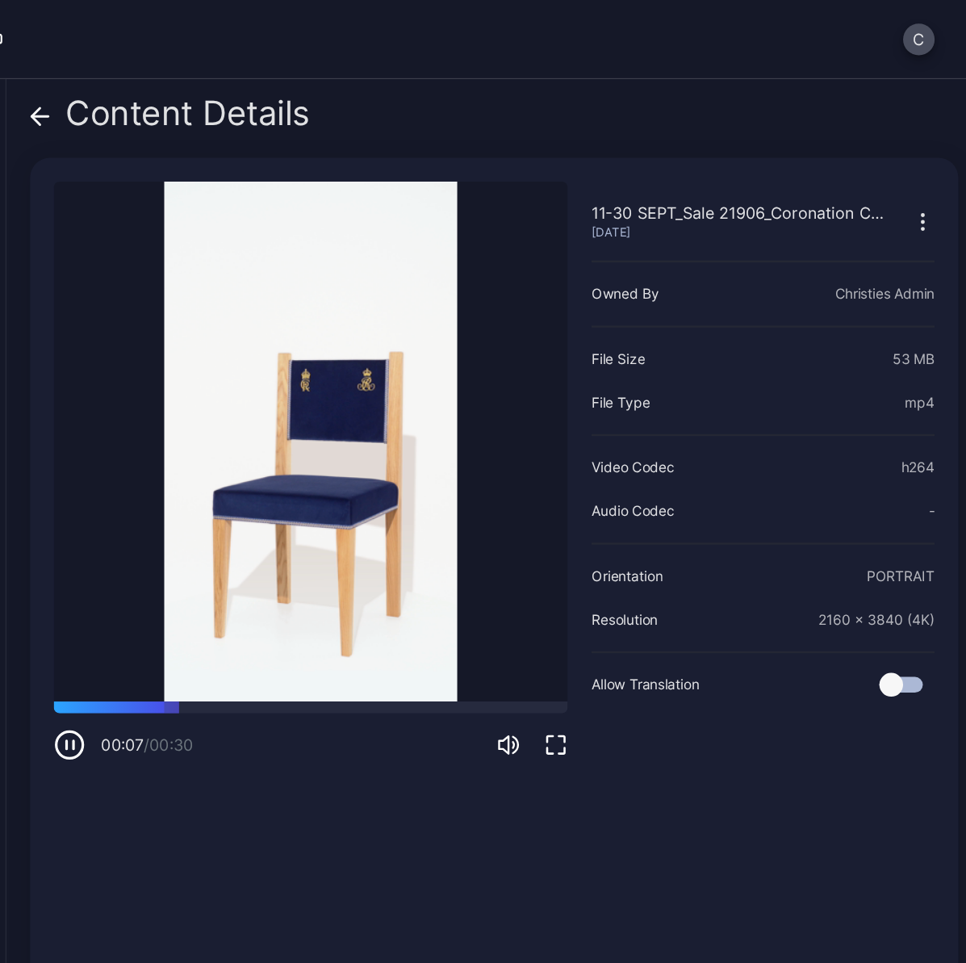
click at [207, 95] on icon at bounding box center [209, 95] width 14 height 0
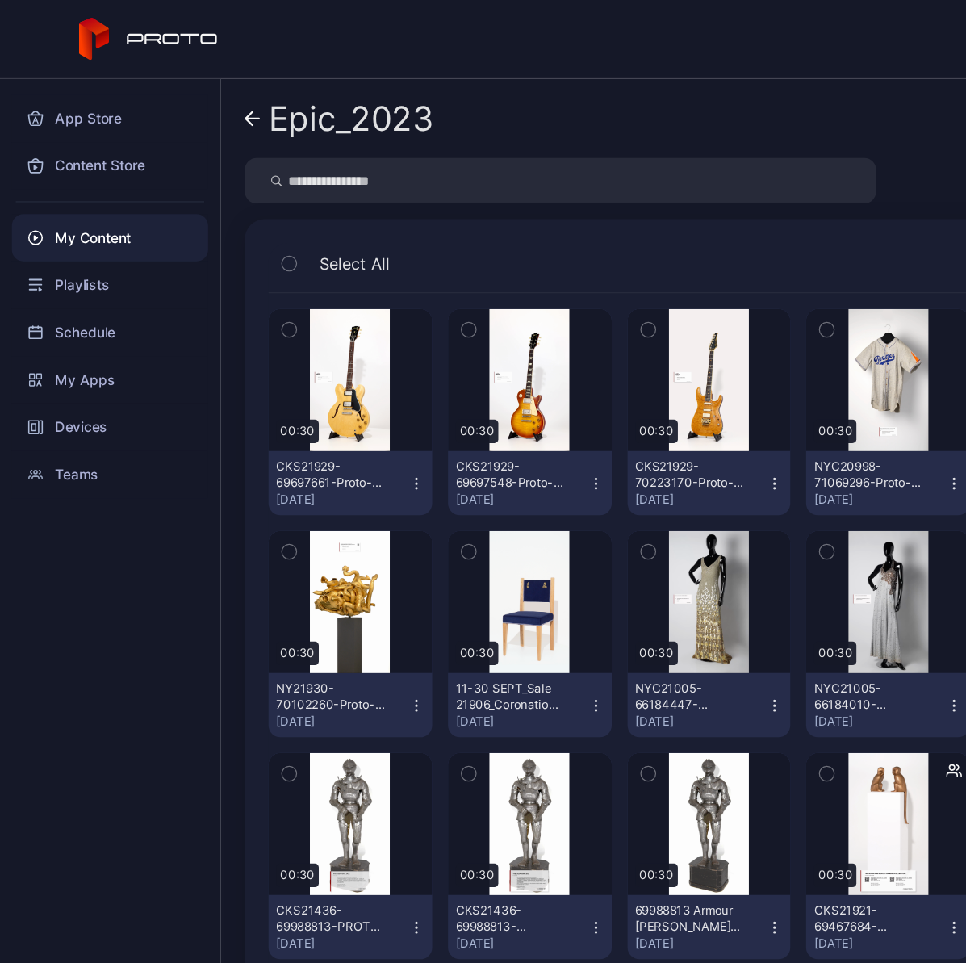
scroll to position [48, 0]
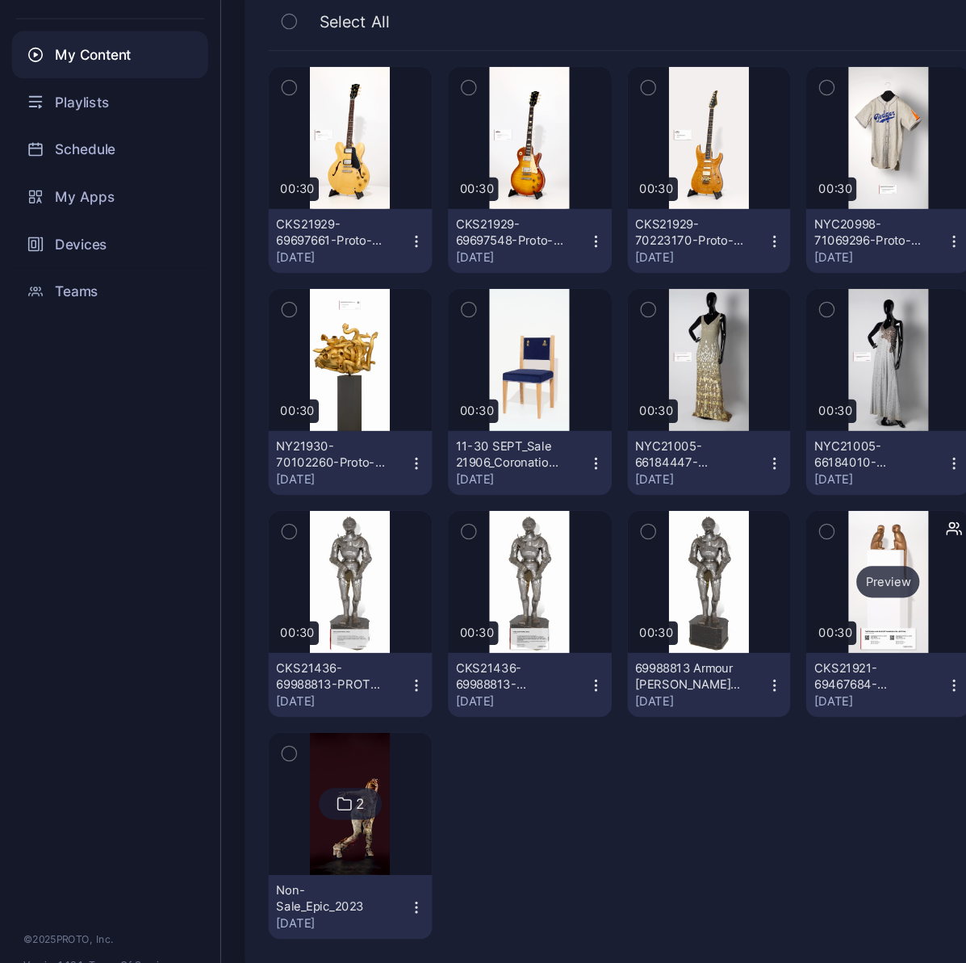
click at [706, 634] on div "Preview" at bounding box center [726, 625] width 52 height 26
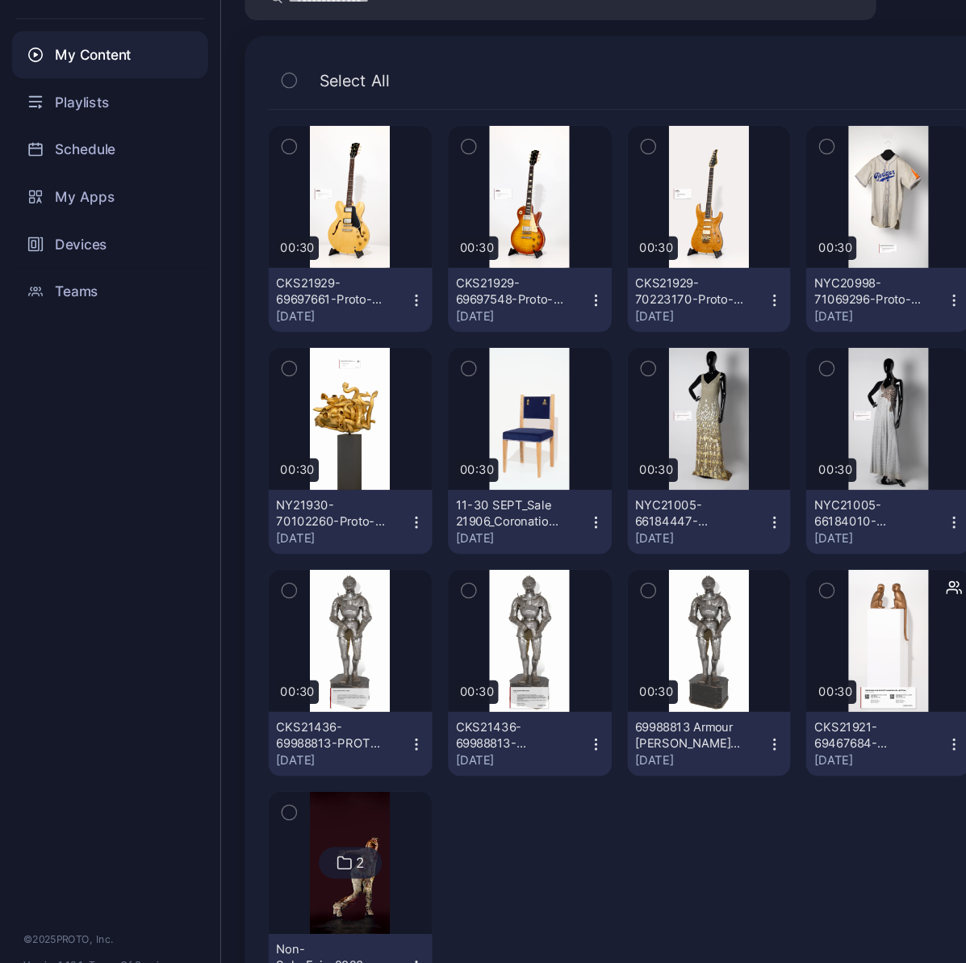
scroll to position [48, 0]
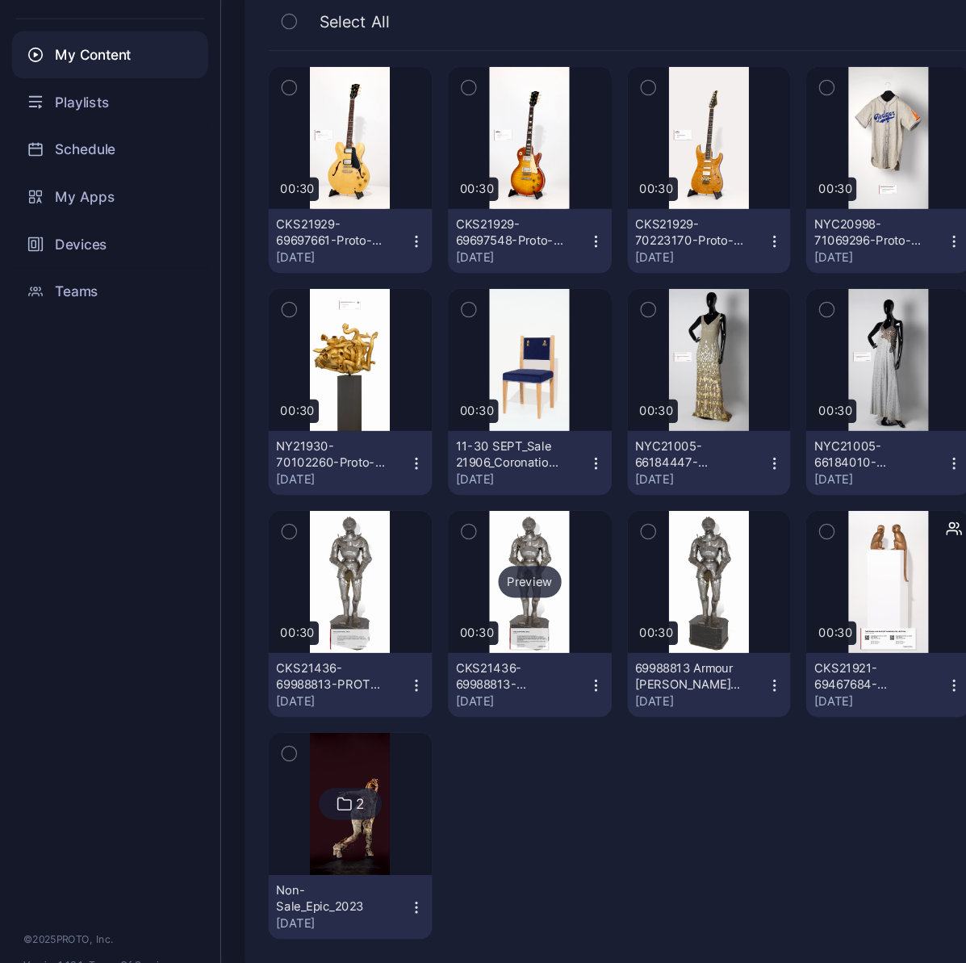
click at [445, 662] on div "Preview" at bounding box center [433, 625] width 134 height 116
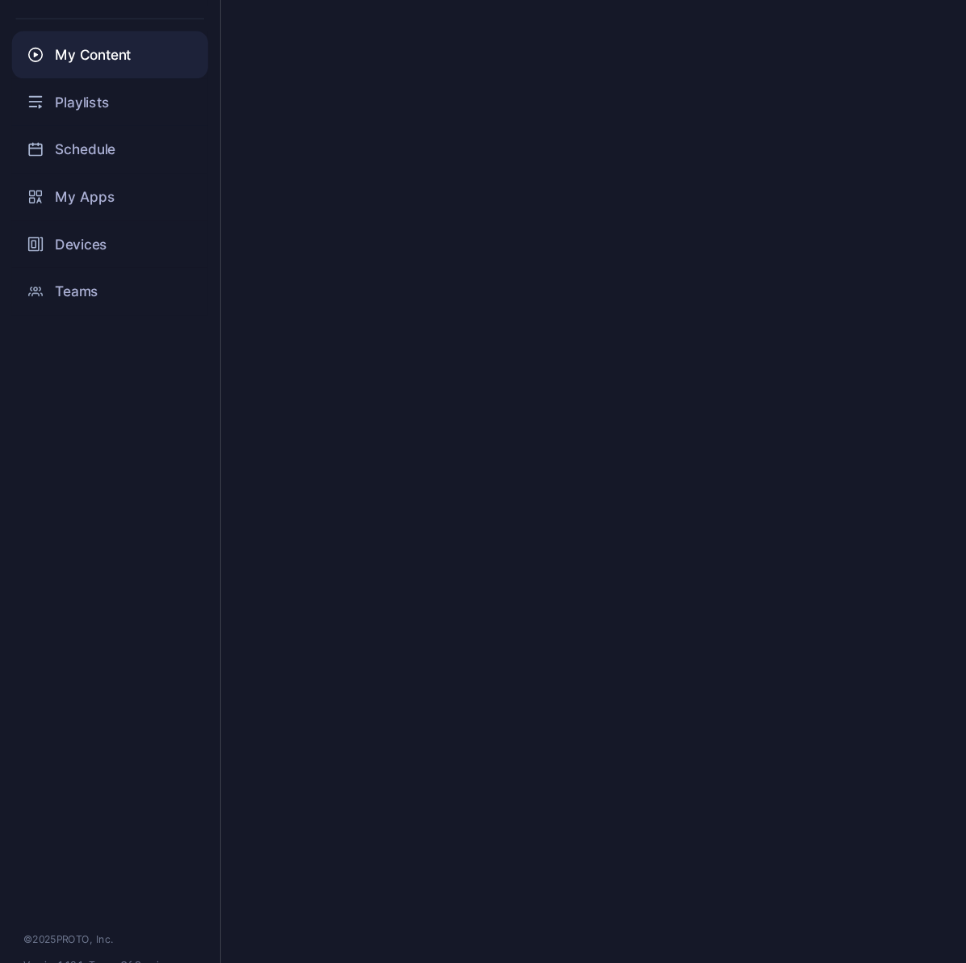
click at [445, 662] on div "Content Details" at bounding box center [573, 514] width 785 height 898
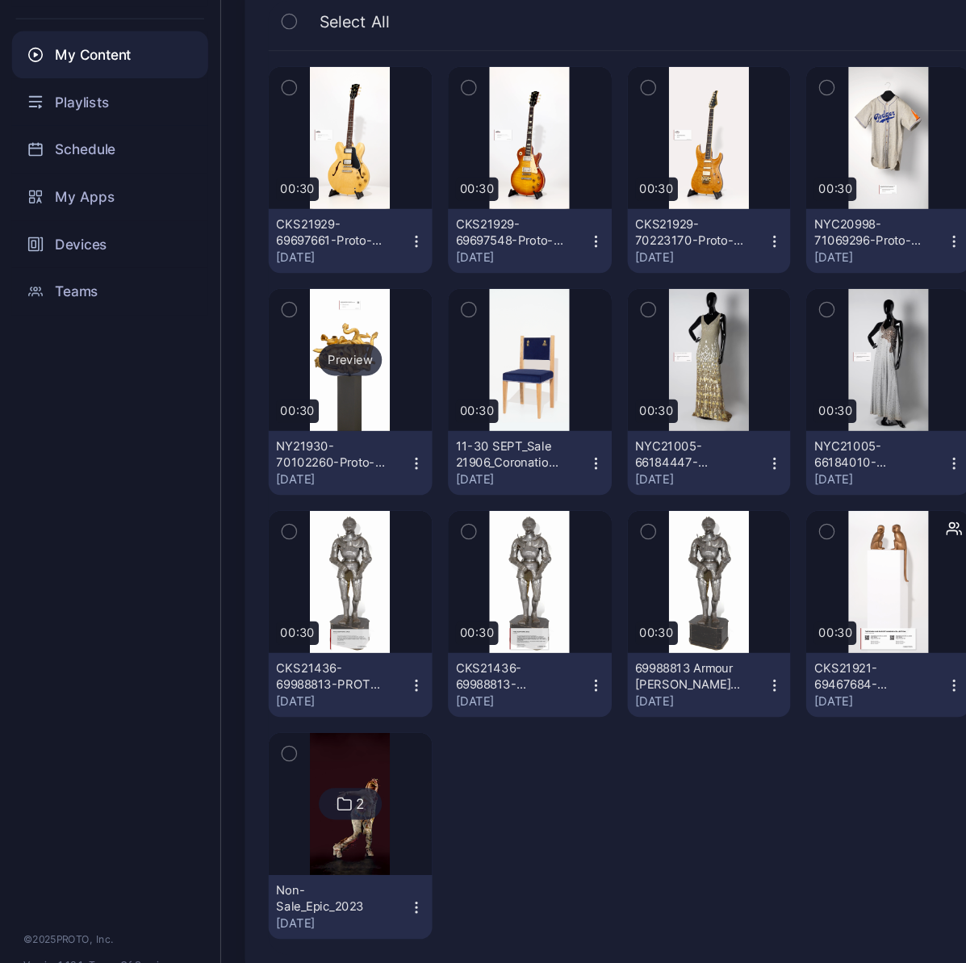
scroll to position [48, 0]
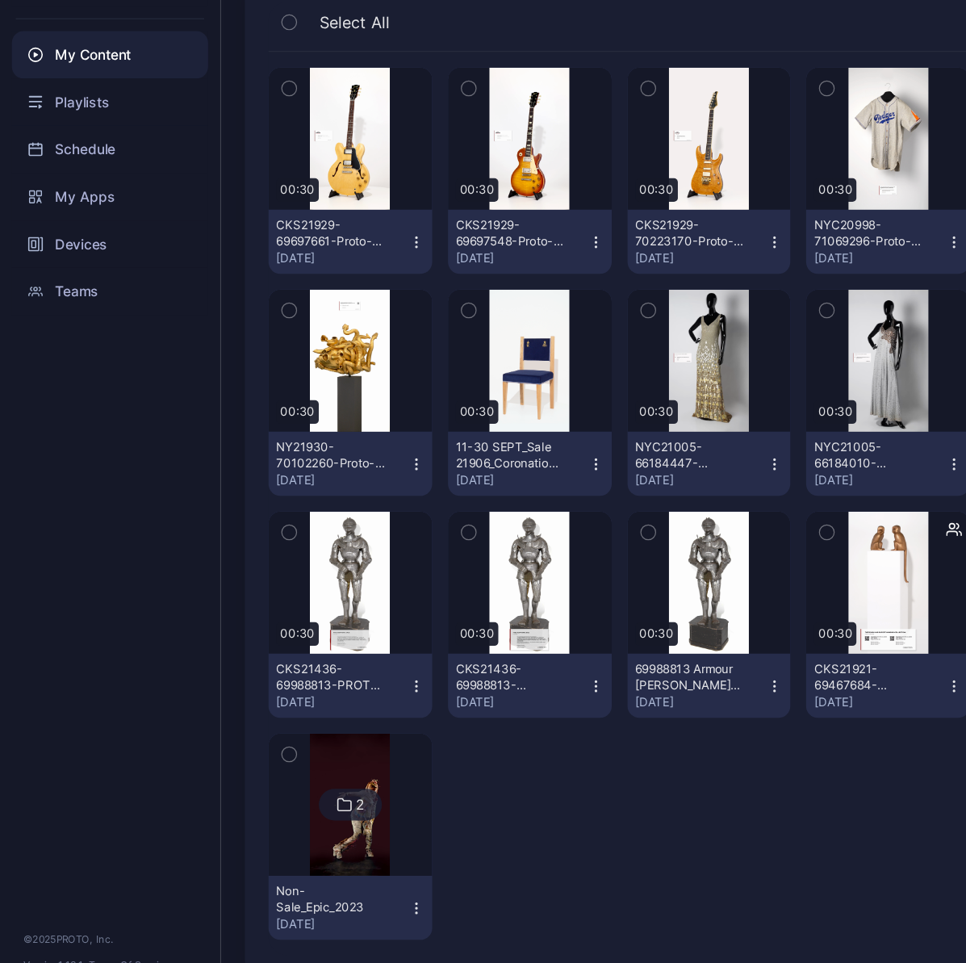
click at [301, 797] on div "2" at bounding box center [287, 808] width 52 height 26
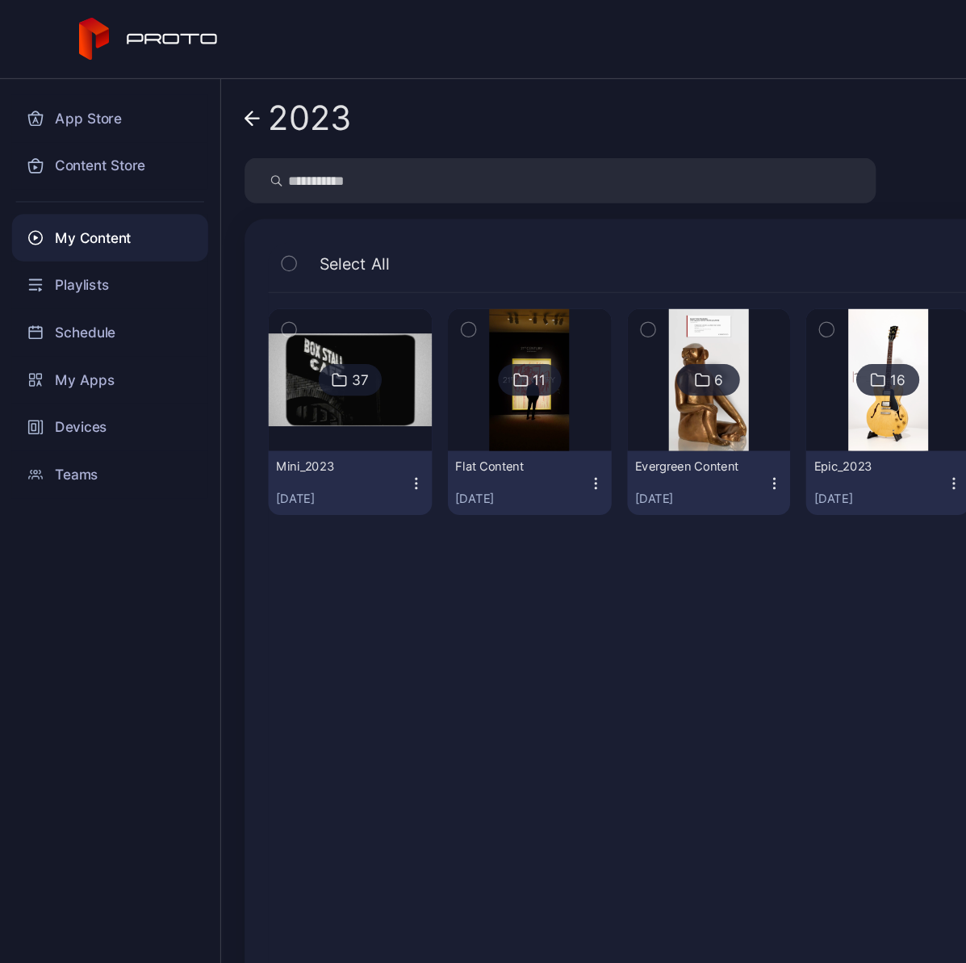
click at [447, 381] on div "Flat Content" at bounding box center [417, 381] width 89 height 13
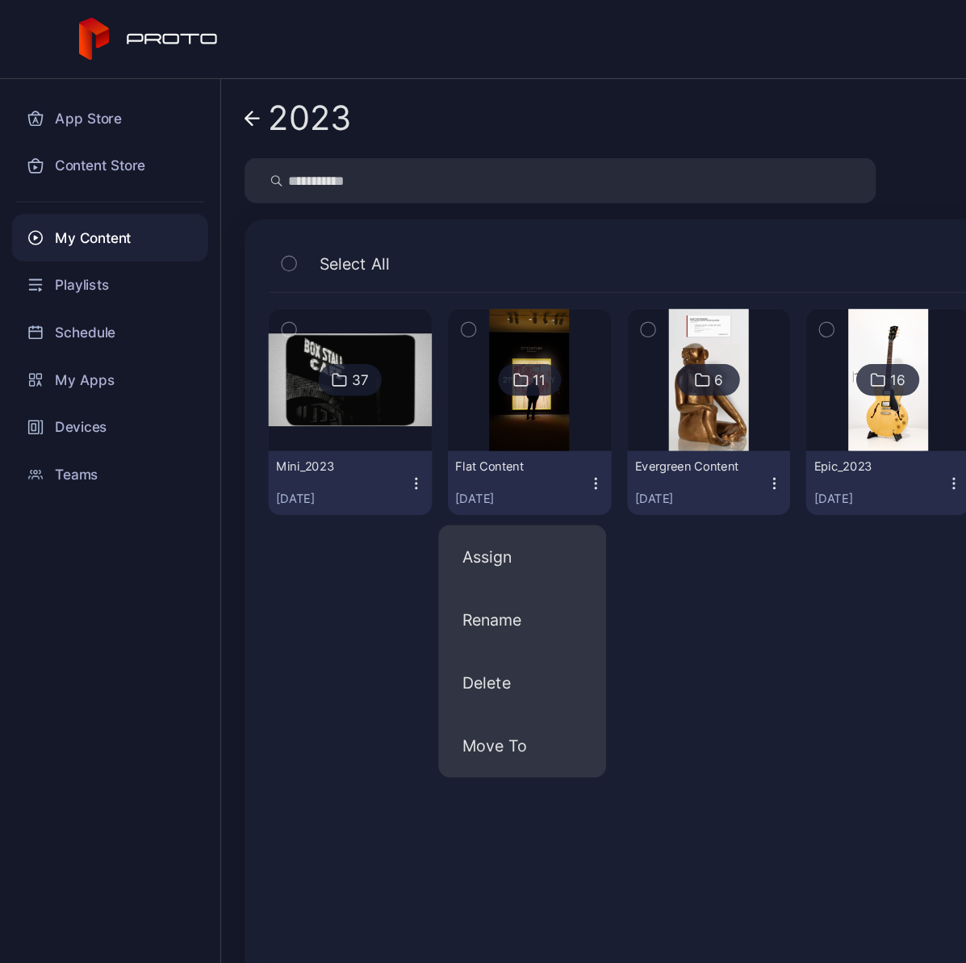
click at [447, 381] on div "Flat Content" at bounding box center [417, 381] width 89 height 13
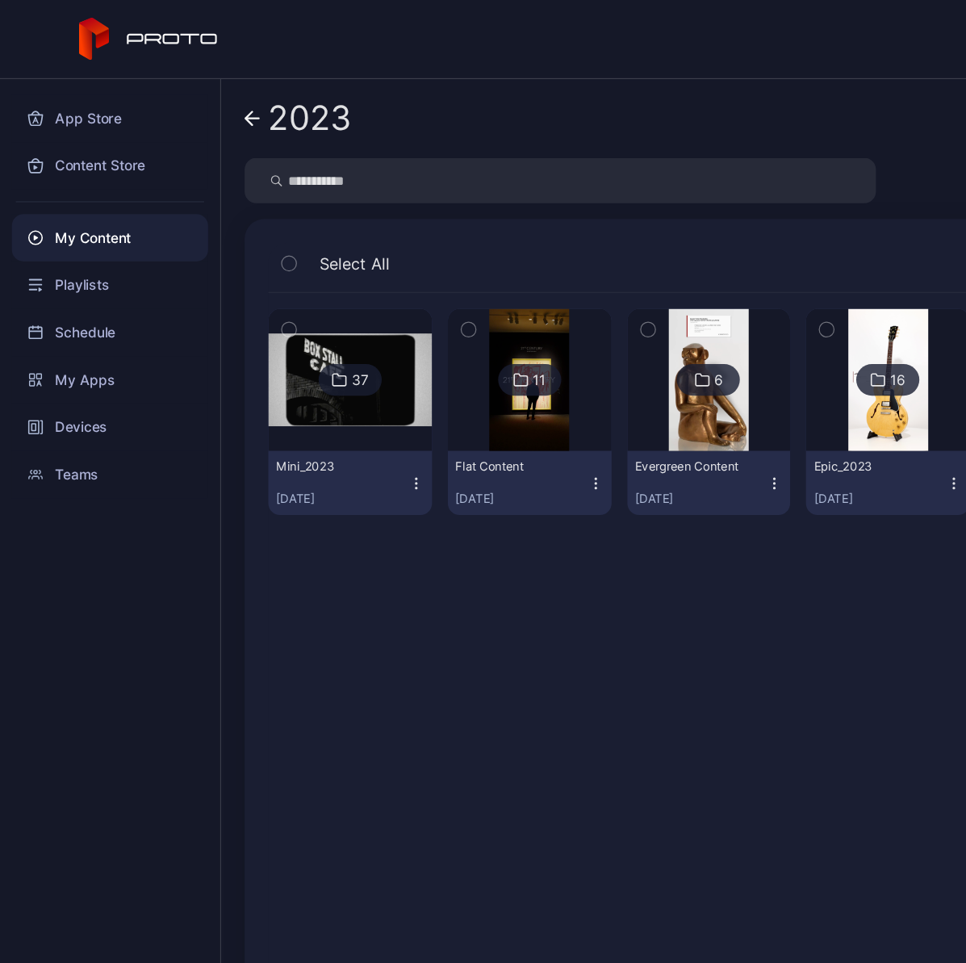
click at [441, 341] on img at bounding box center [432, 311] width 65 height 116
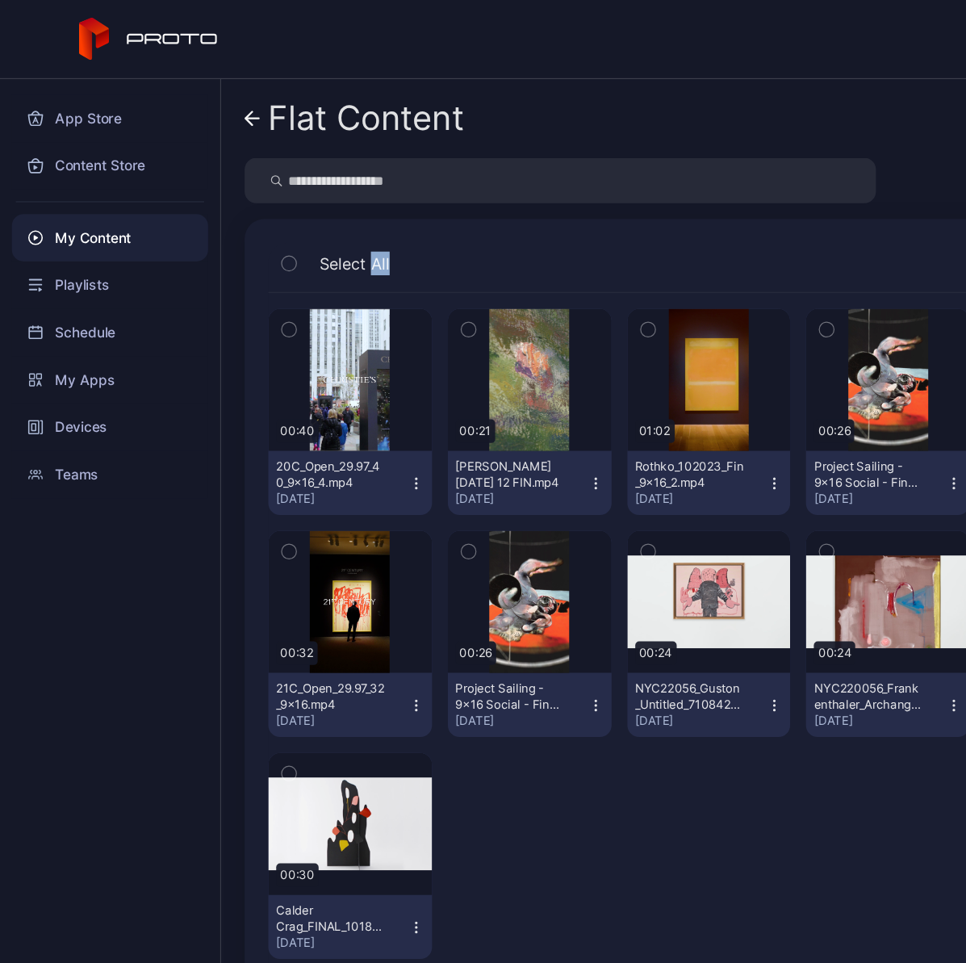
click at [206, 97] on icon at bounding box center [206, 97] width 11 height 0
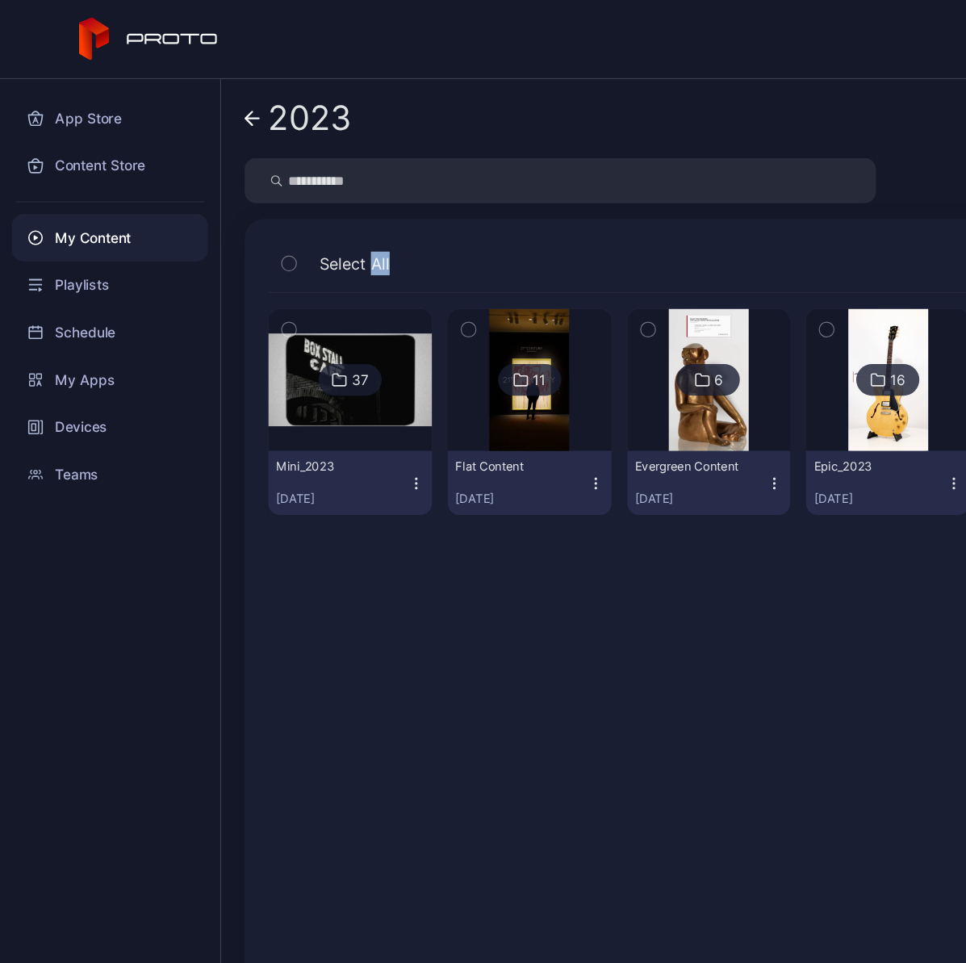
click at [206, 97] on icon at bounding box center [206, 97] width 11 height 0
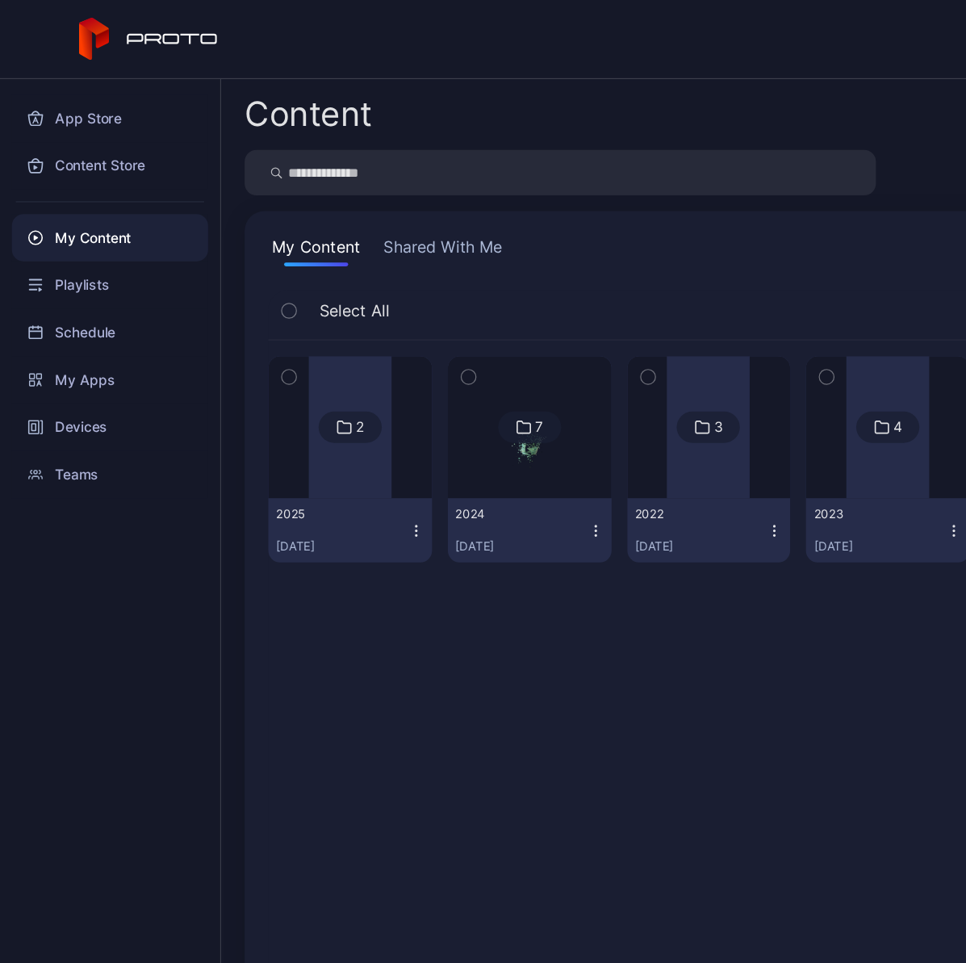
click at [299, 144] on input "search" at bounding box center [458, 141] width 516 height 37
type input "*"
type input "*****"
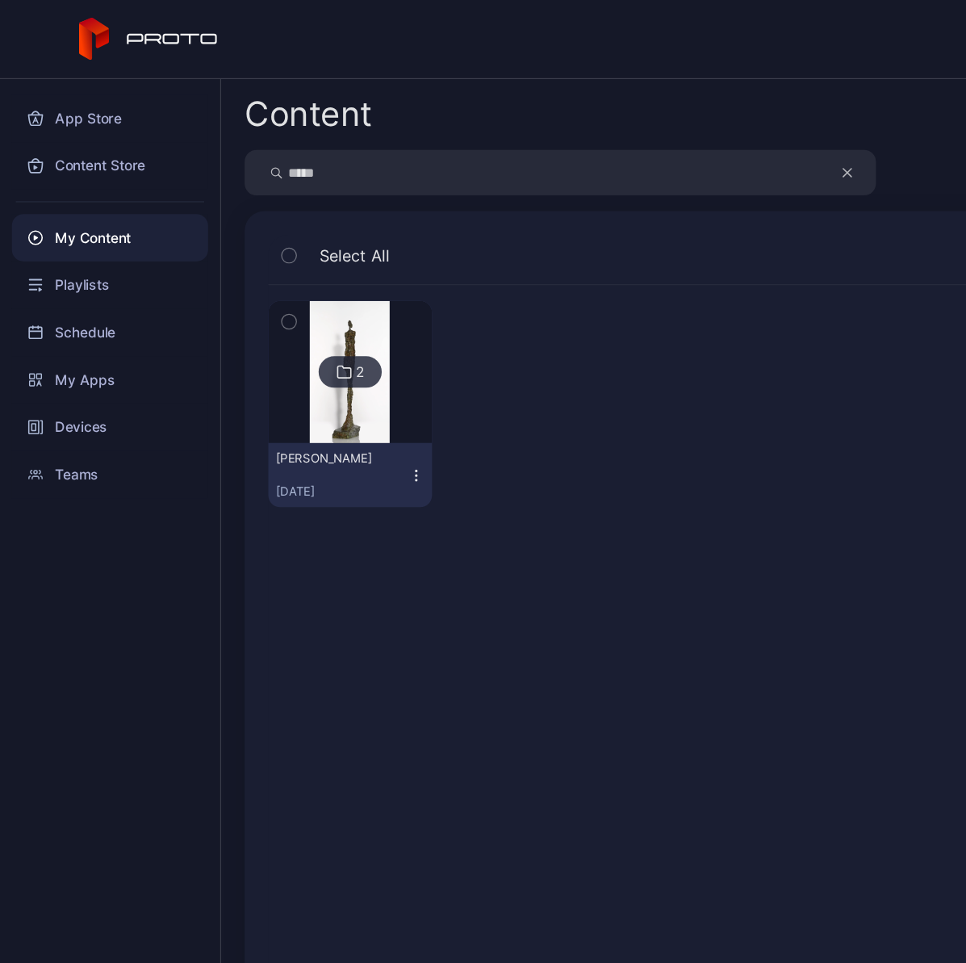
click at [290, 277] on img at bounding box center [285, 304] width 65 height 116
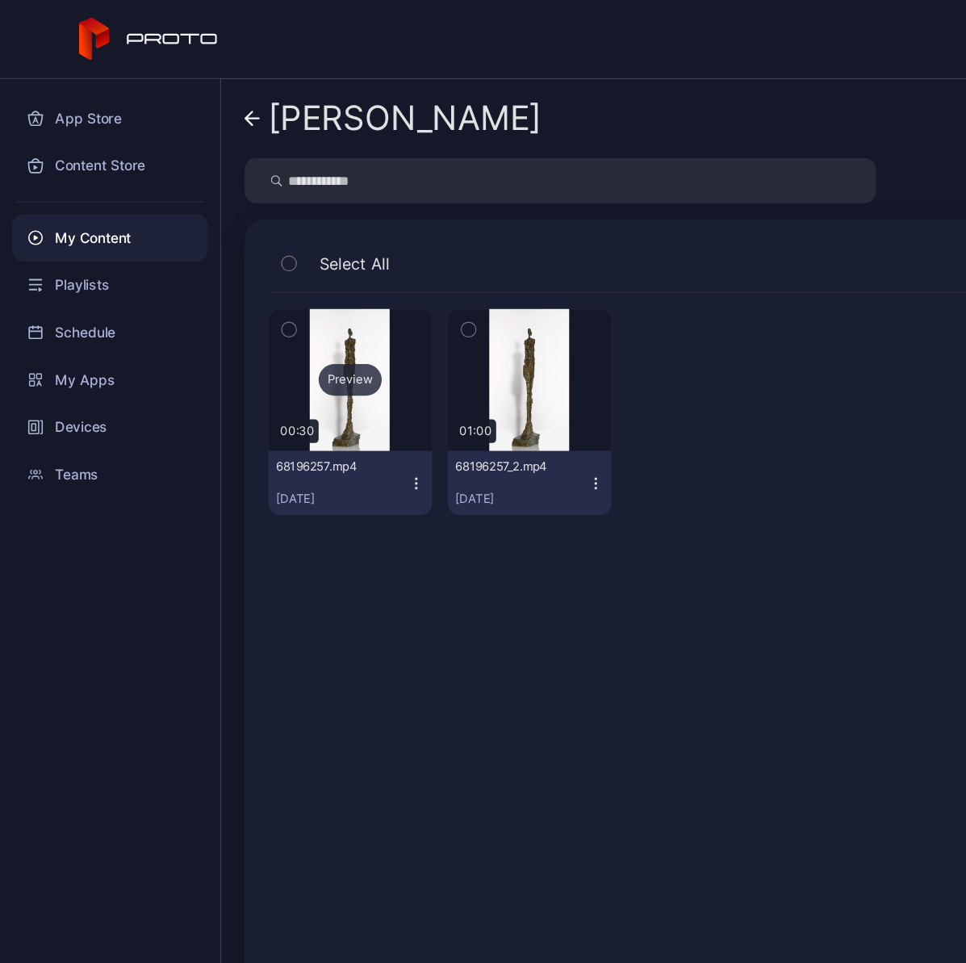
click at [296, 336] on div "Preview" at bounding box center [286, 311] width 134 height 116
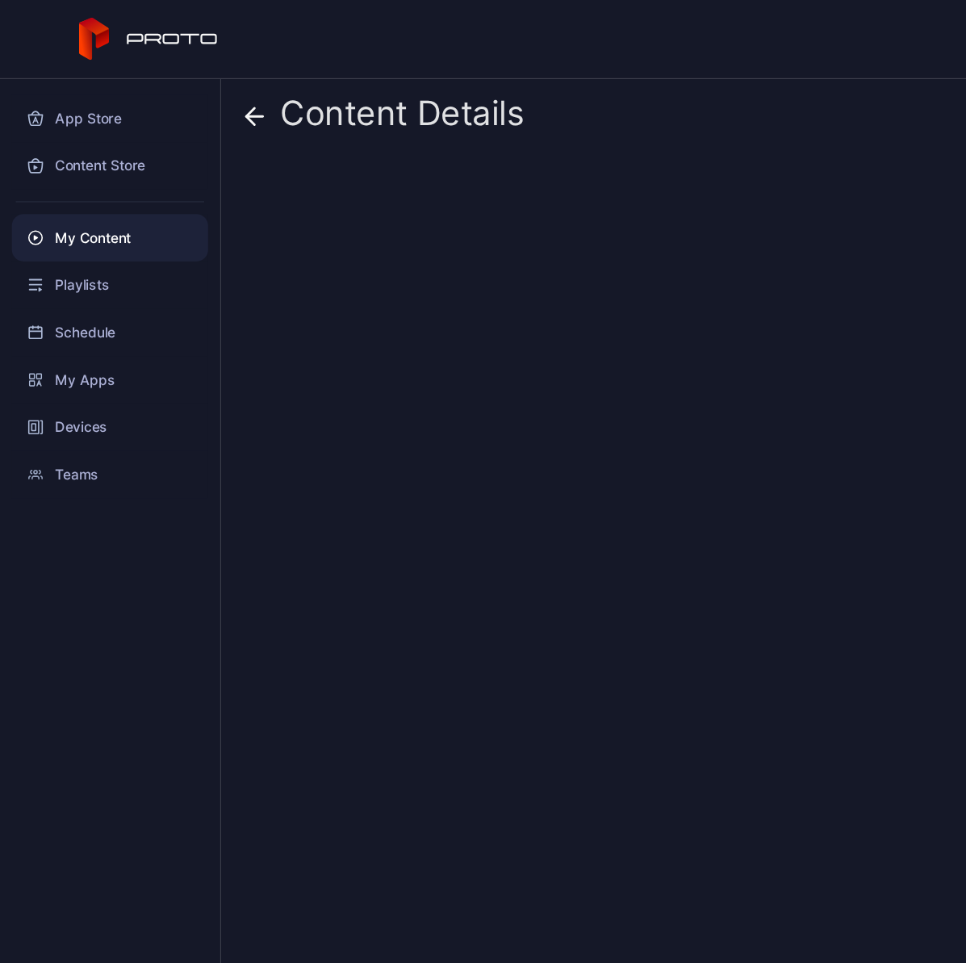
click at [296, 336] on div "Content Details" at bounding box center [573, 514] width 785 height 898
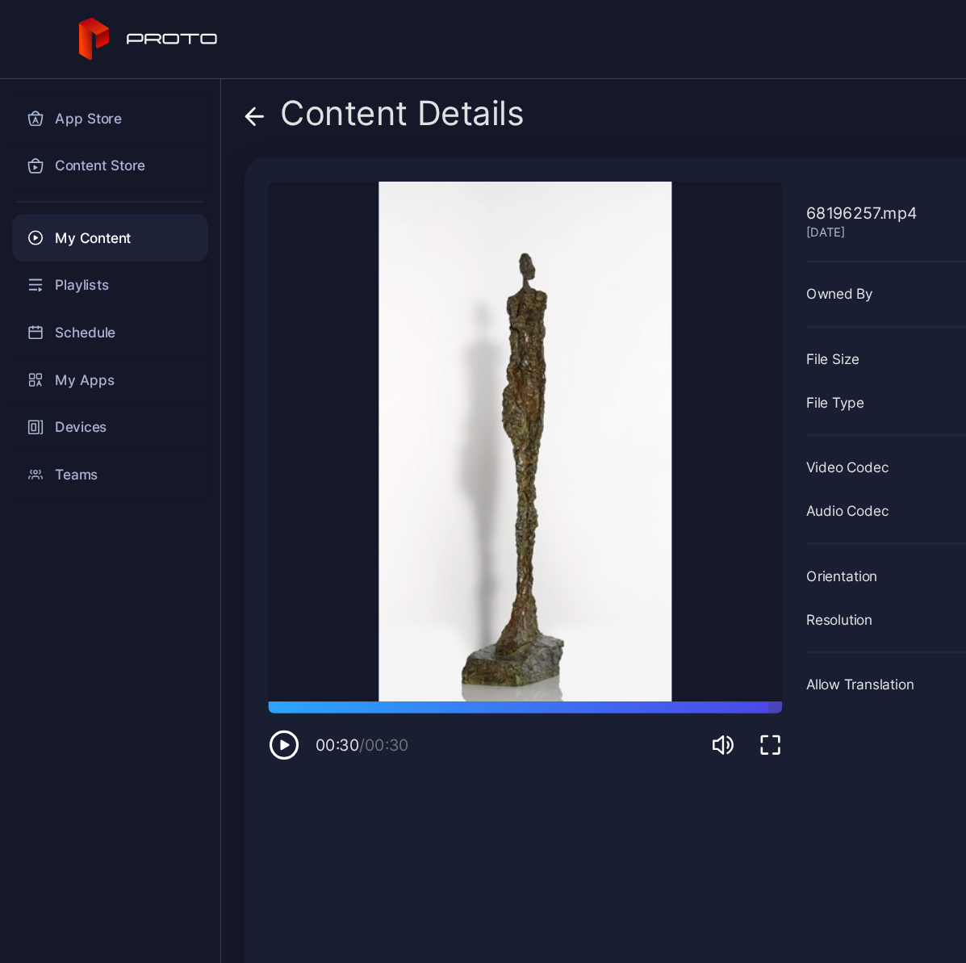
click at [207, 96] on icon at bounding box center [208, 95] width 16 height 16
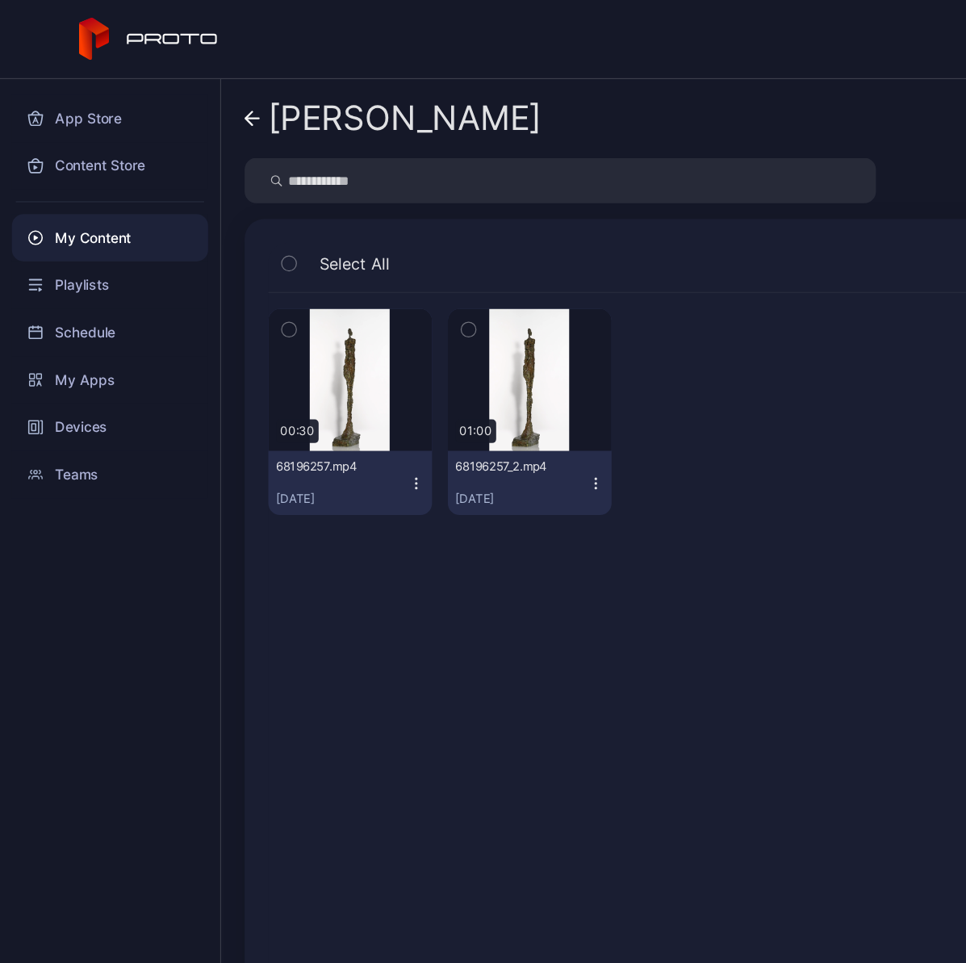
click at [265, 382] on div "68196257.mp4" at bounding box center [270, 381] width 89 height 13
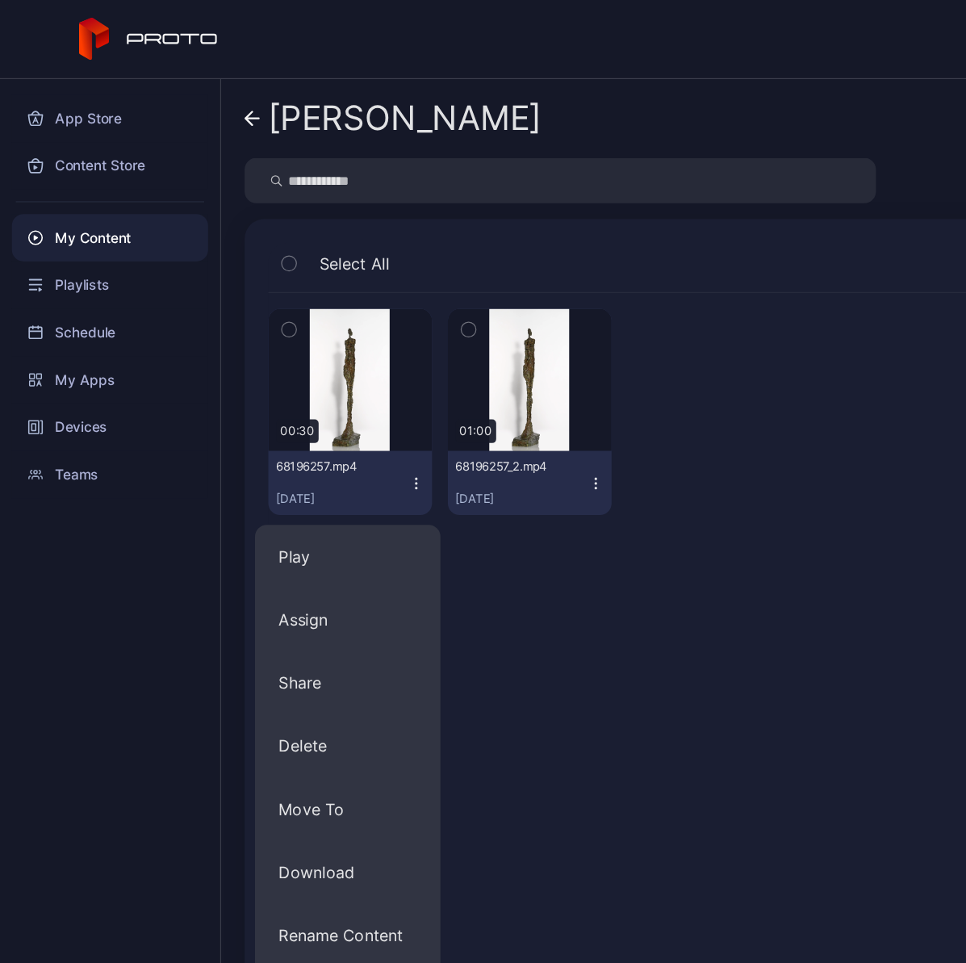
click at [265, 385] on div "68196257.mp4" at bounding box center [270, 381] width 89 height 13
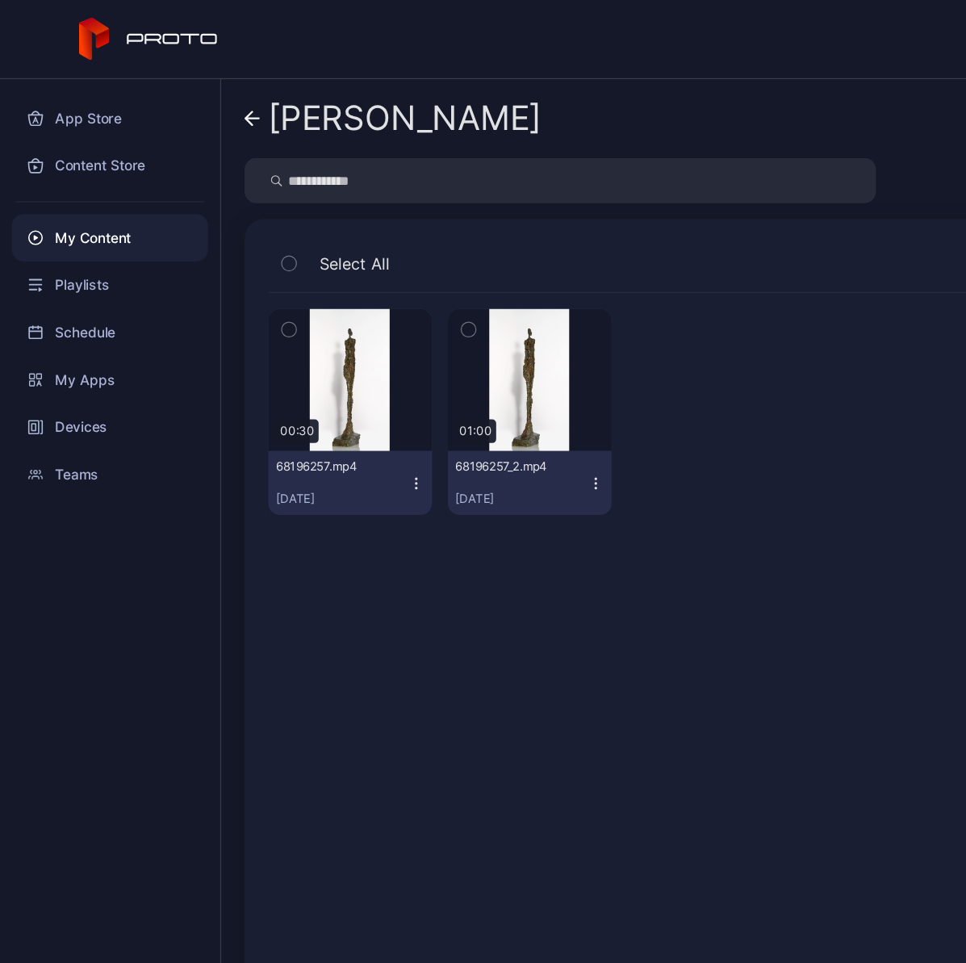
click at [265, 385] on div "68196257.mp4" at bounding box center [270, 381] width 89 height 13
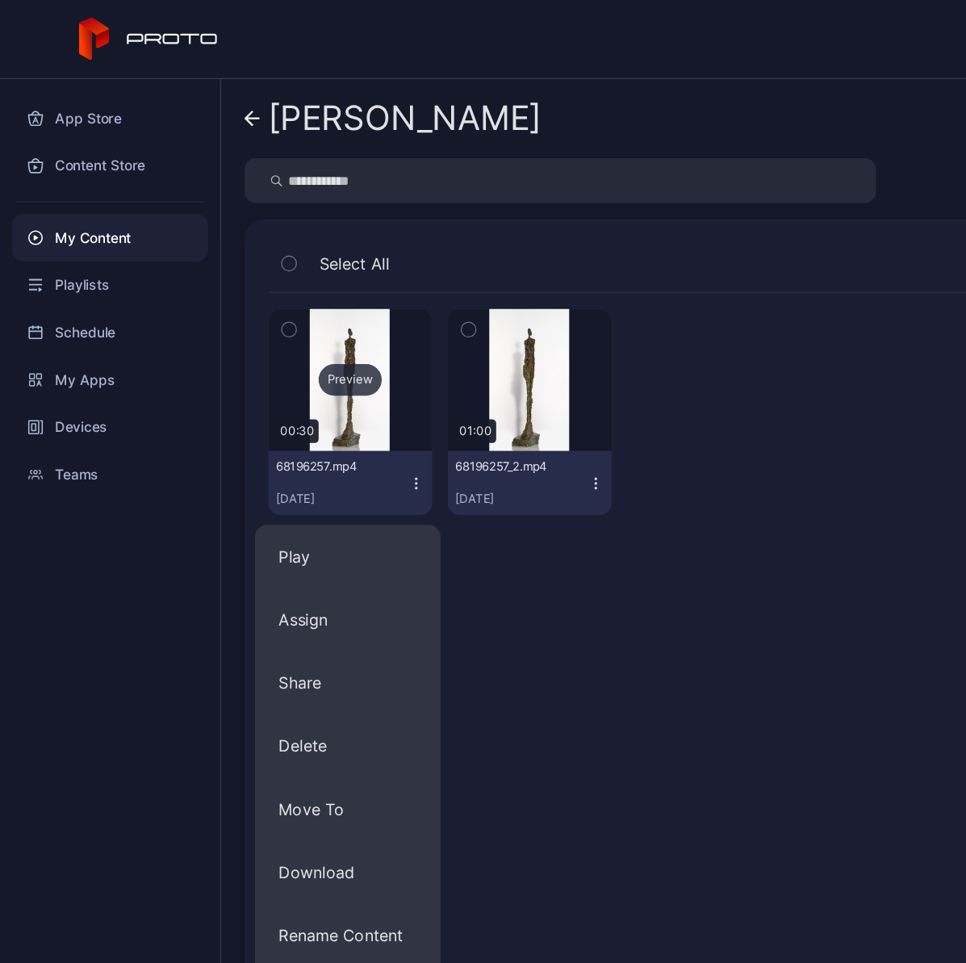
click at [282, 276] on div "Preview" at bounding box center [286, 311] width 134 height 116
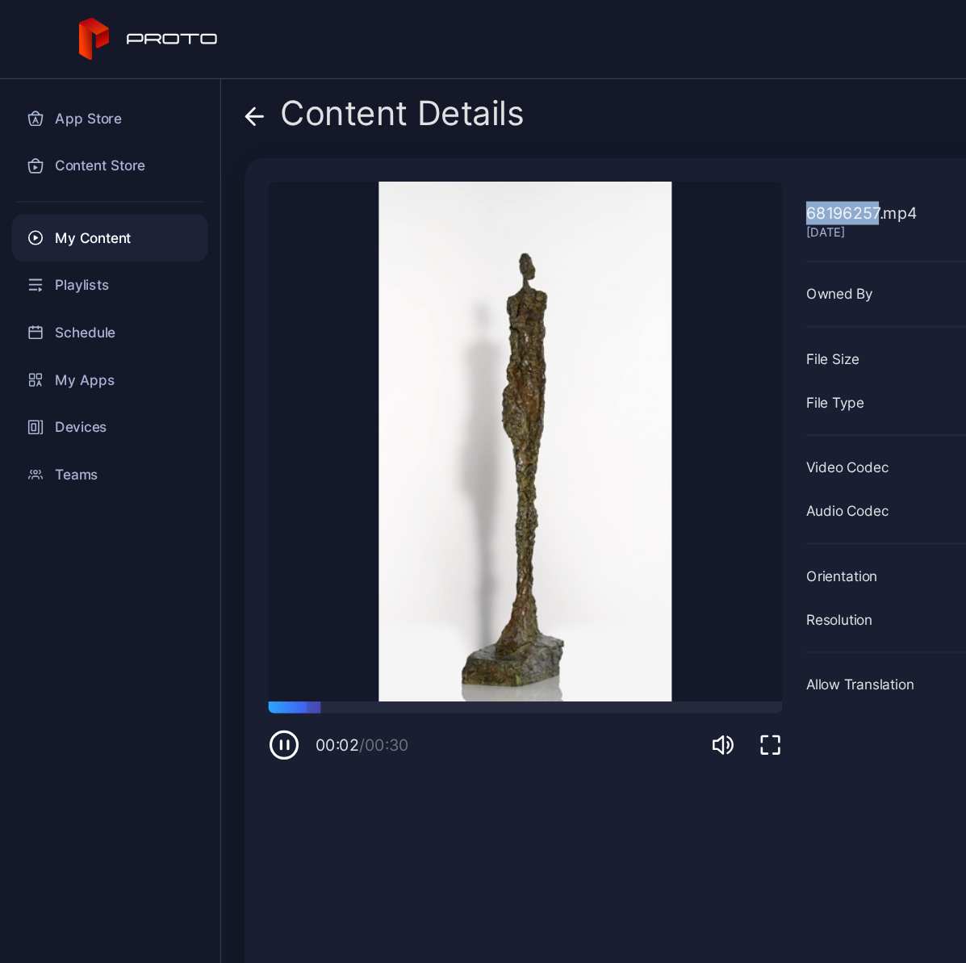
drag, startPoint x: 708, startPoint y: 171, endPoint x: 646, endPoint y: 171, distance: 62.1
click at [646, 171] on div "68196257.mp4 Oct 7, 2022 Sorry, your browser doesn‘t support embedded videos 00…" at bounding box center [579, 539] width 759 height 821
copy div "68196257"
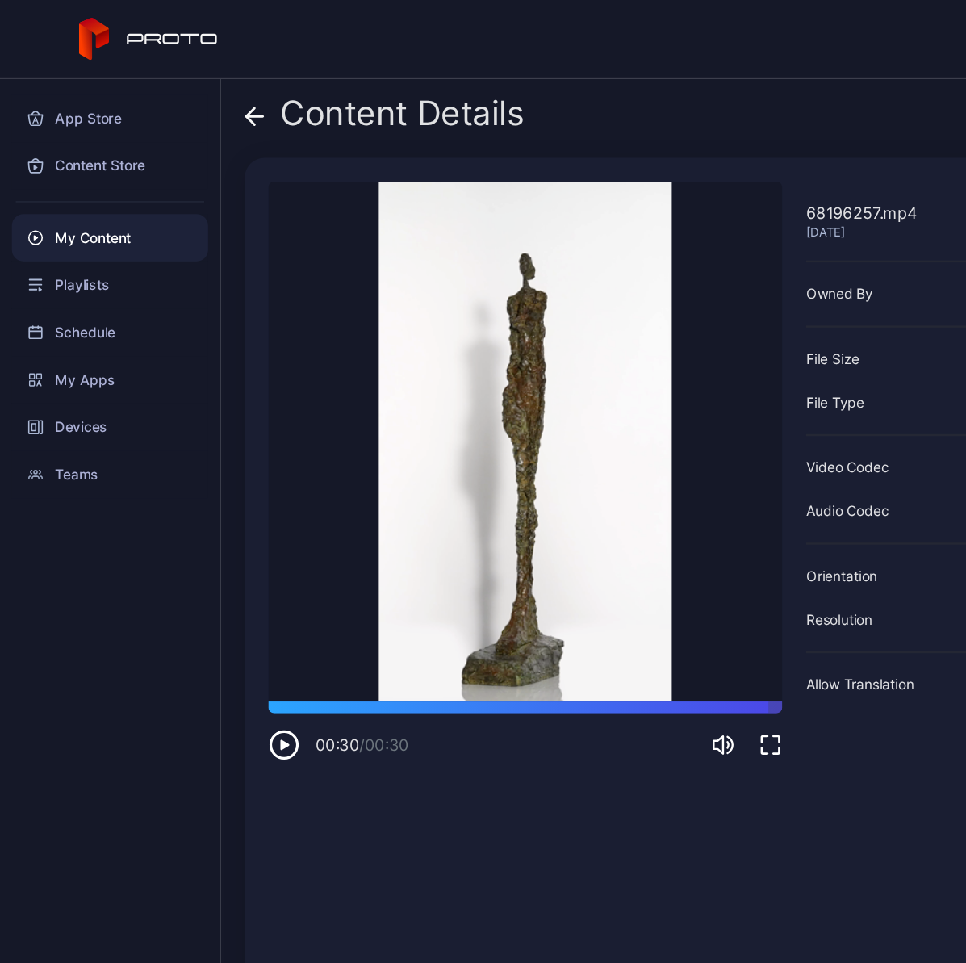
click at [209, 94] on icon at bounding box center [208, 95] width 16 height 16
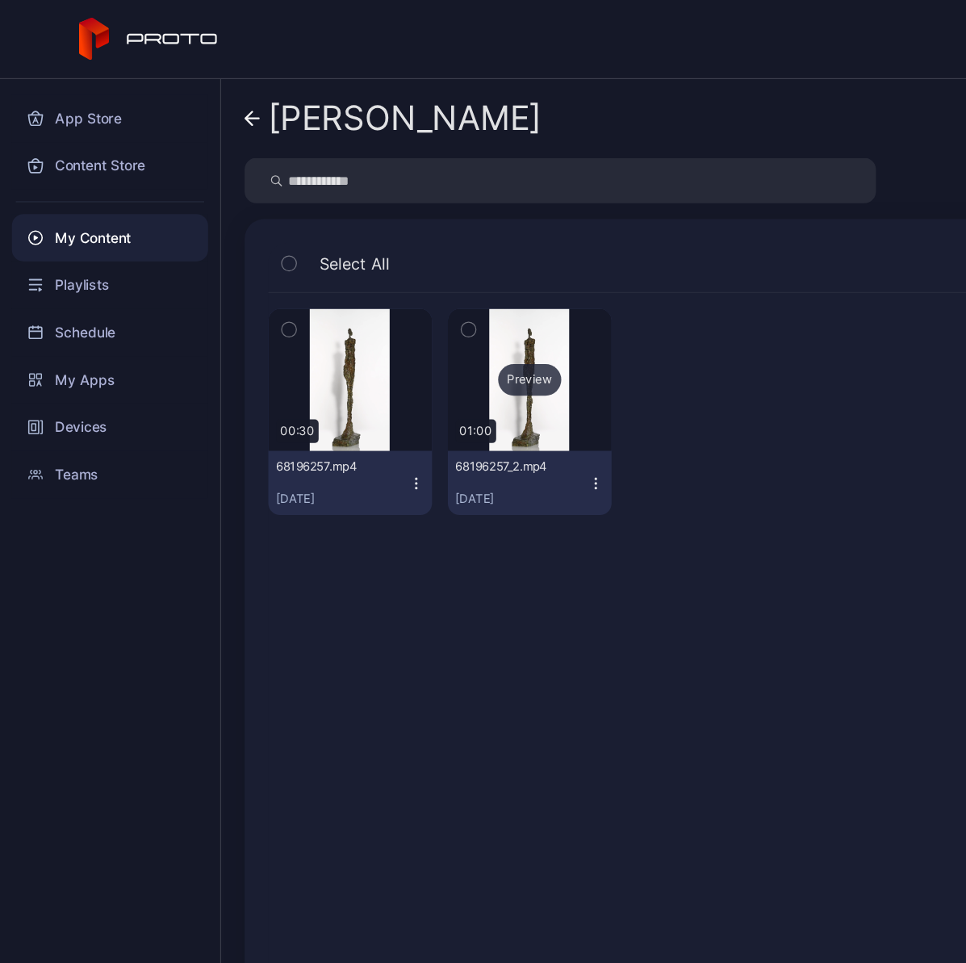
click at [417, 345] on div "Preview" at bounding box center [433, 311] width 134 height 116
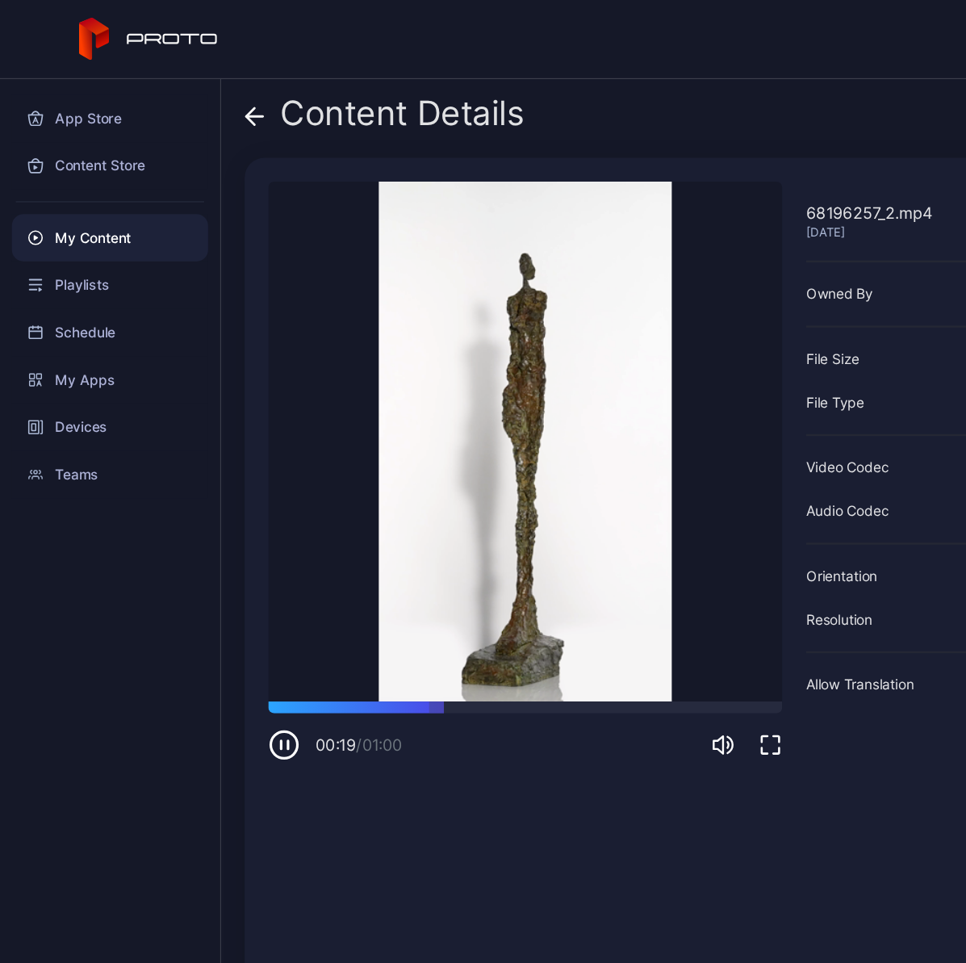
click at [211, 95] on icon at bounding box center [209, 95] width 14 height 0
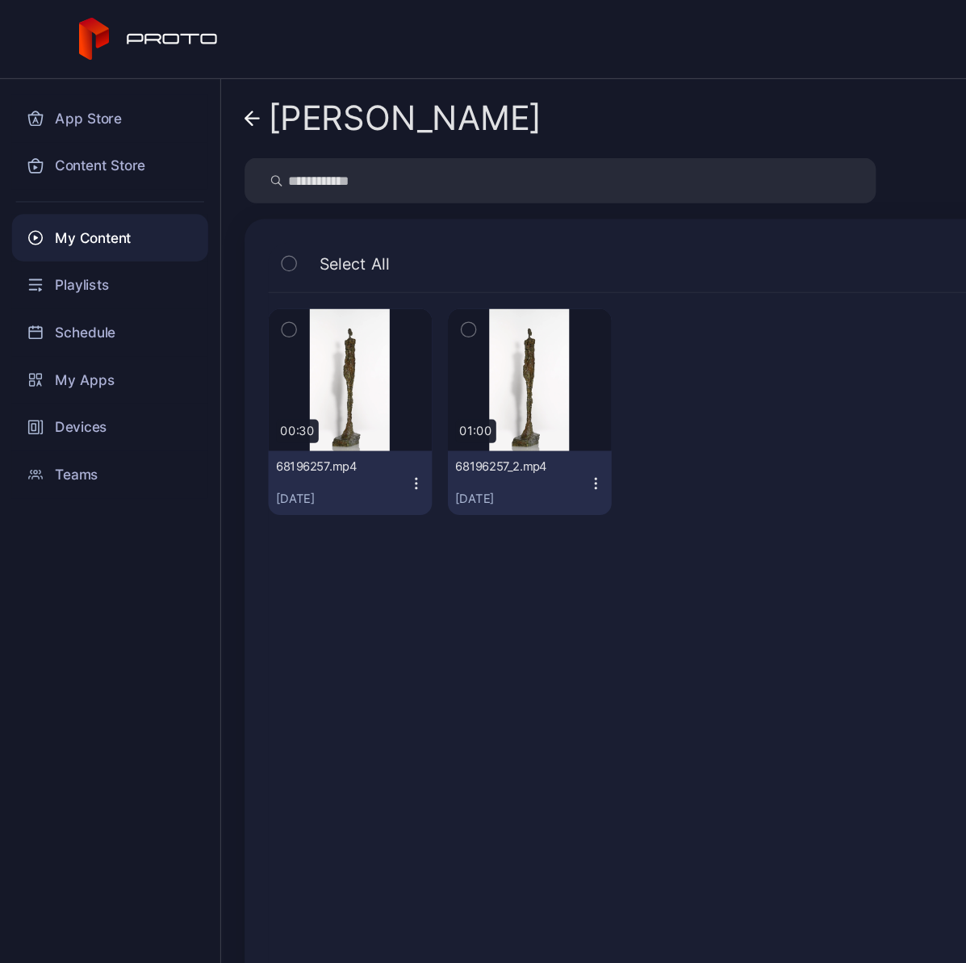
click at [379, 271] on icon "button" at bounding box center [383, 270] width 11 height 18
click at [380, 270] on icon "button" at bounding box center [383, 270] width 13 height 18
click at [481, 397] on icon "button" at bounding box center [487, 395] width 13 height 13
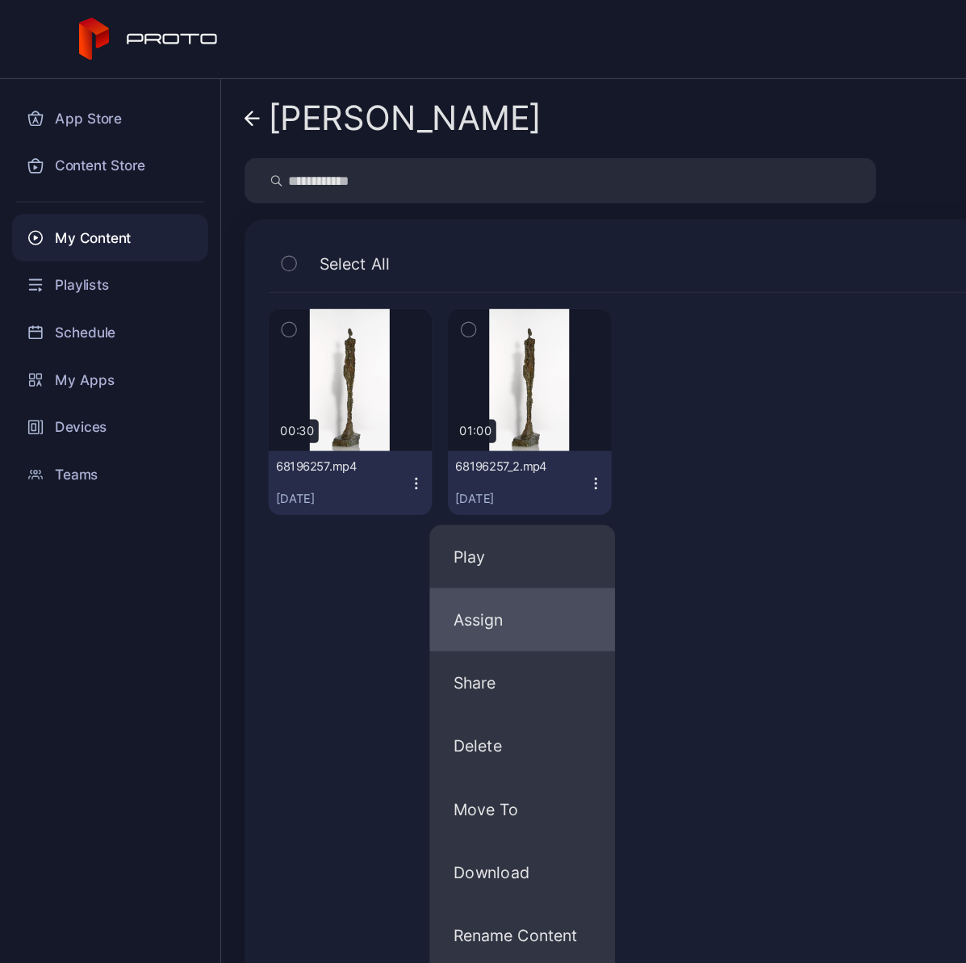
click at [437, 518] on button "Assign" at bounding box center [428, 507] width 152 height 52
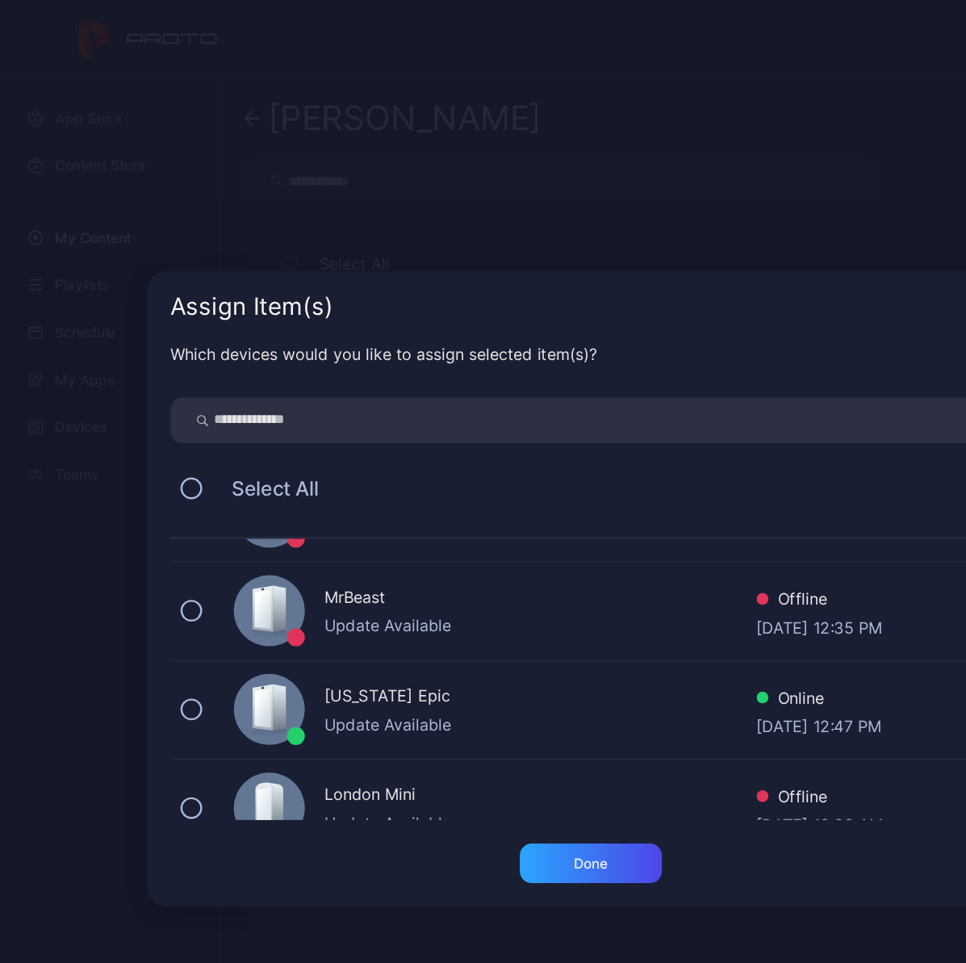
scroll to position [62, 0]
click at [382, 580] on div "[US_STATE] Epic" at bounding box center [441, 569] width 353 height 23
click at [489, 705] on div "Done" at bounding box center [483, 706] width 27 height 13
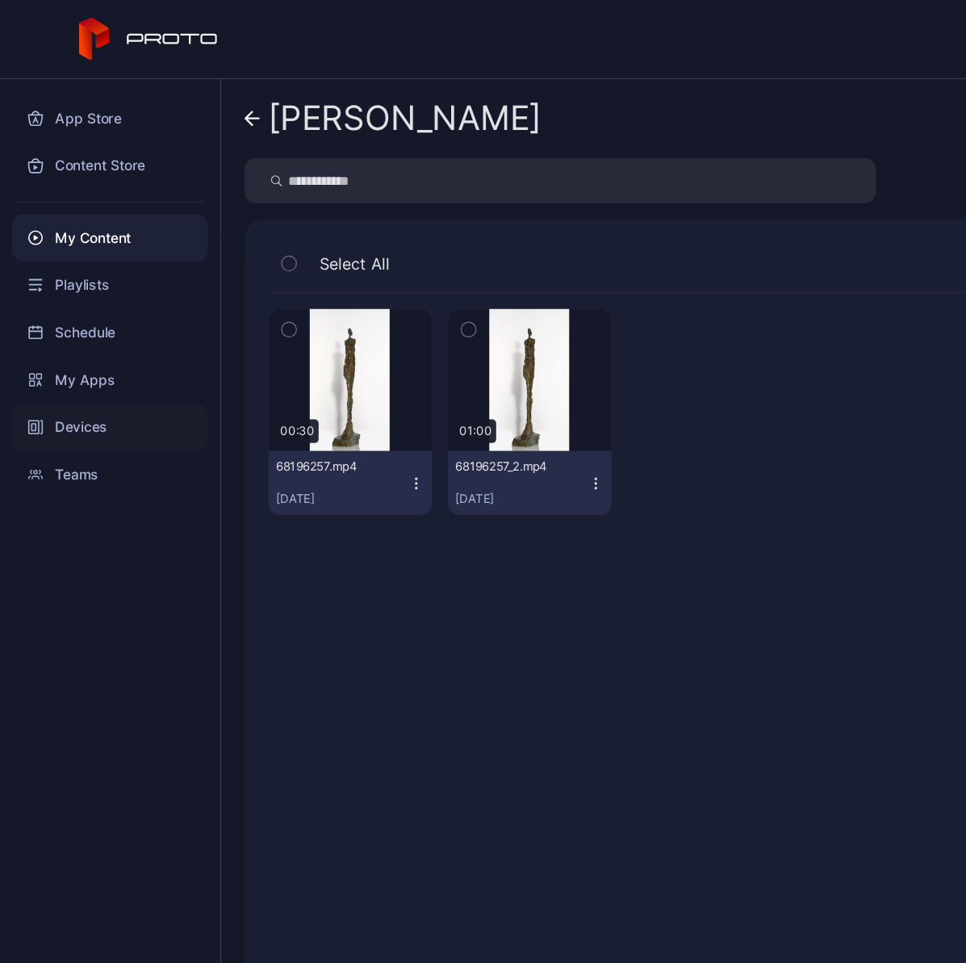
click at [88, 350] on div "Devices" at bounding box center [90, 349] width 161 height 39
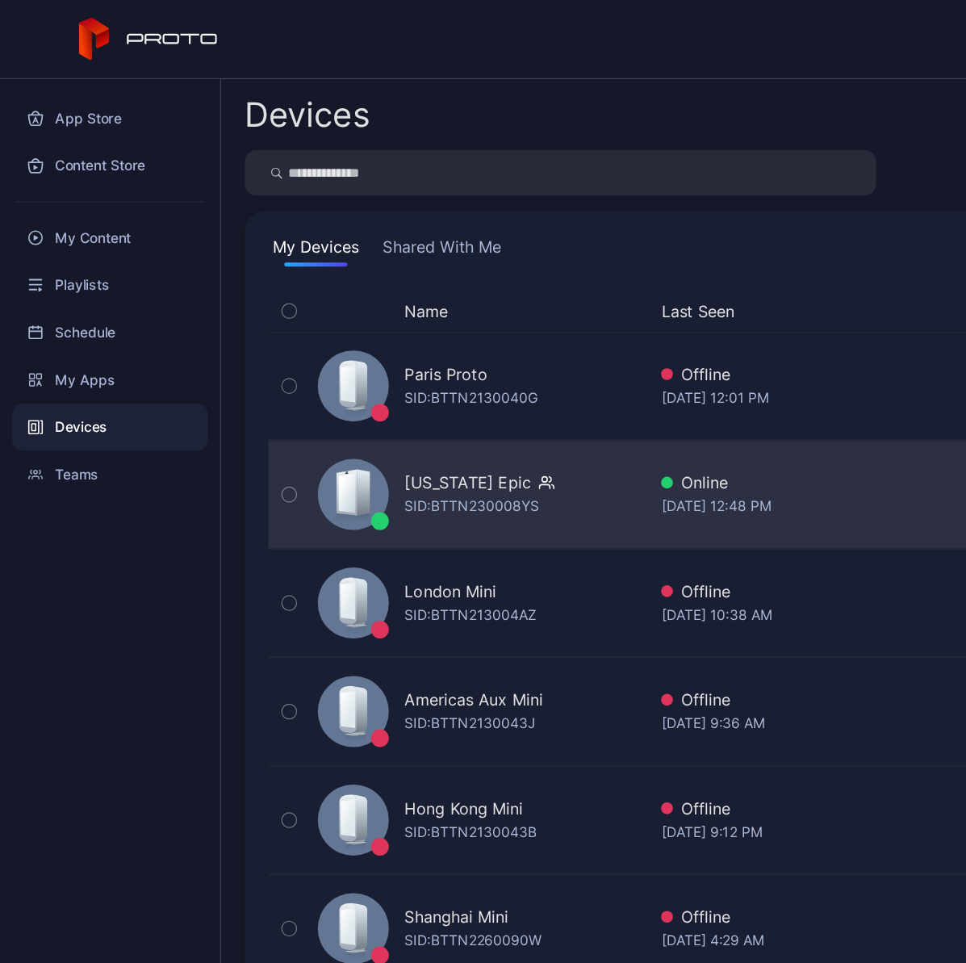
click at [380, 379] on div "New York Epic SID: BTTN230008YS" at bounding box center [390, 404] width 274 height 81
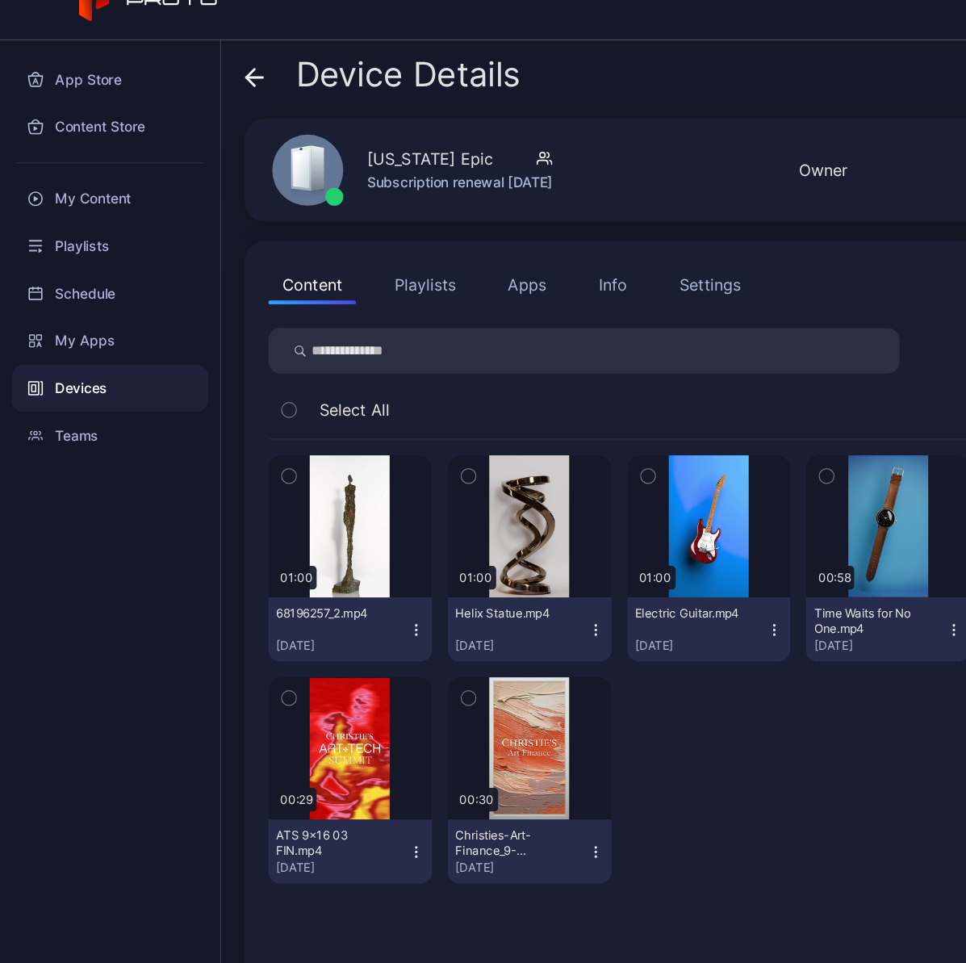
click at [337, 542] on icon "button" at bounding box center [340, 547] width 13 height 13
click at [656, 69] on div "Device Details New York Epic Subscription renewal Apr 25, 2026 Online Last Seen…" at bounding box center [573, 514] width 785 height 898
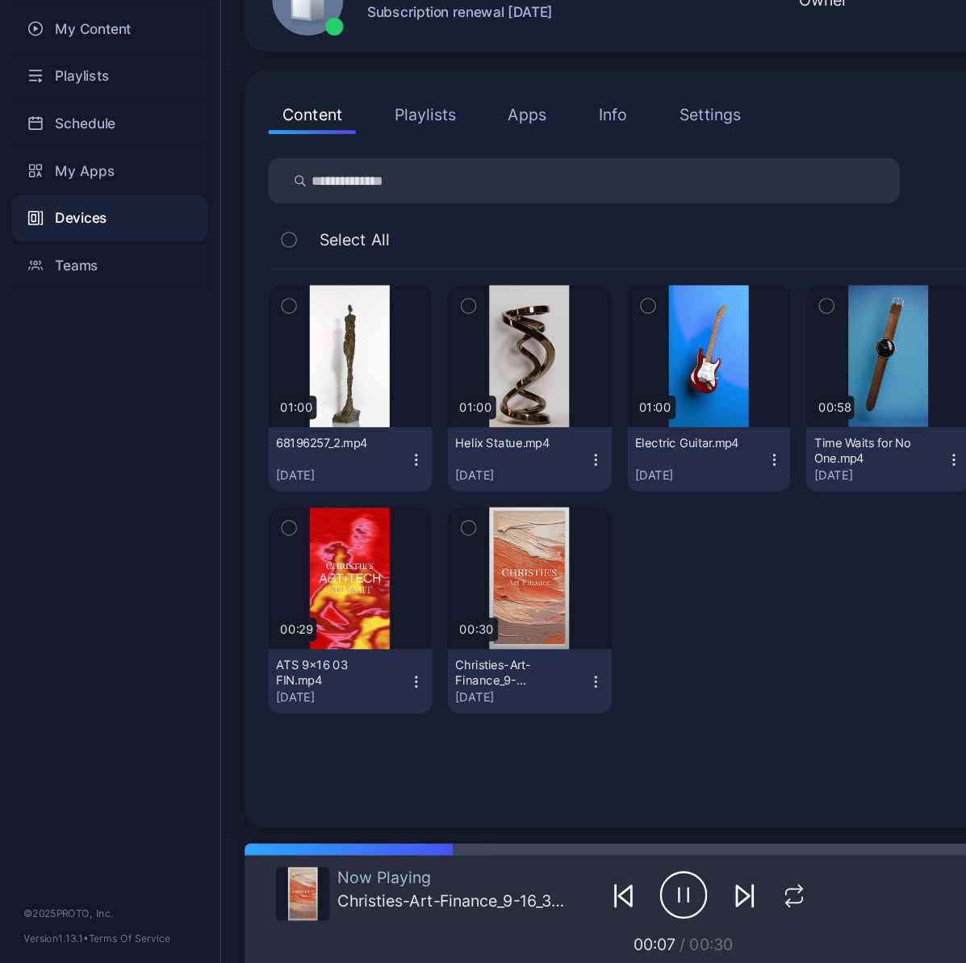
click at [340, 546] on icon "button" at bounding box center [340, 546] width 1 height 1
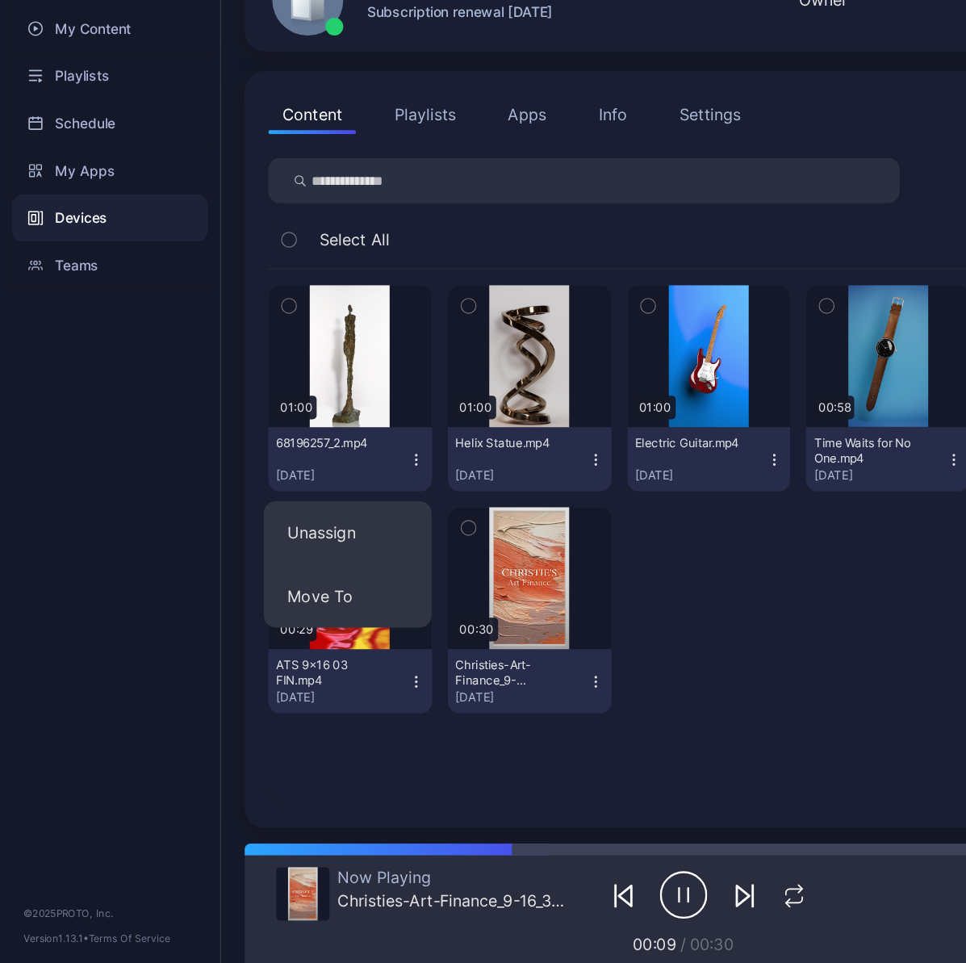
click at [566, 712] on div at bounding box center [580, 670] width 134 height 169
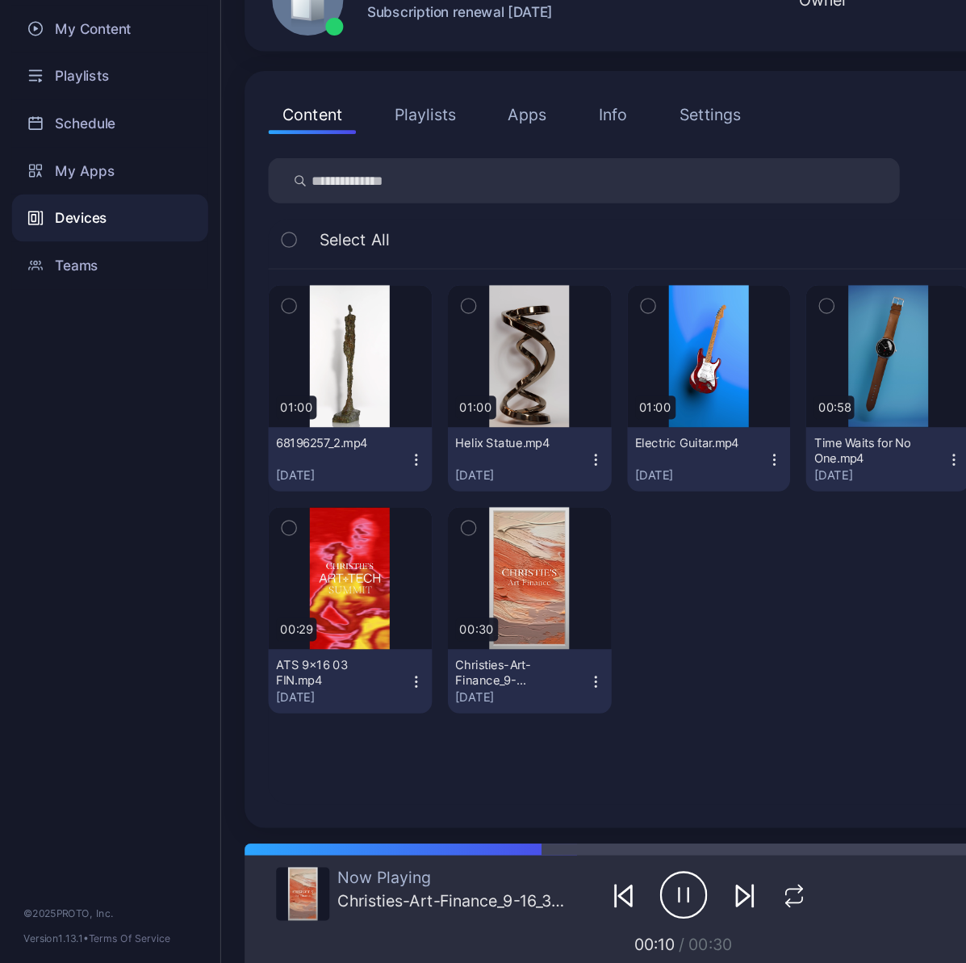
click at [600, 901] on icon "button" at bounding box center [609, 903] width 19 height 19
click at [236, 418] on icon "button" at bounding box center [236, 421] width 11 height 18
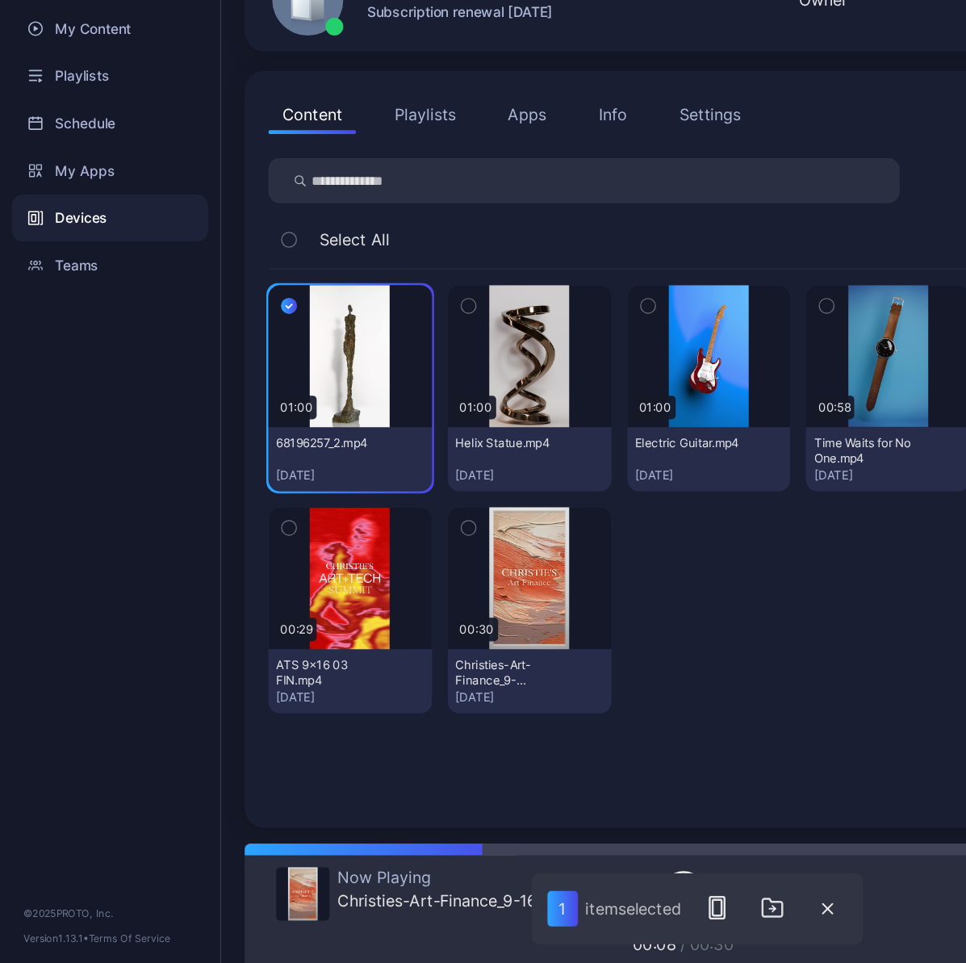
click at [651, 791] on div "01:00 68196257_2.mp4 Oct 7, 2022 01:00 Helix Statue.mp4 Aug 10, 2023 01:00 Elec…" at bounding box center [580, 609] width 746 height 463
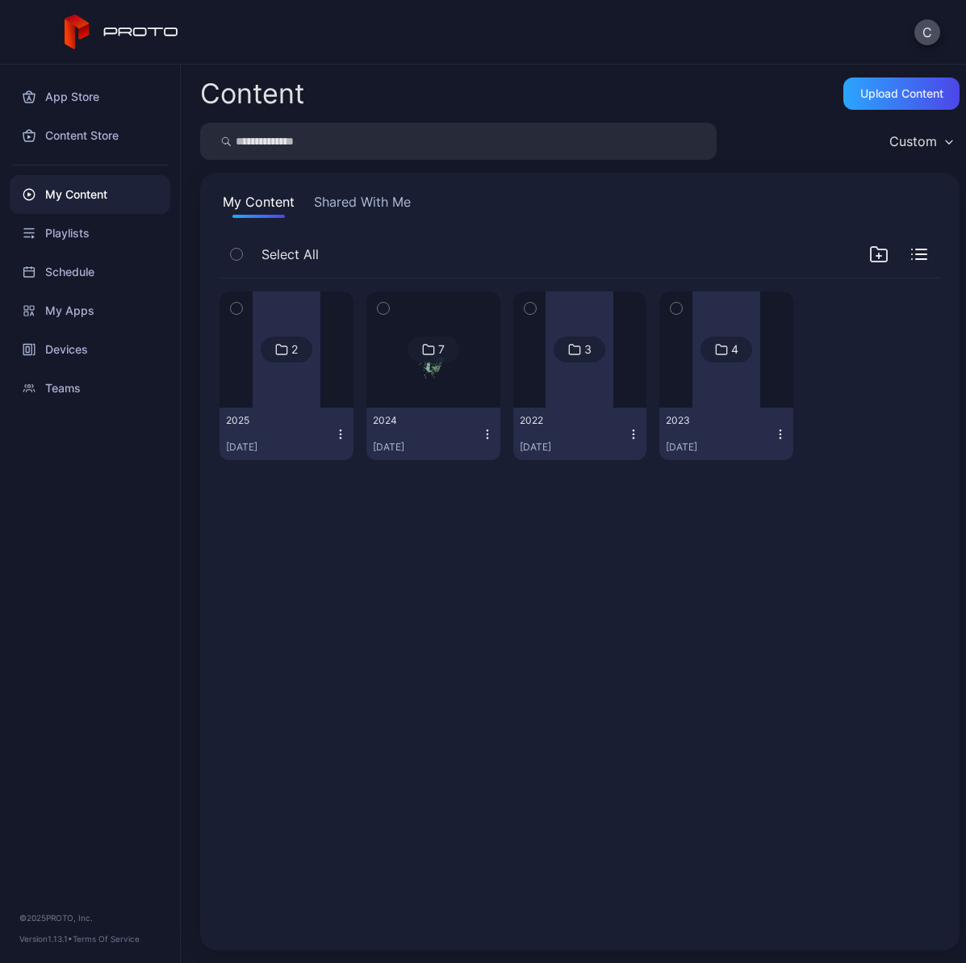
click at [291, 378] on div at bounding box center [287, 349] width 68 height 116
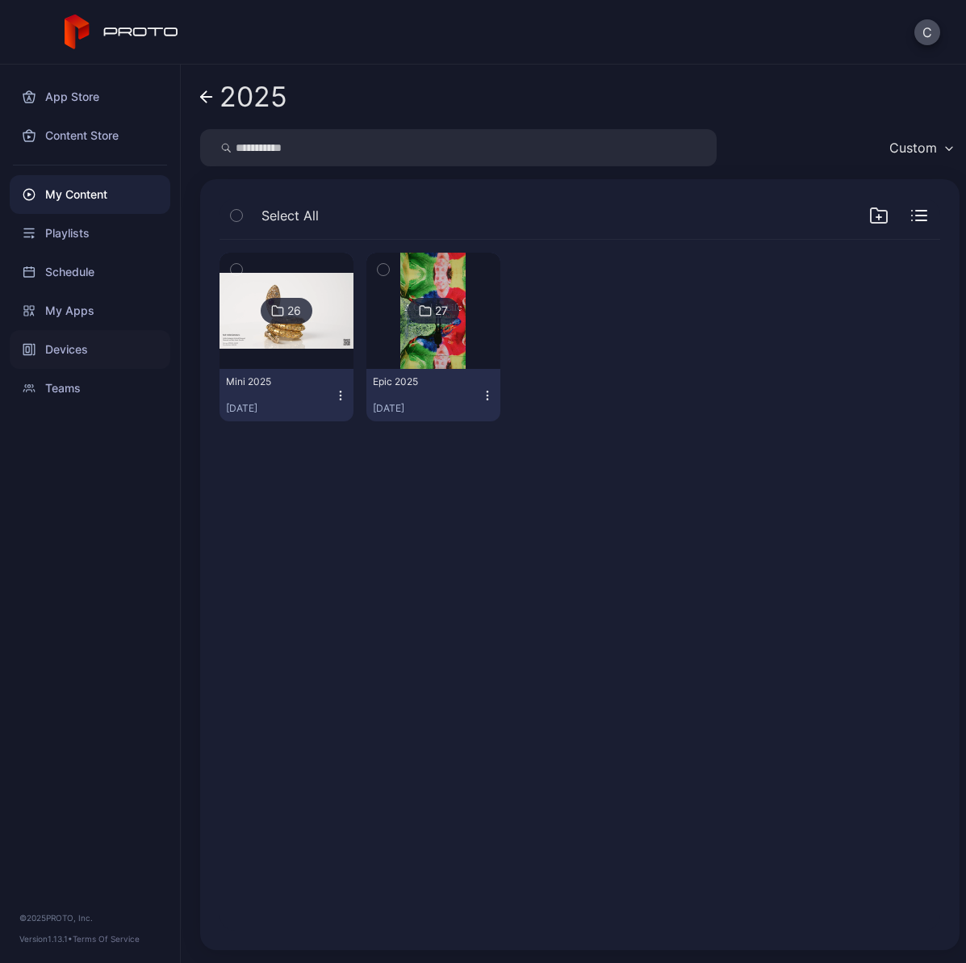
click at [84, 351] on div "Devices" at bounding box center [90, 349] width 161 height 39
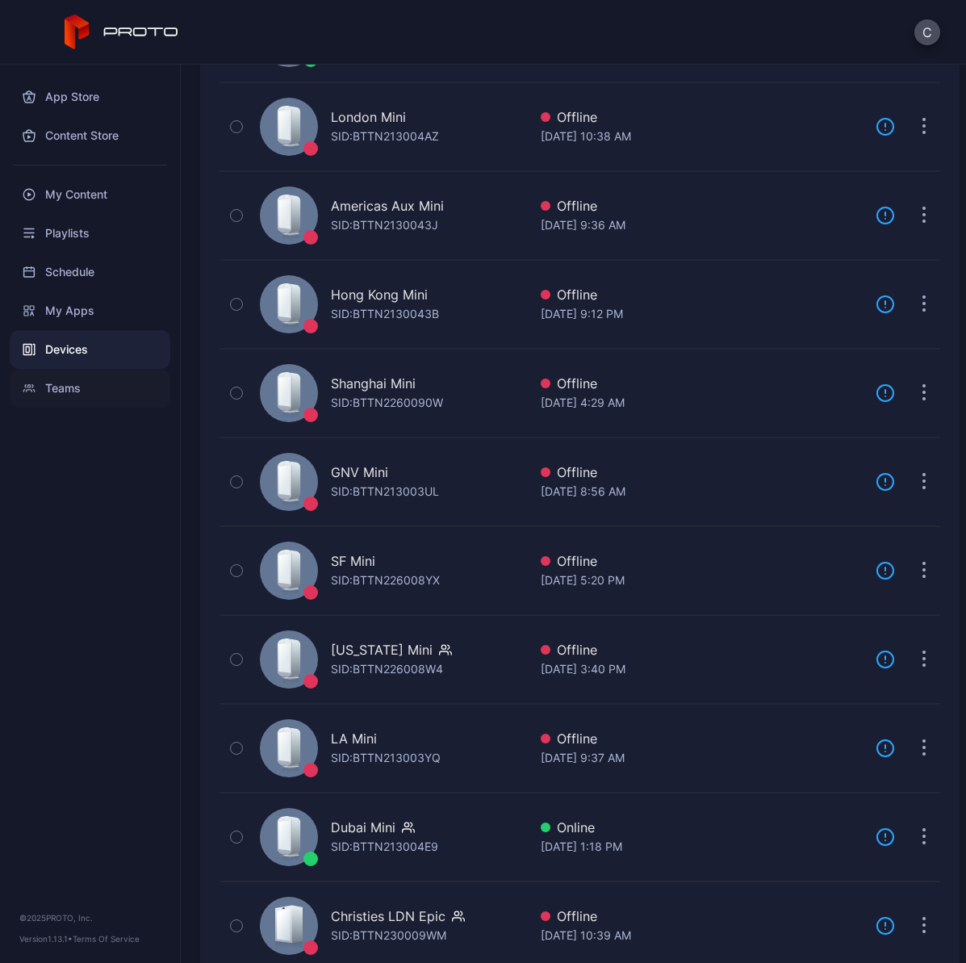
scroll to position [406, 0]
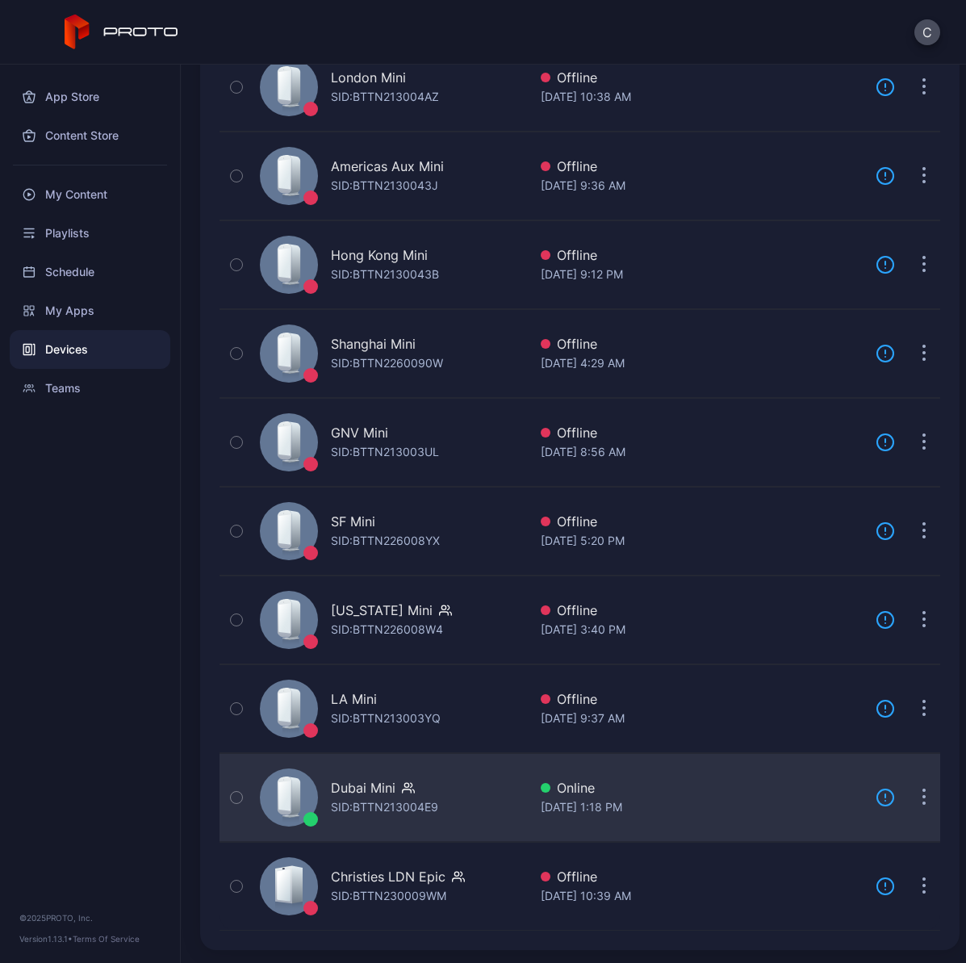
click at [402, 789] on icon "button" at bounding box center [408, 787] width 13 height 16
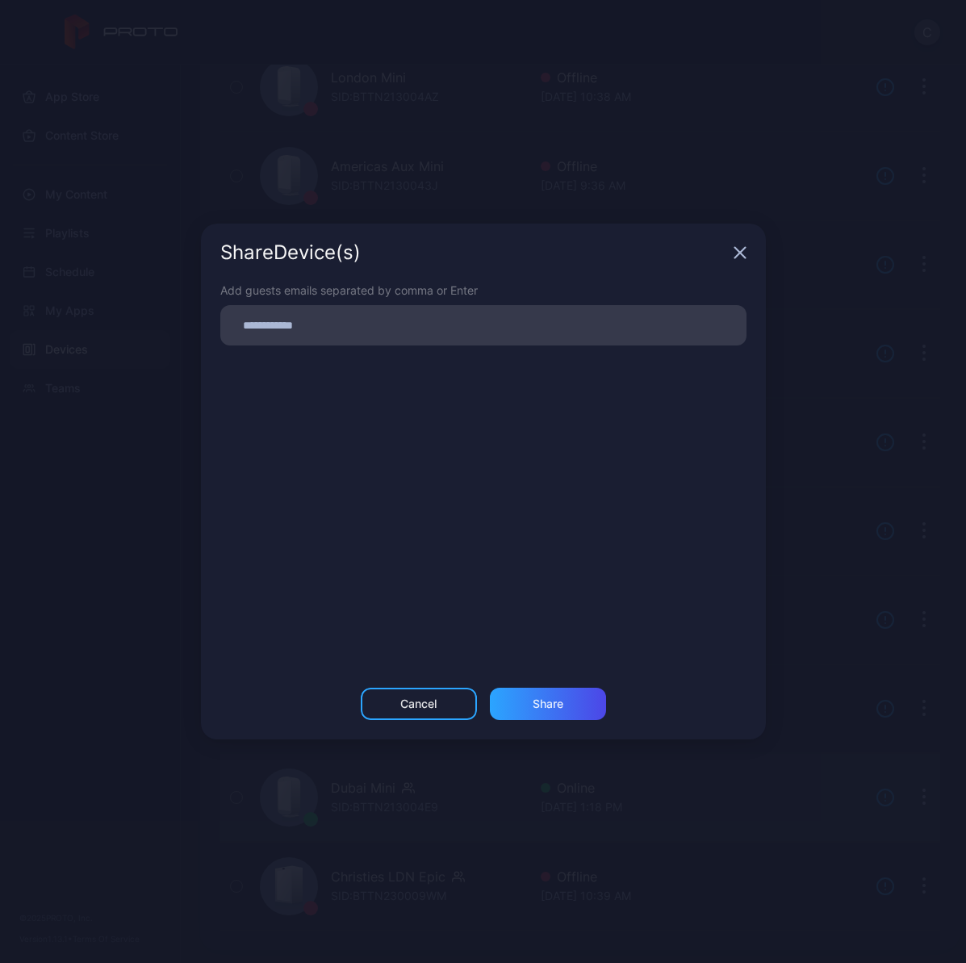
click at [400, 789] on div "Share Device (s) Add guests emails separated by comma or Enter Cancel Share" at bounding box center [483, 481] width 966 height 963
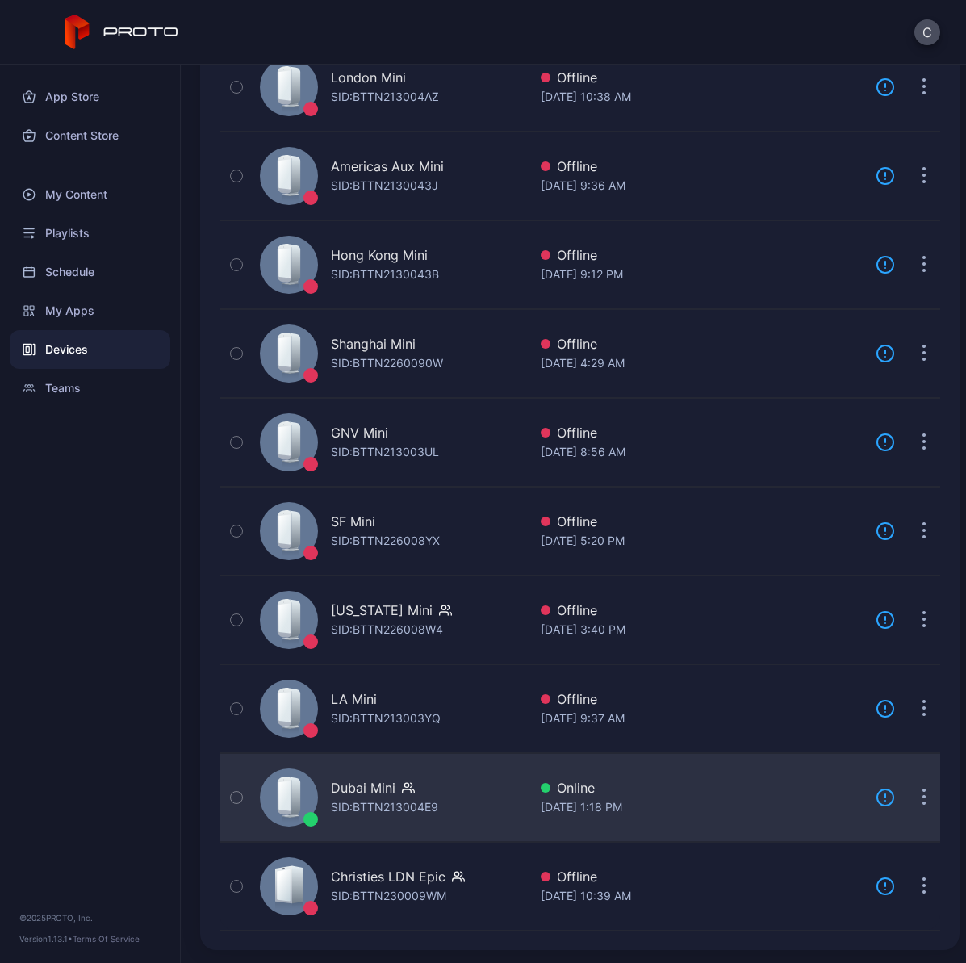
click at [370, 799] on div "SID: BTTN213004E9" at bounding box center [384, 806] width 107 height 19
